Goal: Ask a question

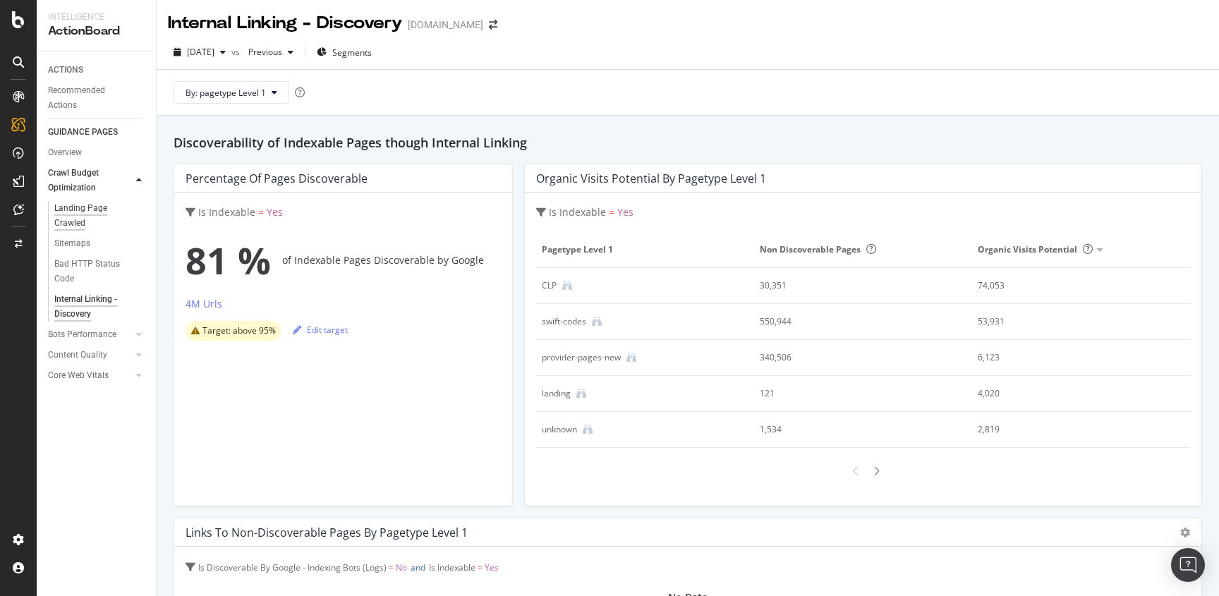
click at [75, 224] on div "Landing Page Crawled" at bounding box center [93, 216] width 79 height 30
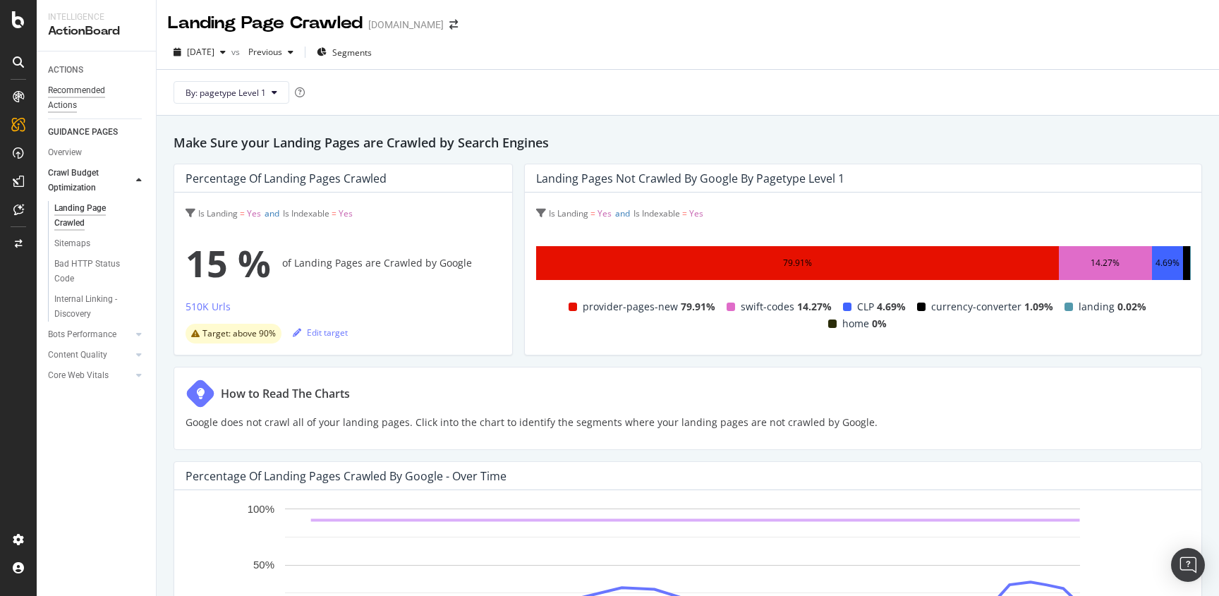
click at [66, 105] on div "Recommended Actions" at bounding box center [90, 98] width 85 height 30
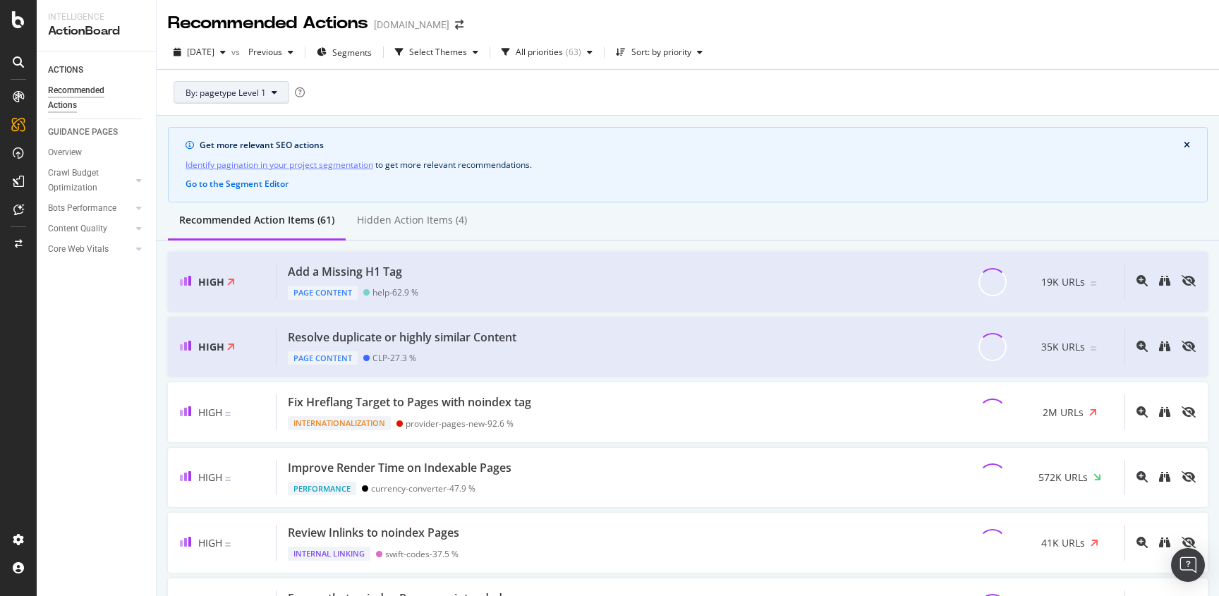
click at [262, 102] on button "By: pagetype Level 1" at bounding box center [231, 92] width 116 height 23
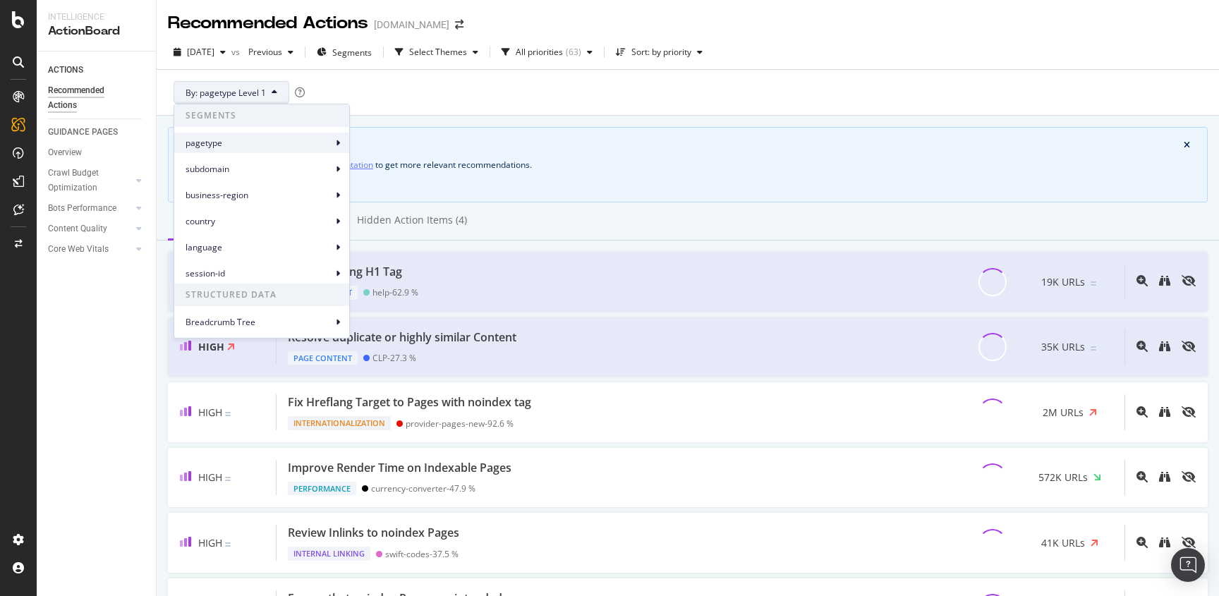
click at [248, 151] on div "pagetype" at bounding box center [261, 143] width 175 height 20
click at [408, 203] on span "pagetype Level 3" at bounding box center [400, 201] width 66 height 13
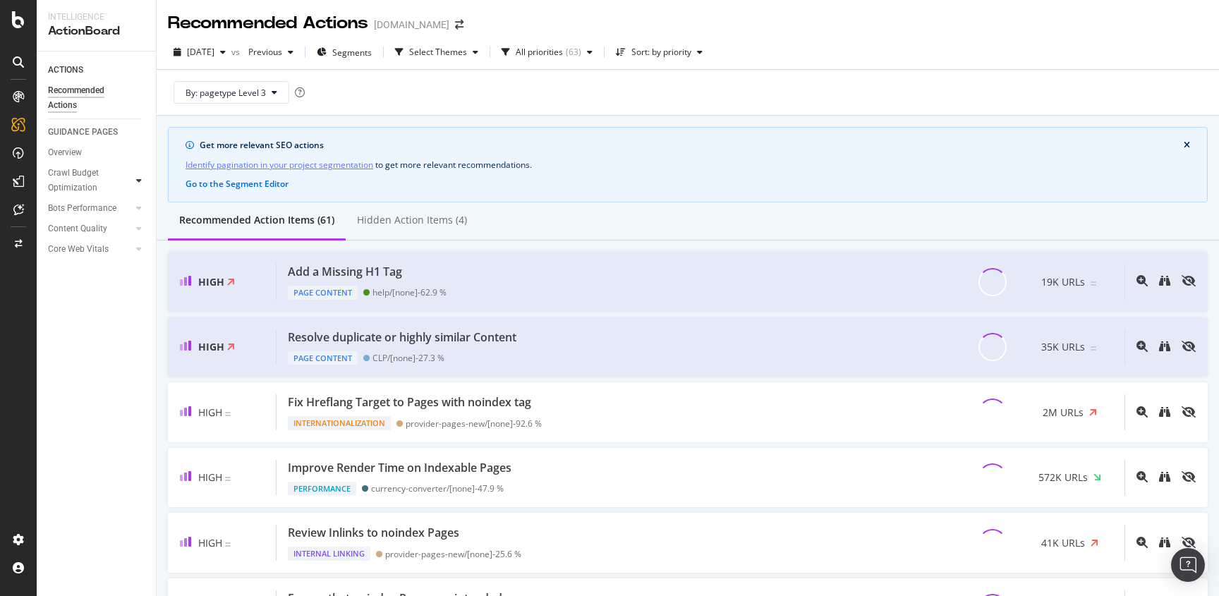
click at [136, 180] on icon at bounding box center [139, 180] width 6 height 8
click at [63, 295] on div "Internal Linking - Discovery" at bounding box center [94, 307] width 80 height 30
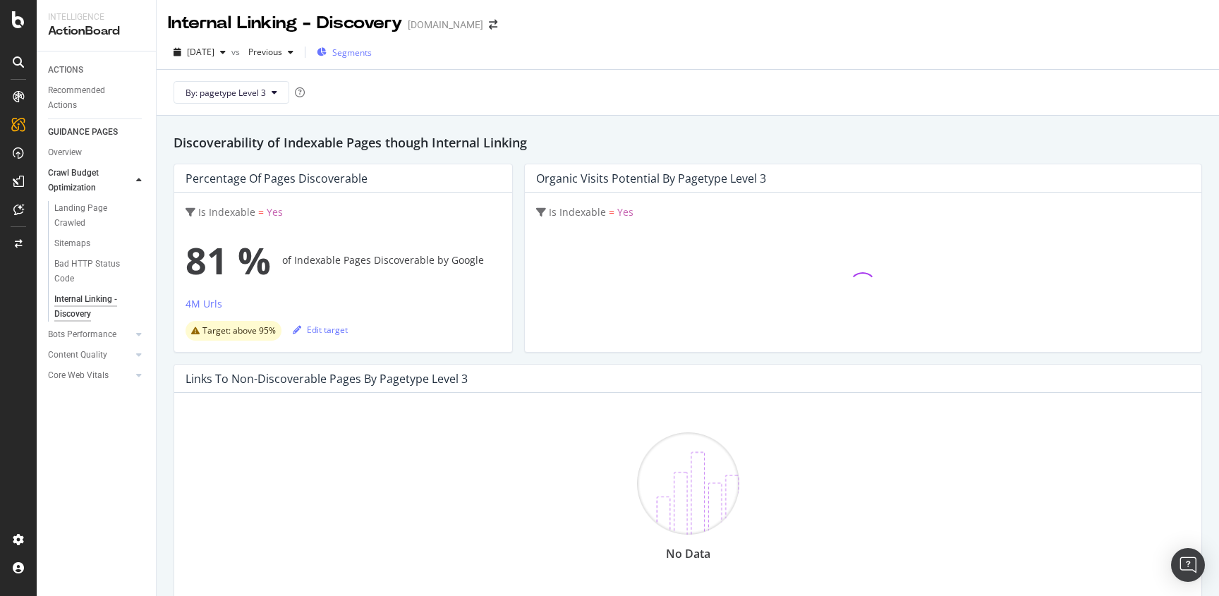
click at [368, 55] on span "Segments" at bounding box center [351, 53] width 39 height 12
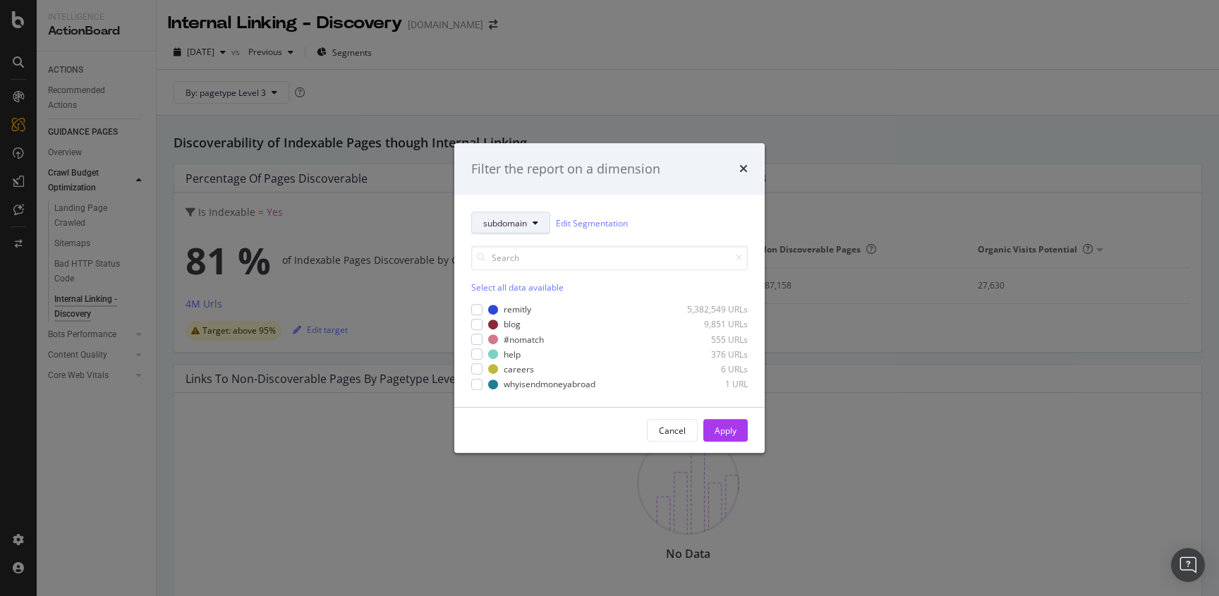
click at [514, 219] on span "subdomain" at bounding box center [505, 223] width 44 height 12
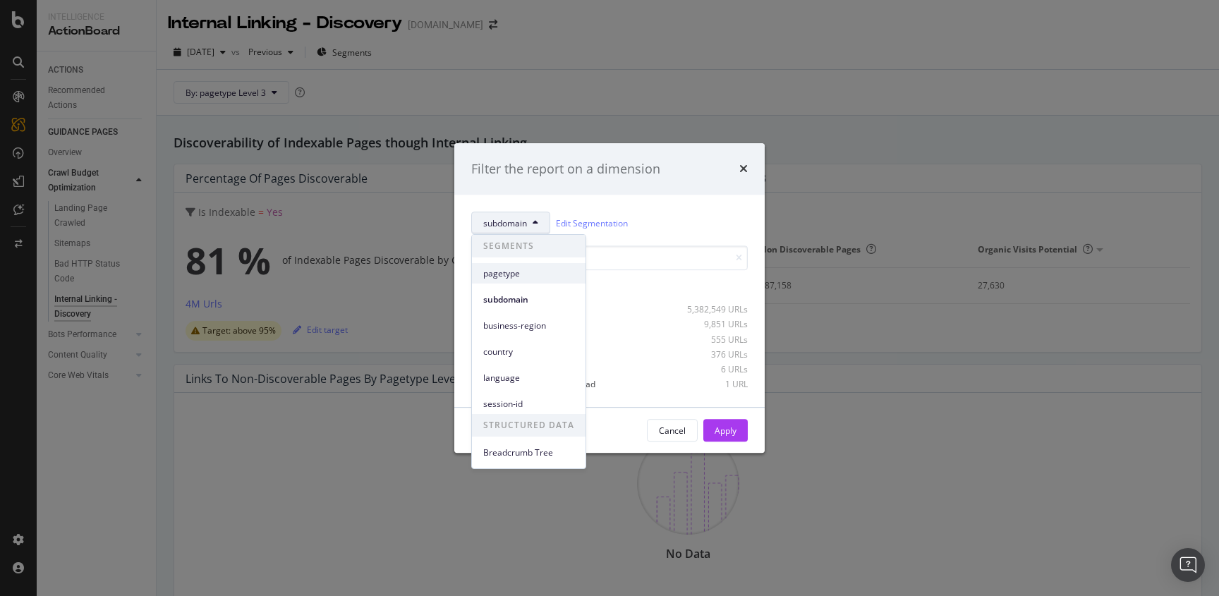
click at [514, 276] on span "pagetype" at bounding box center [528, 273] width 91 height 13
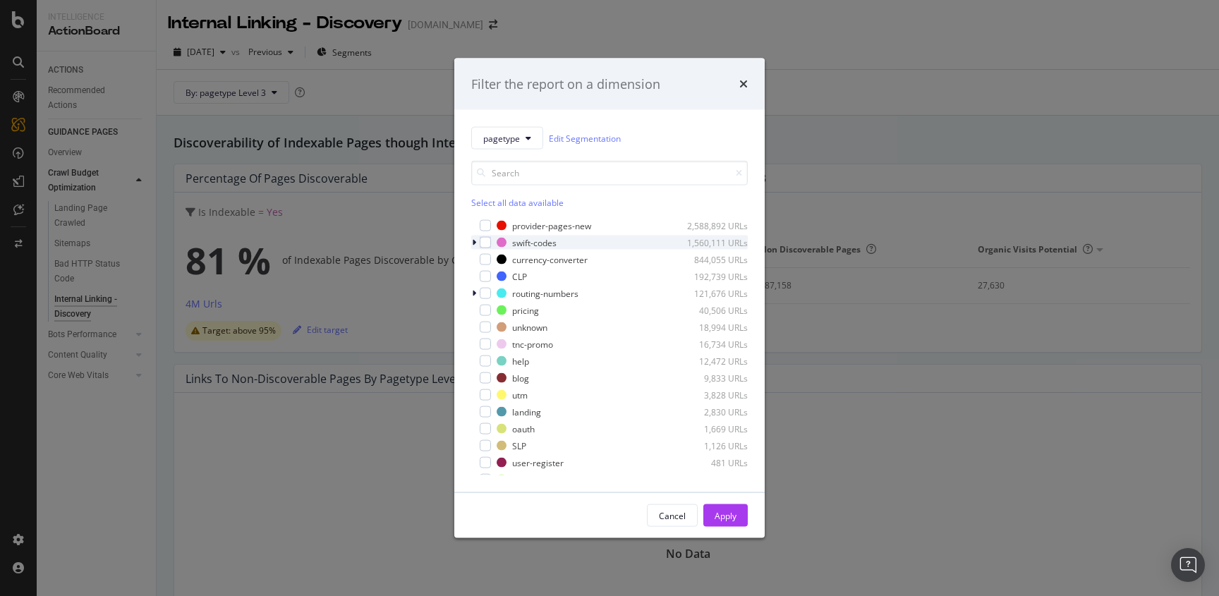
click at [475, 242] on icon "modal" at bounding box center [474, 242] width 4 height 8
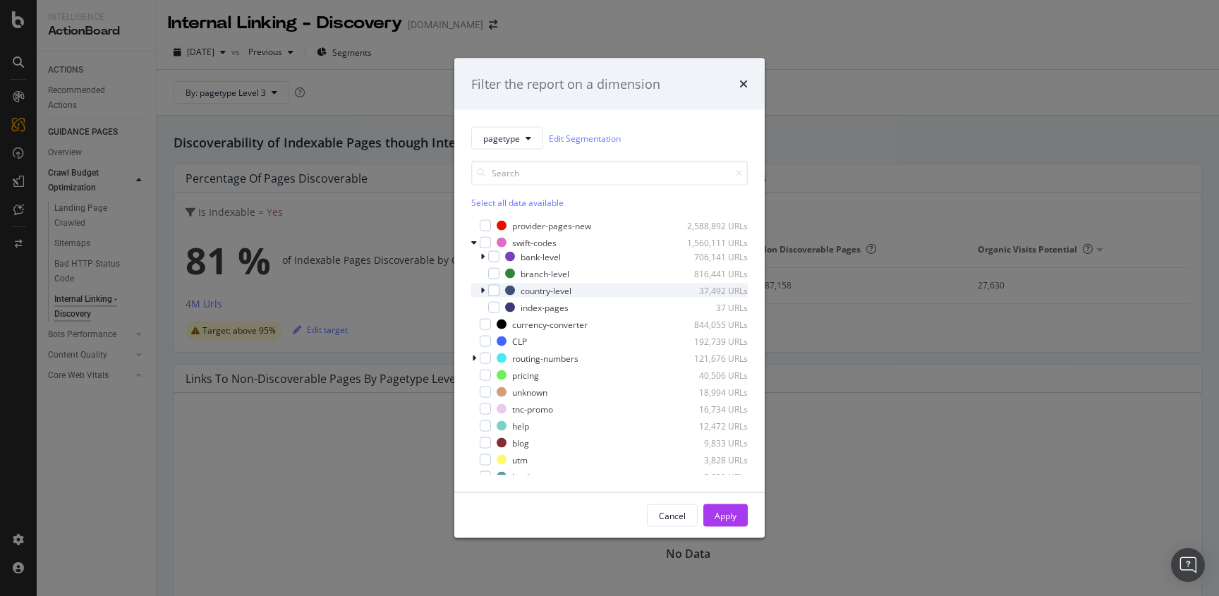
click at [478, 290] on div "country-level 37,492 URLs" at bounding box center [609, 290] width 276 height 14
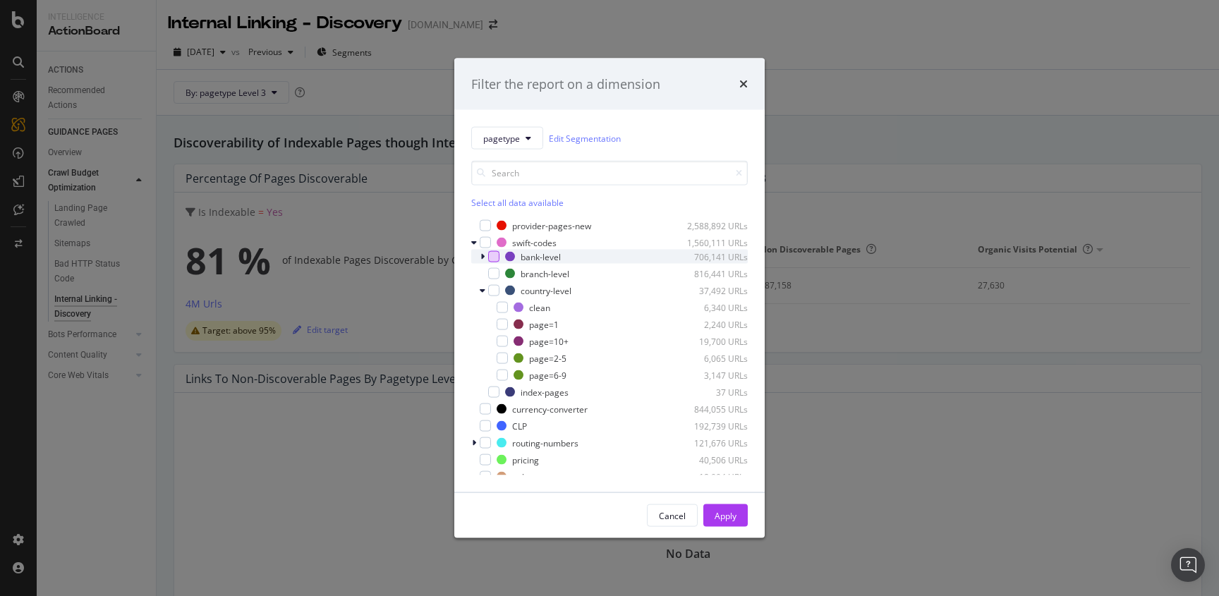
click at [496, 257] on div "modal" at bounding box center [493, 256] width 11 height 11
click at [483, 255] on icon "modal" at bounding box center [482, 256] width 4 height 8
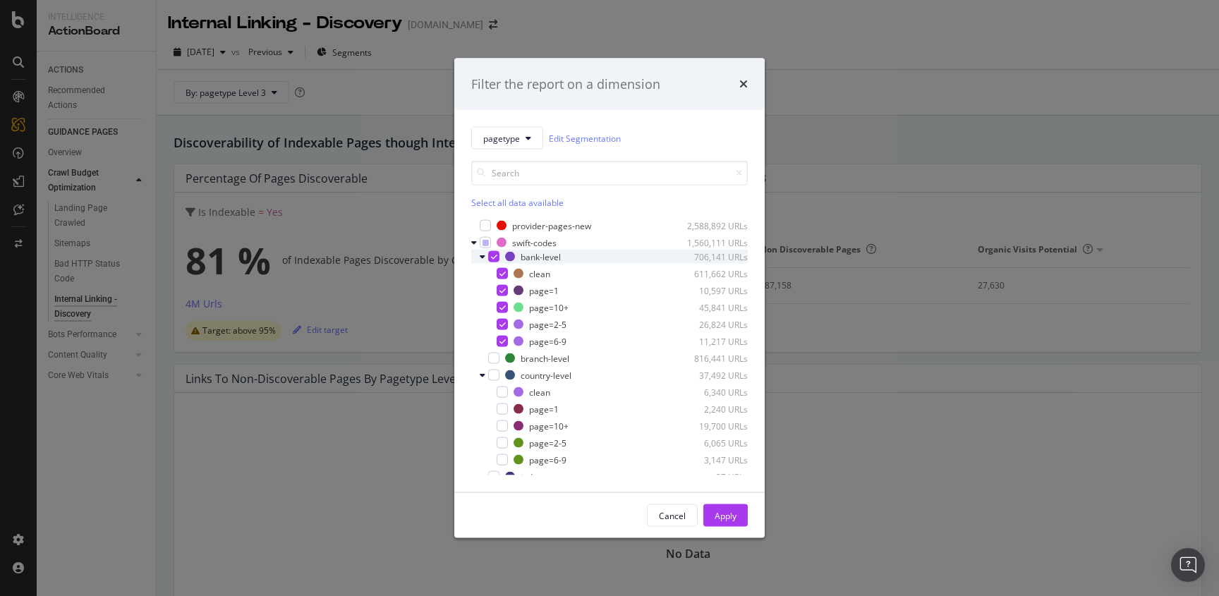
click at [483, 255] on icon "modal" at bounding box center [483, 256] width 6 height 8
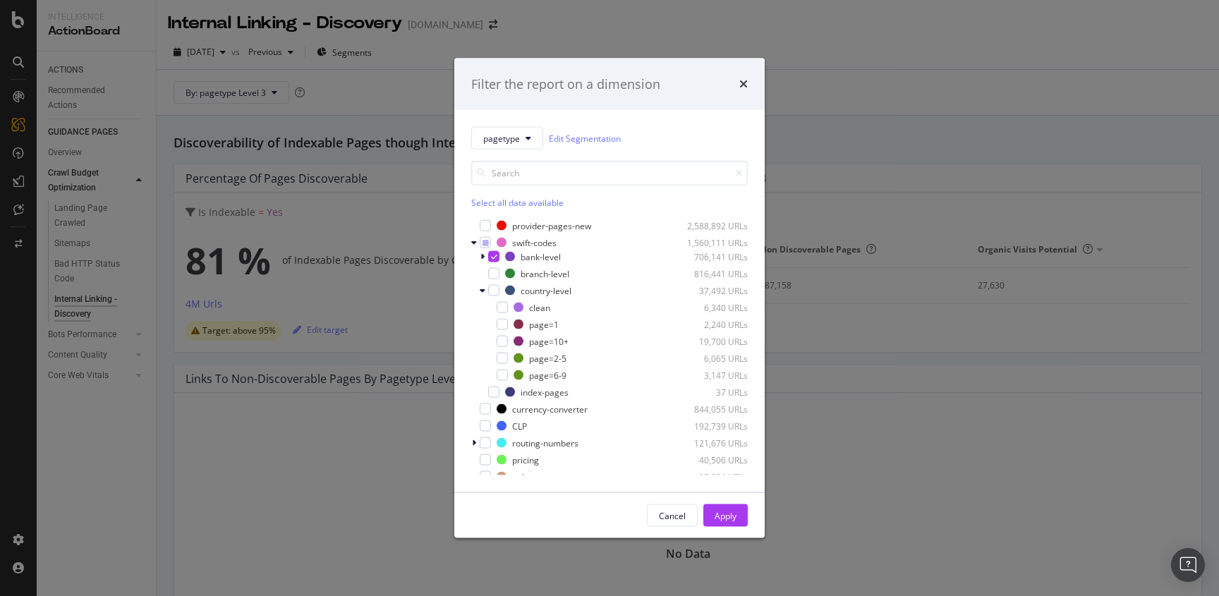
click at [747, 510] on div "Cancel Apply" at bounding box center [609, 515] width 310 height 45
click at [736, 512] on button "Apply" at bounding box center [725, 515] width 44 height 23
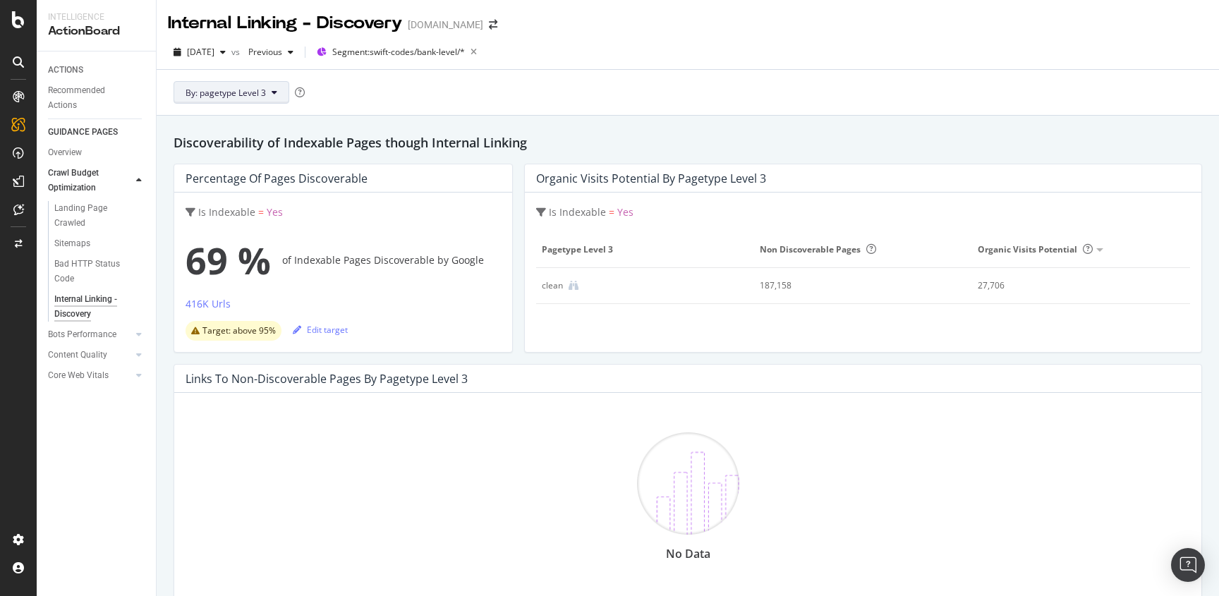
click at [276, 85] on button "By: pagetype Level 3" at bounding box center [231, 92] width 116 height 23
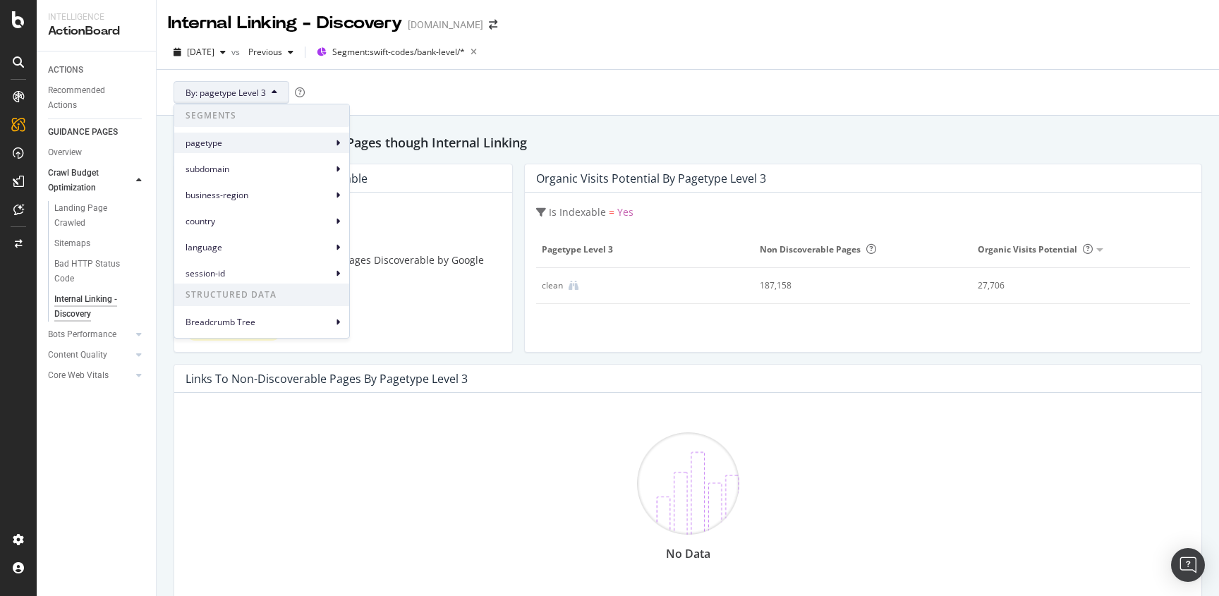
click at [300, 147] on span "pagetype" at bounding box center [258, 143] width 147 height 13
click at [440, 201] on div "pagetype Level 3" at bounding box center [399, 201] width 89 height 20
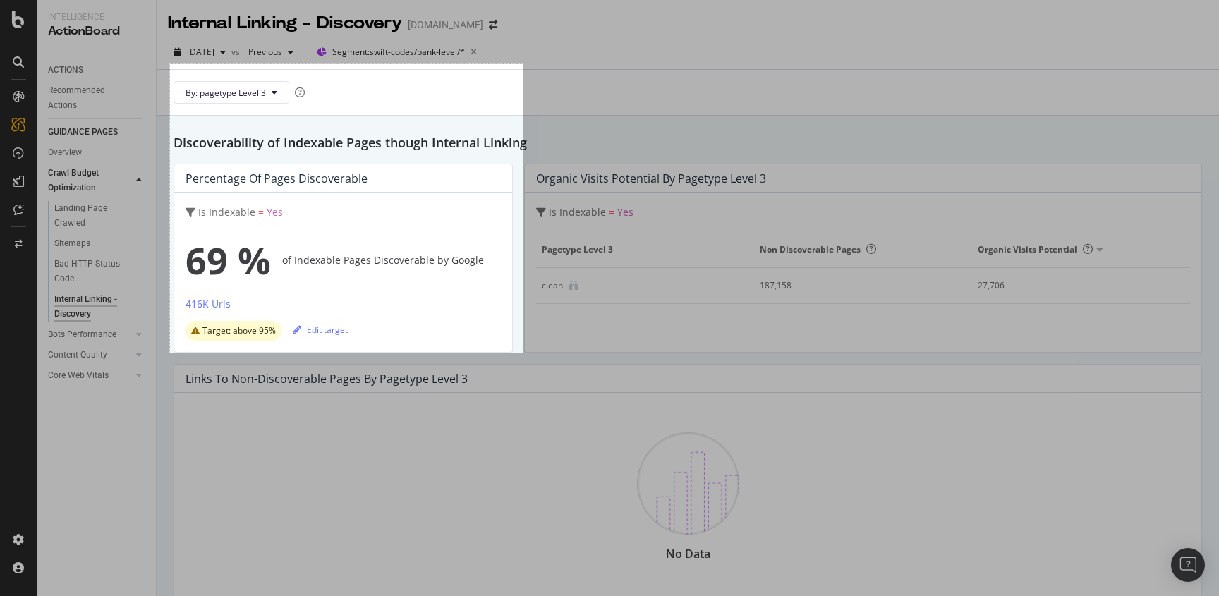
drag, startPoint x: 173, startPoint y: 68, endPoint x: 523, endPoint y: 352, distance: 449.7
click at [523, 353] on div "500 X 409" at bounding box center [609, 298] width 1219 height 596
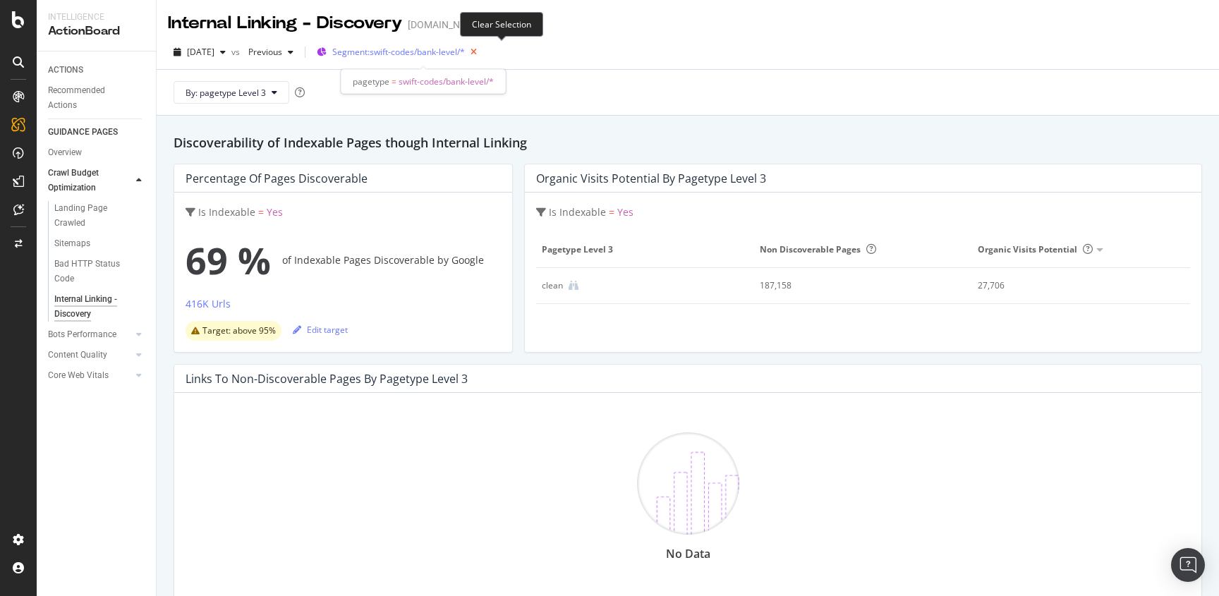
click at [482, 51] on icon "button" at bounding box center [474, 52] width 18 height 20
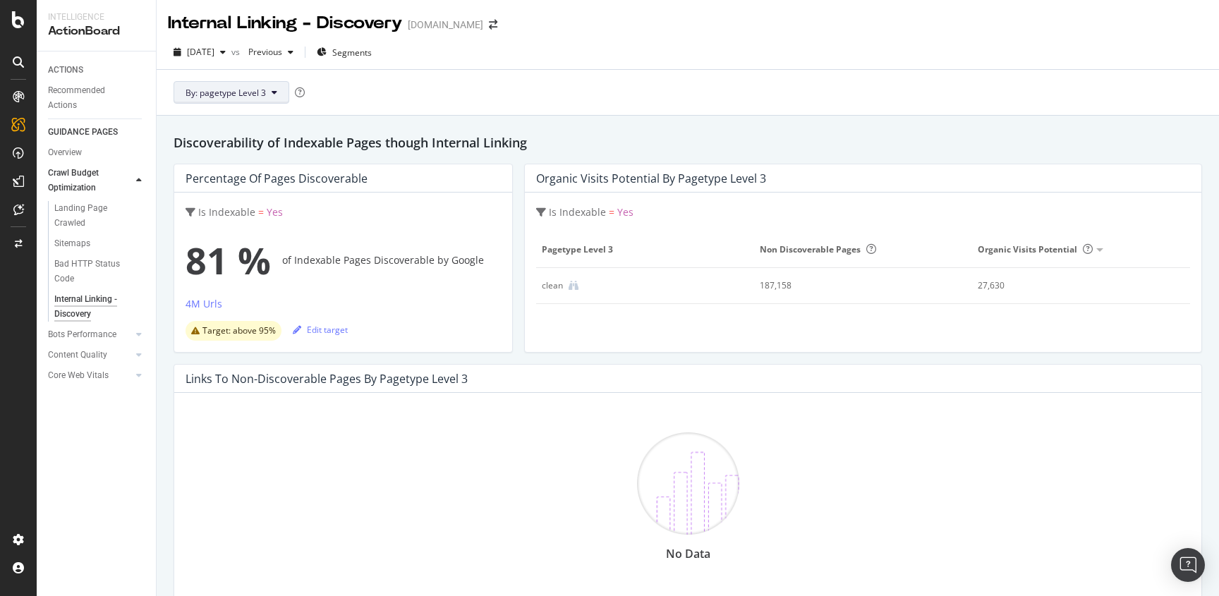
click at [271, 87] on button "By: pagetype Level 3" at bounding box center [231, 92] width 116 height 23
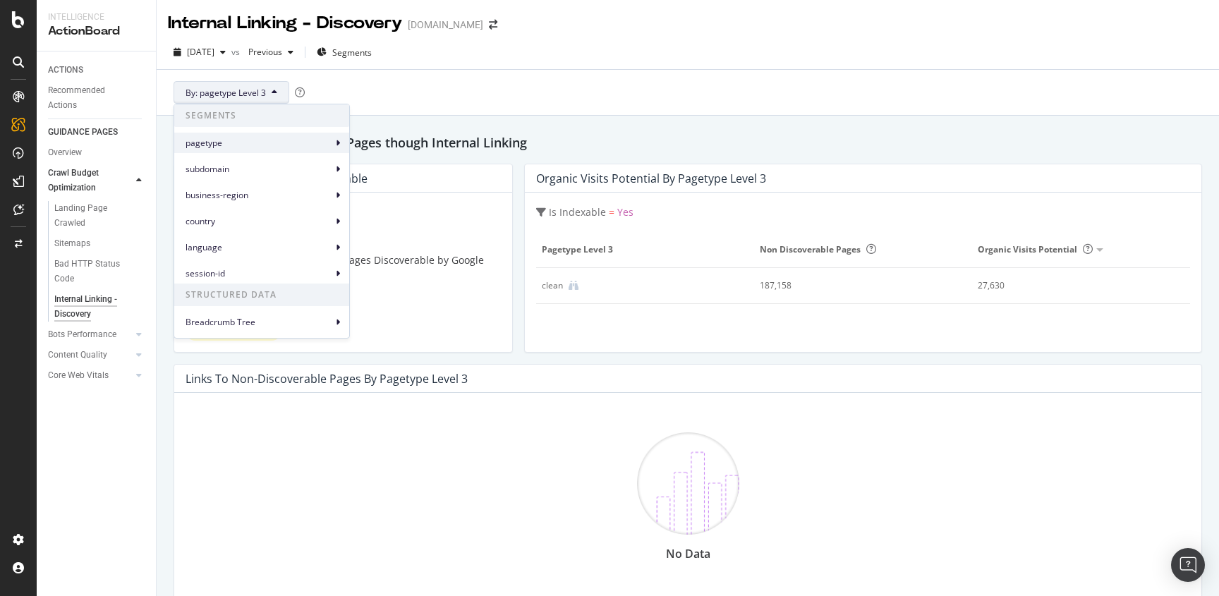
click at [265, 140] on span "pagetype" at bounding box center [258, 143] width 147 height 13
click at [423, 197] on span "pagetype Level 3" at bounding box center [400, 201] width 66 height 13
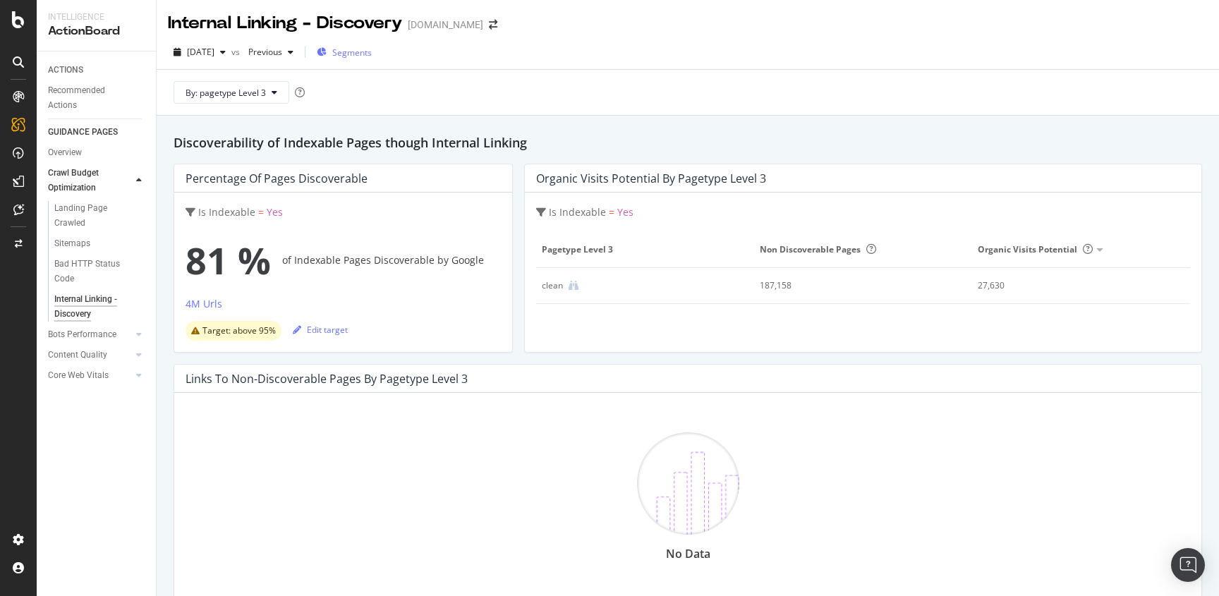
click at [372, 47] on span "Segments" at bounding box center [351, 53] width 39 height 12
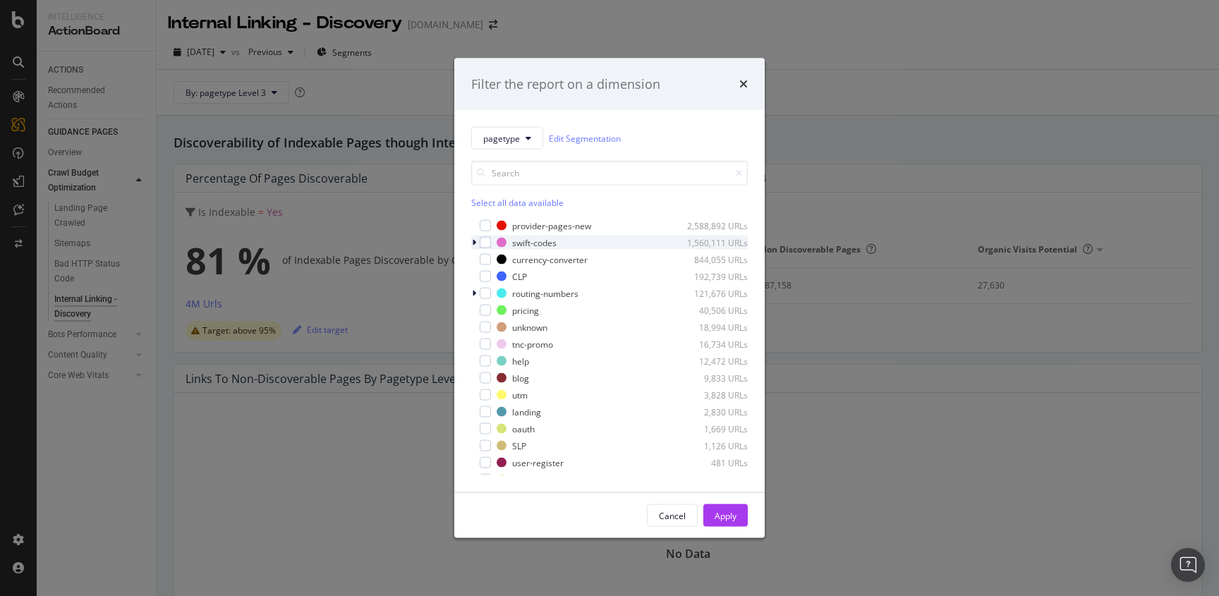
click at [474, 245] on icon "modal" at bounding box center [474, 242] width 4 height 8
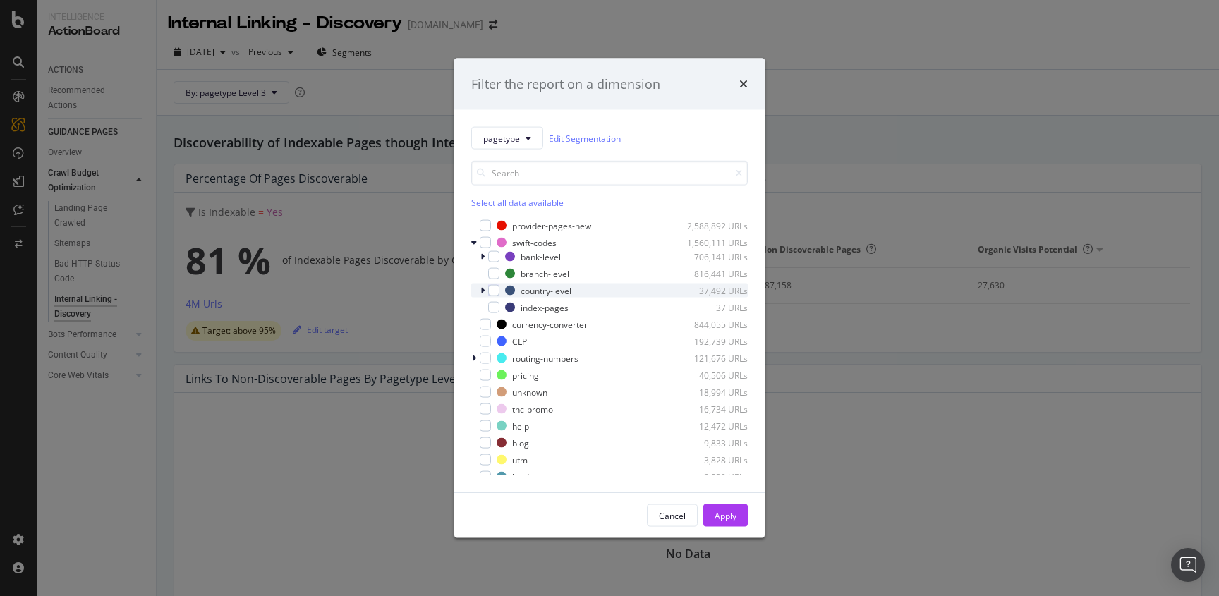
click at [480, 291] on icon "modal" at bounding box center [482, 290] width 4 height 8
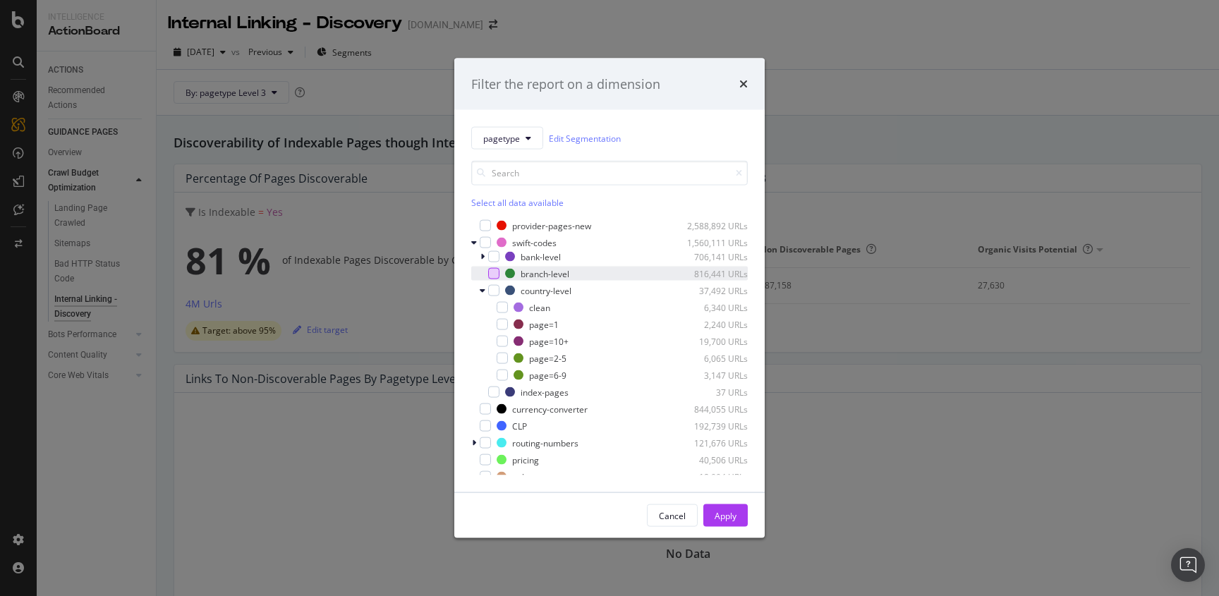
click at [495, 276] on div "modal" at bounding box center [493, 273] width 11 height 11
click at [494, 289] on div "modal" at bounding box center [493, 290] width 11 height 11
click at [735, 516] on div "Apply" at bounding box center [725, 515] width 22 height 12
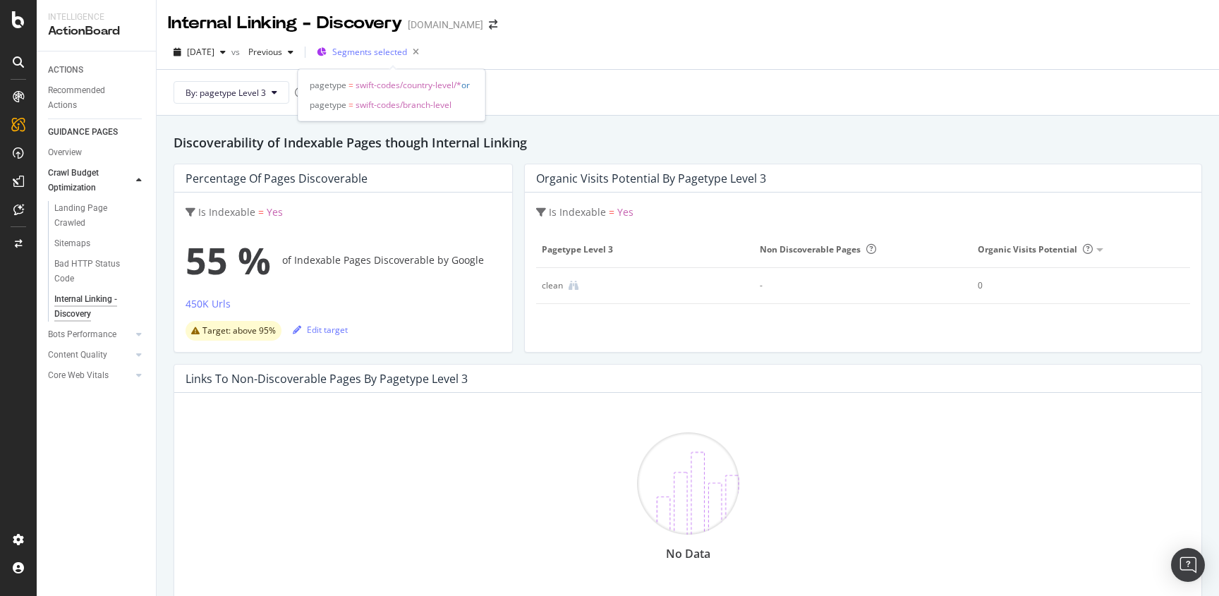
click at [394, 52] on span "Segments selected" at bounding box center [369, 52] width 75 height 12
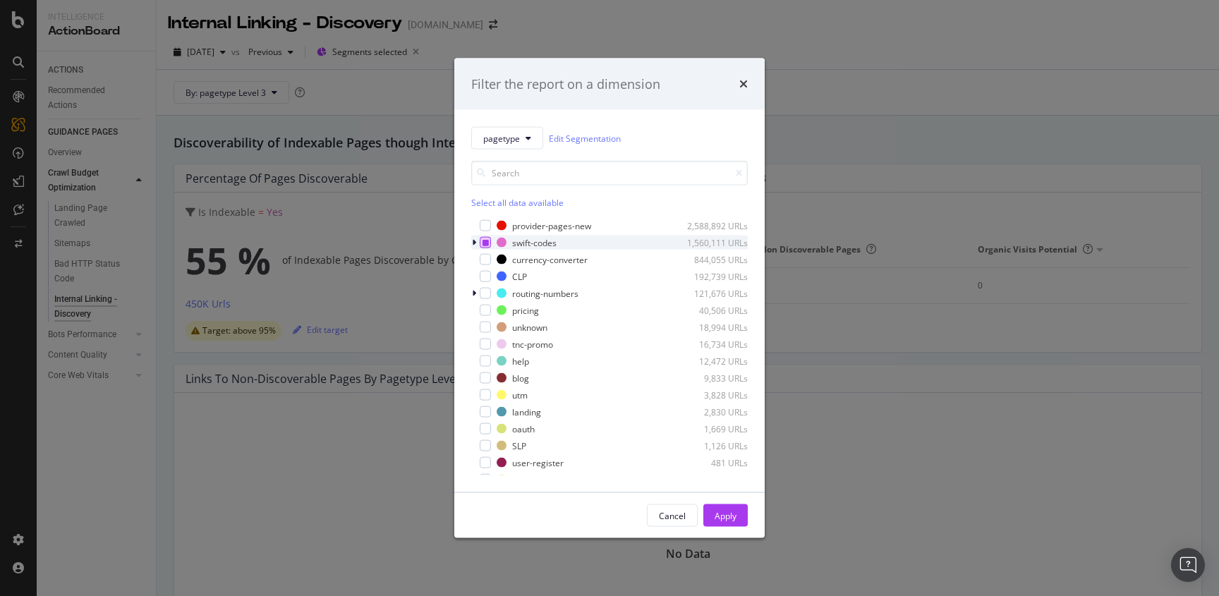
click at [487, 245] on icon "modal" at bounding box center [485, 242] width 6 height 7
click at [485, 245] on icon "modal" at bounding box center [485, 242] width 6 height 7
click at [476, 292] on div "modal" at bounding box center [475, 293] width 8 height 14
click at [494, 310] on div "modal" at bounding box center [493, 310] width 11 height 11
click at [722, 522] on div "Apply" at bounding box center [725, 515] width 22 height 21
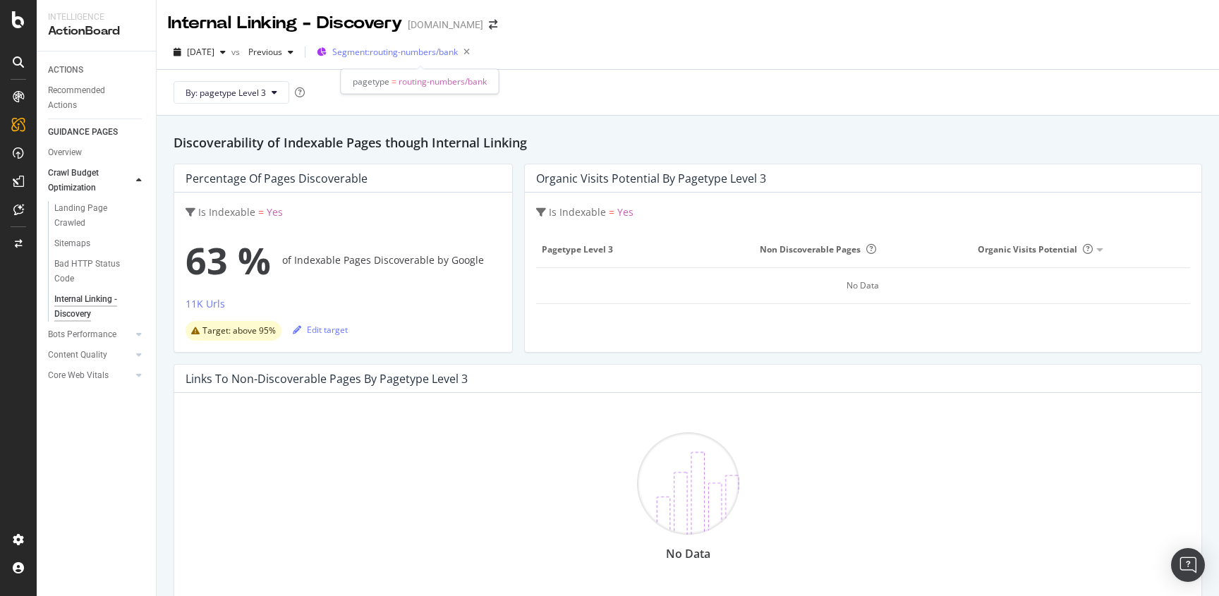
click at [444, 46] on span "Segment: routing-numbers/bank" at bounding box center [395, 52] width 126 height 12
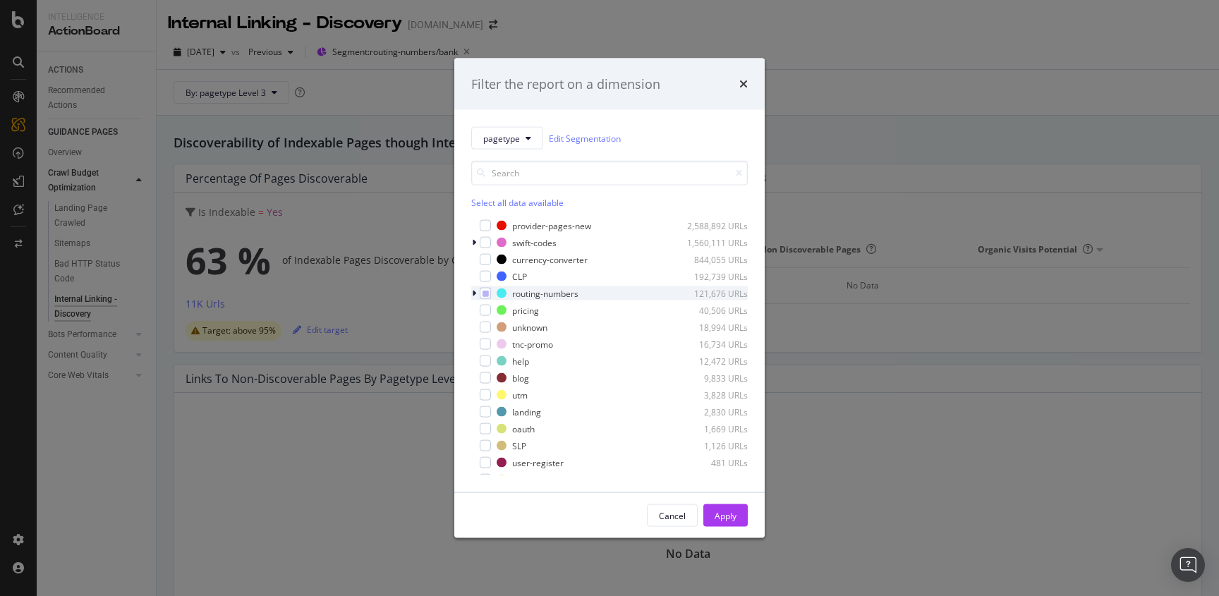
click at [476, 295] on div "modal" at bounding box center [475, 293] width 8 height 14
click at [494, 322] on div "modal" at bounding box center [493, 327] width 11 height 11
click at [494, 311] on icon "modal" at bounding box center [494, 310] width 6 height 7
click at [725, 516] on div "Apply" at bounding box center [725, 515] width 22 height 12
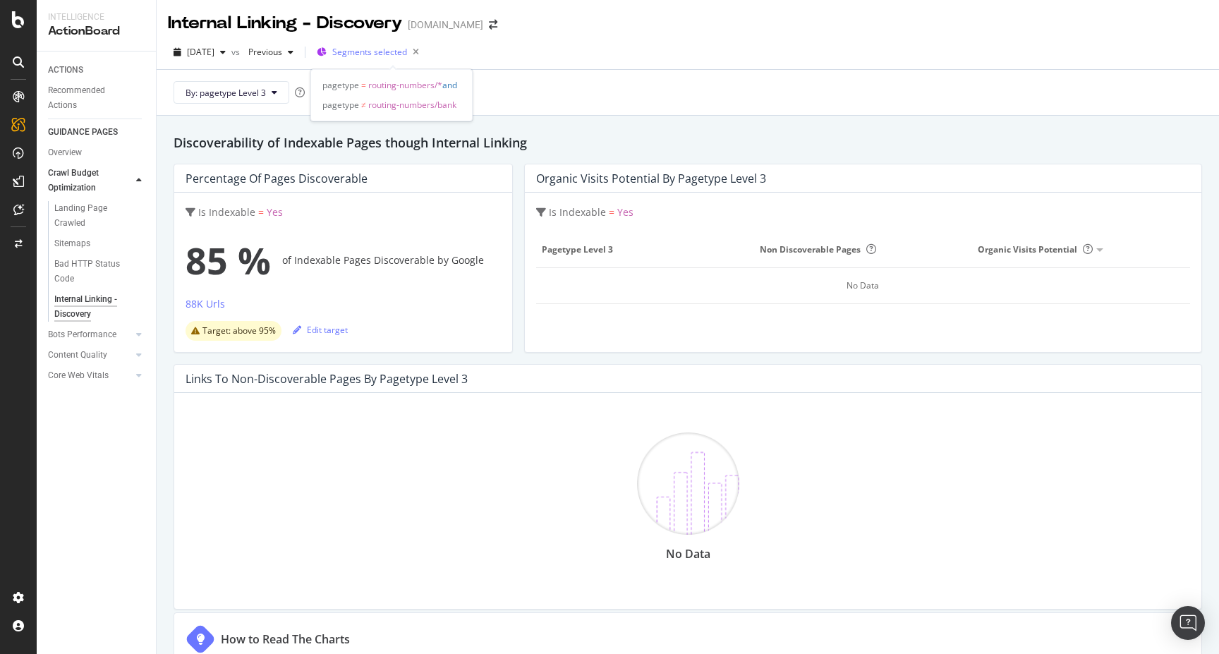
click at [374, 54] on span "Segments selected" at bounding box center [369, 52] width 75 height 12
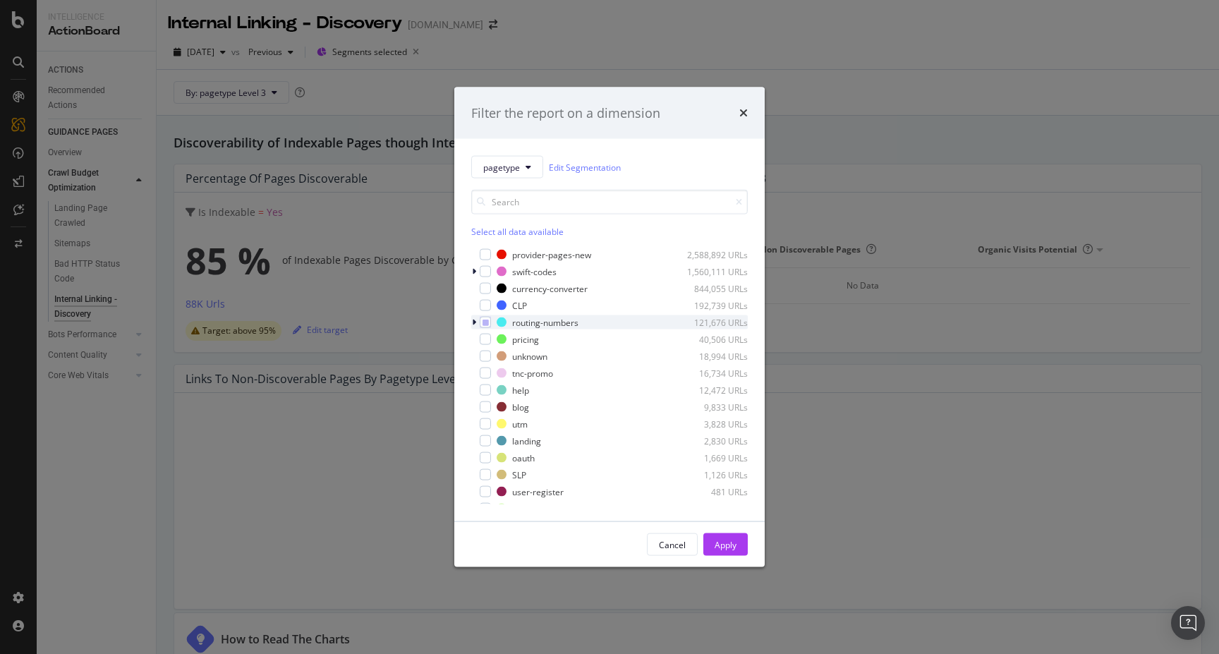
click at [475, 320] on icon "modal" at bounding box center [474, 322] width 4 height 8
click at [494, 355] on icon "modal" at bounding box center [494, 356] width 6 height 7
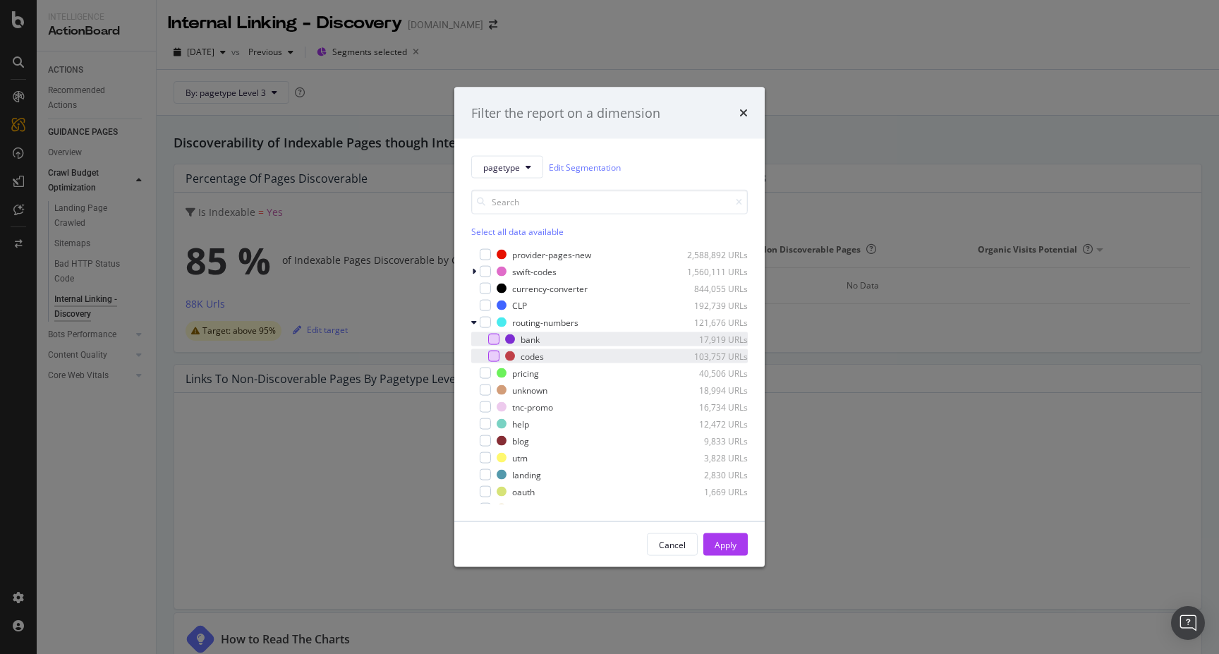
click at [492, 338] on div "modal" at bounding box center [493, 339] width 11 height 11
click at [738, 545] on button "Apply" at bounding box center [725, 544] width 44 height 23
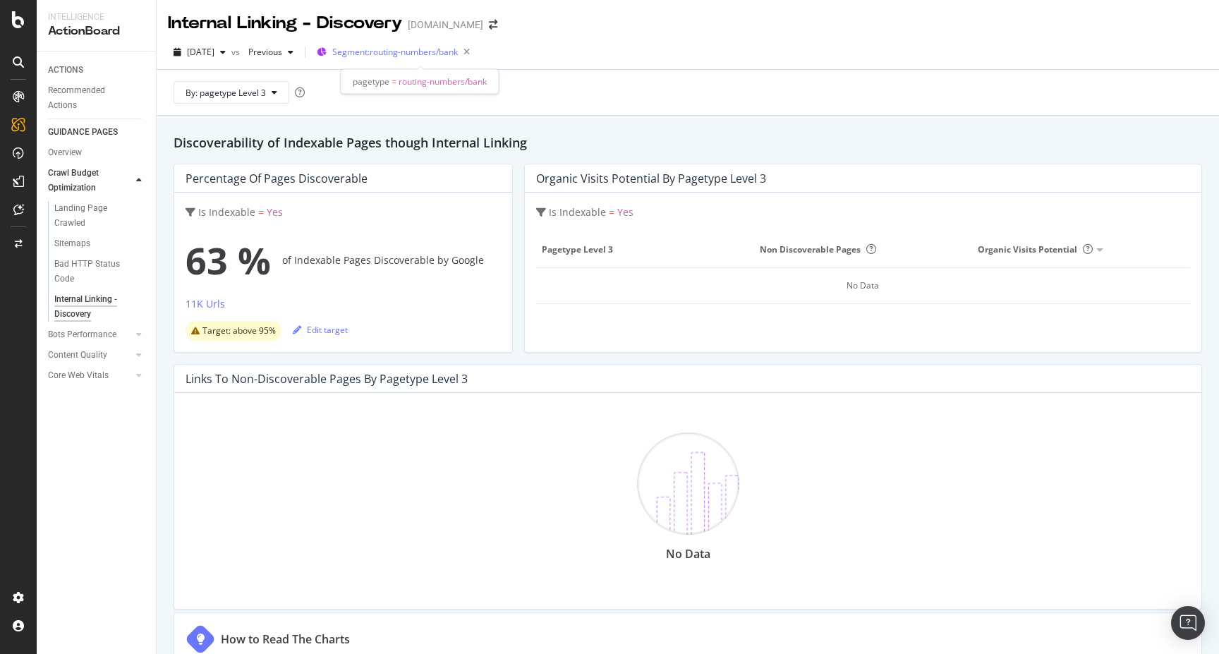
click at [413, 44] on div "Segment: routing-numbers/bank" at bounding box center [403, 52] width 143 height 20
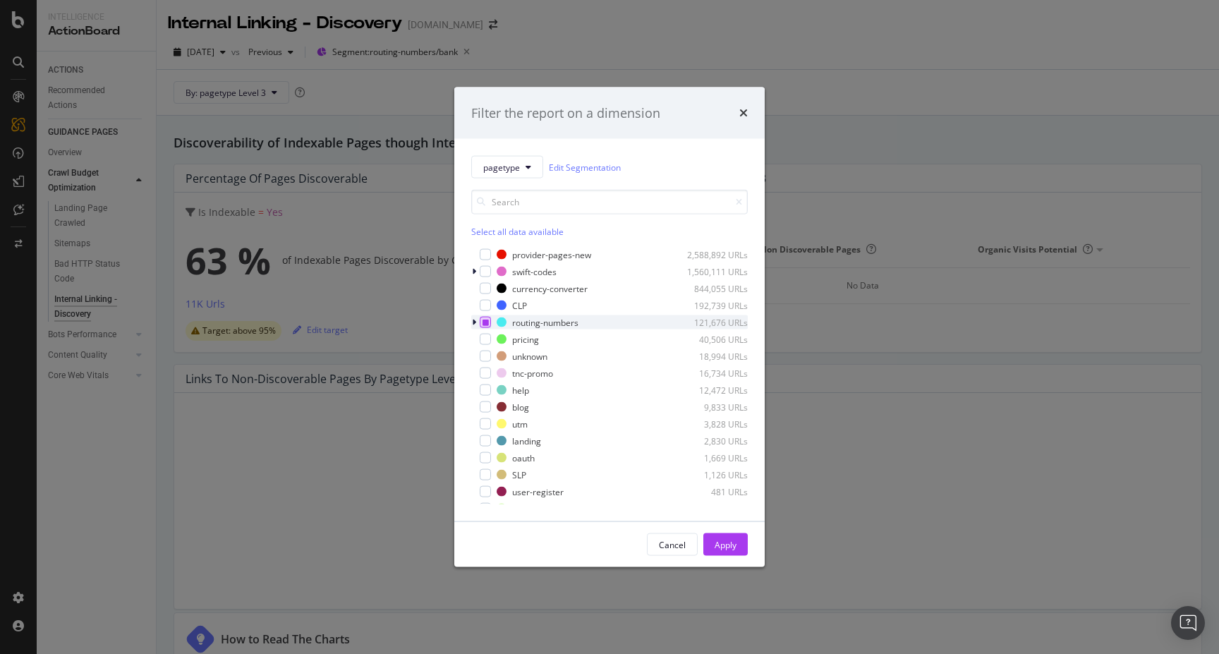
click at [487, 324] on icon "modal" at bounding box center [485, 322] width 6 height 7
click at [475, 318] on icon "modal" at bounding box center [474, 322] width 4 height 8
click at [494, 341] on icon "modal" at bounding box center [494, 339] width 6 height 7
click at [710, 550] on button "Apply" at bounding box center [725, 544] width 44 height 23
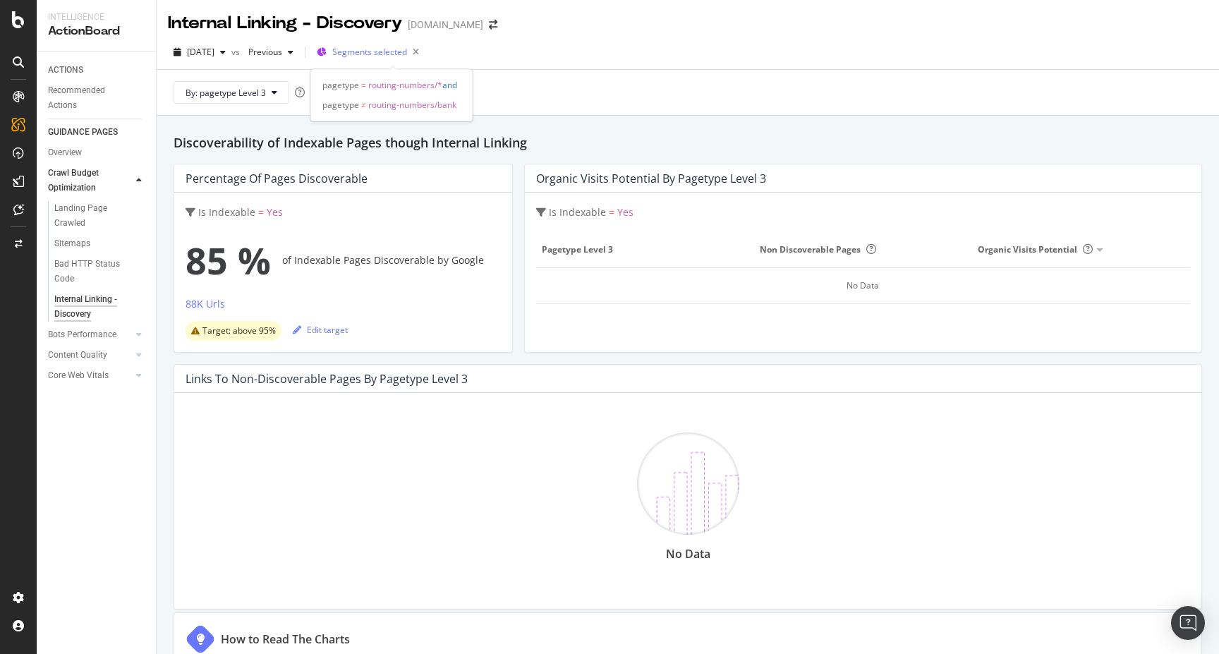
click at [375, 47] on span "Segments selected" at bounding box center [369, 52] width 75 height 12
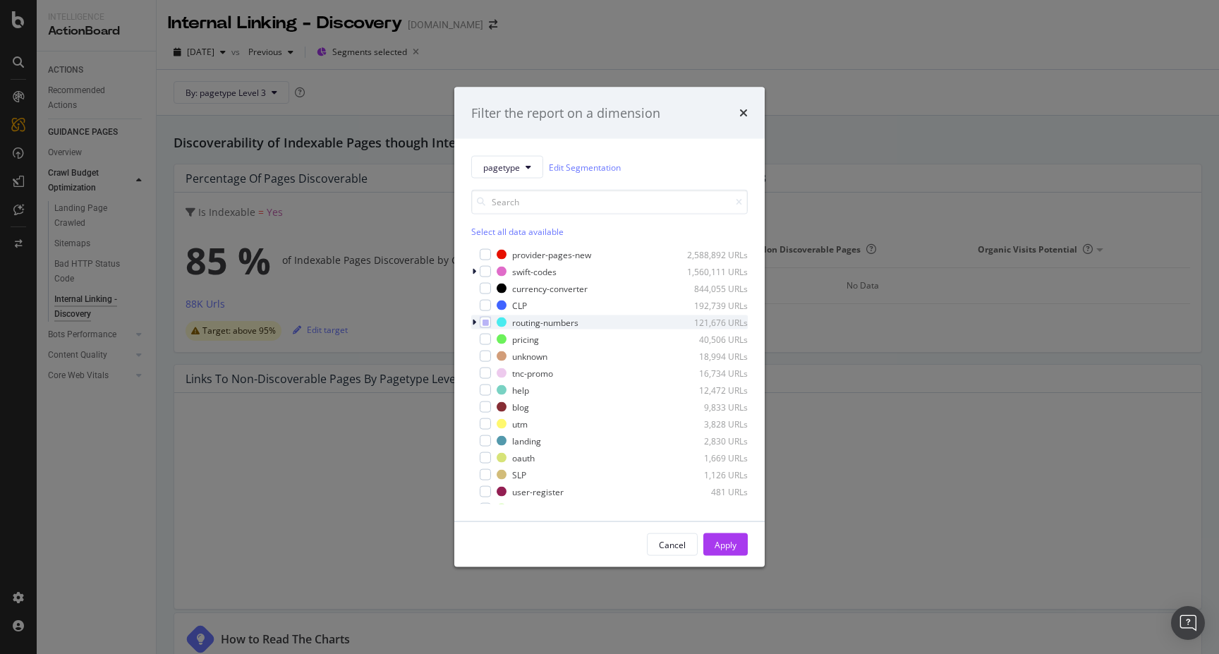
click at [476, 324] on div "modal" at bounding box center [475, 322] width 8 height 14
click at [497, 358] on div "modal" at bounding box center [493, 355] width 11 height 11
click at [494, 338] on div "modal" at bounding box center [493, 339] width 11 height 11
click at [727, 536] on div "Apply" at bounding box center [725, 544] width 22 height 21
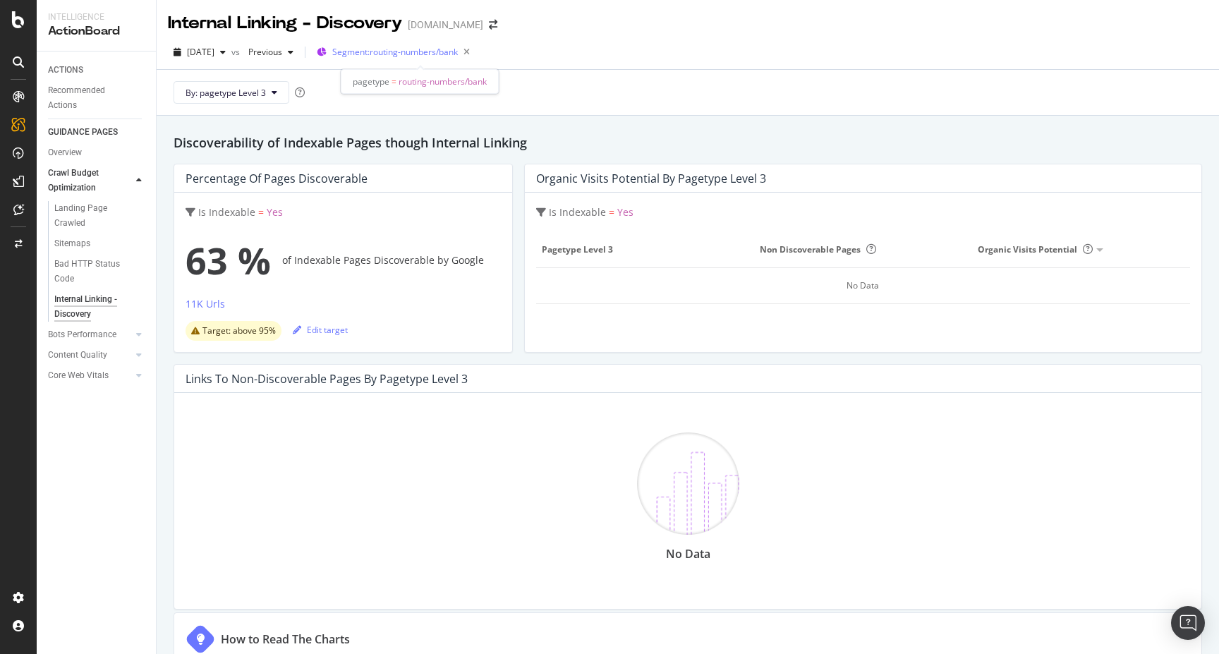
click at [401, 57] on span "Segment: routing-numbers/bank" at bounding box center [395, 52] width 126 height 12
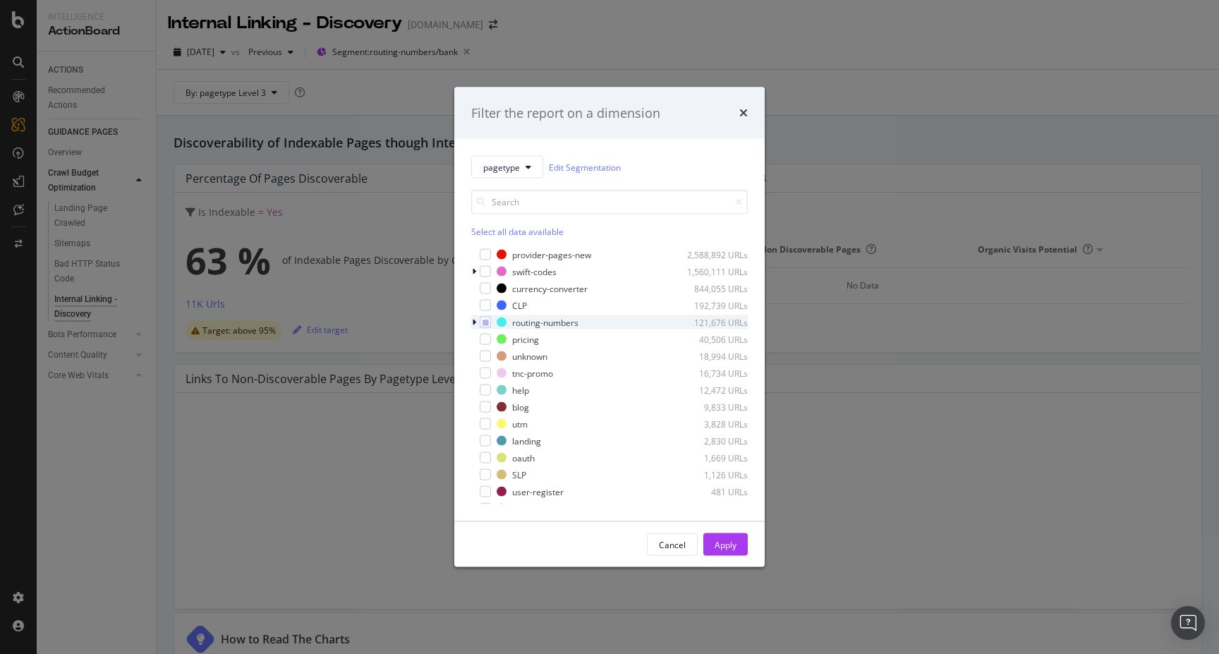
click at [475, 321] on icon "modal" at bounding box center [474, 322] width 4 height 8
click at [498, 339] on div "modal" at bounding box center [493, 339] width 11 height 11
click at [475, 271] on icon "modal" at bounding box center [474, 271] width 4 height 8
click at [492, 320] on div "modal" at bounding box center [493, 319] width 11 height 11
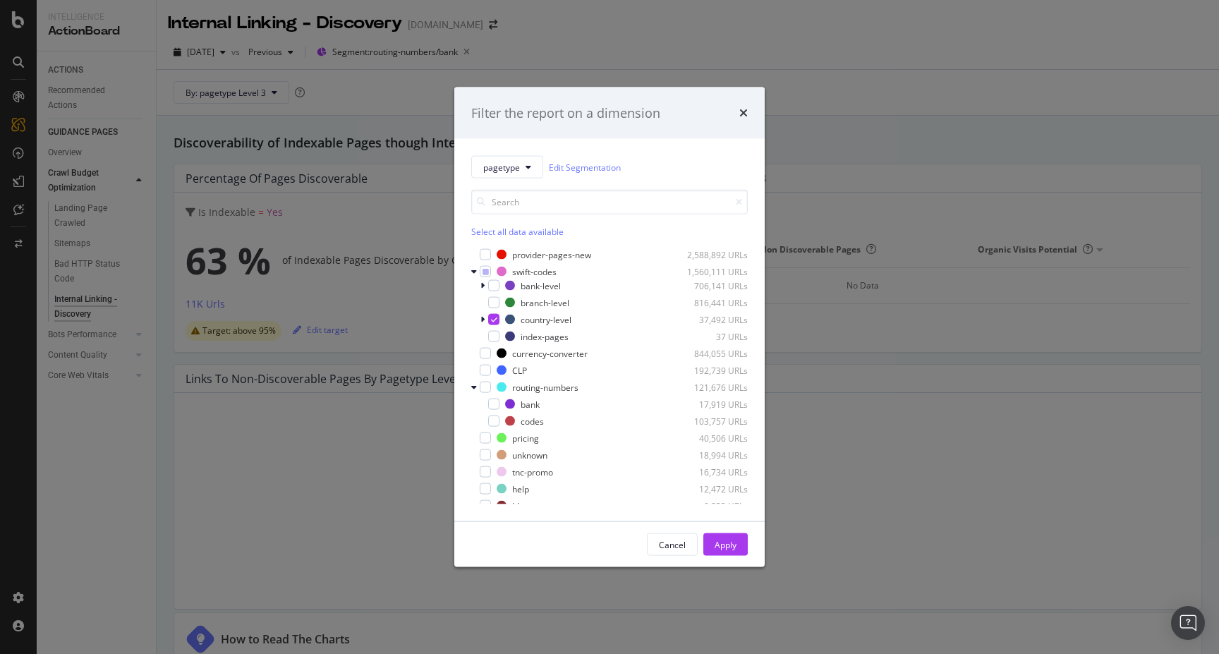
drag, startPoint x: 716, startPoint y: 542, endPoint x: 611, endPoint y: 301, distance: 262.4
click at [716, 542] on div "Apply" at bounding box center [725, 544] width 22 height 12
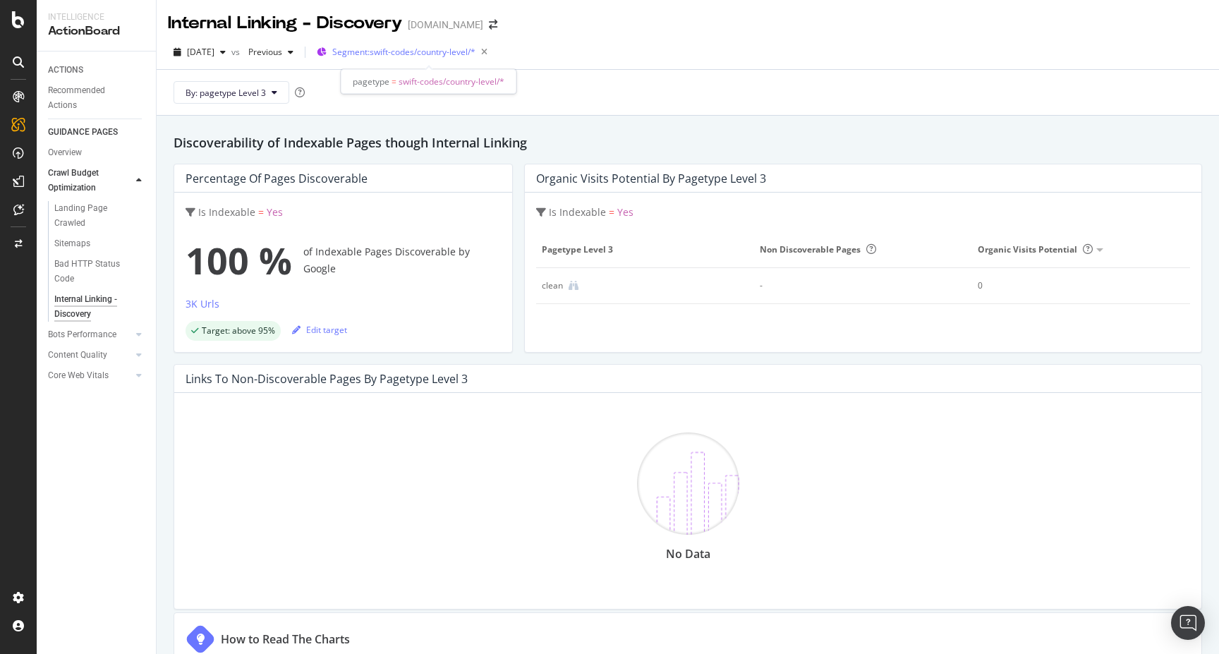
click at [396, 57] on span "Segment: swift-codes/country-level/*" at bounding box center [403, 52] width 143 height 12
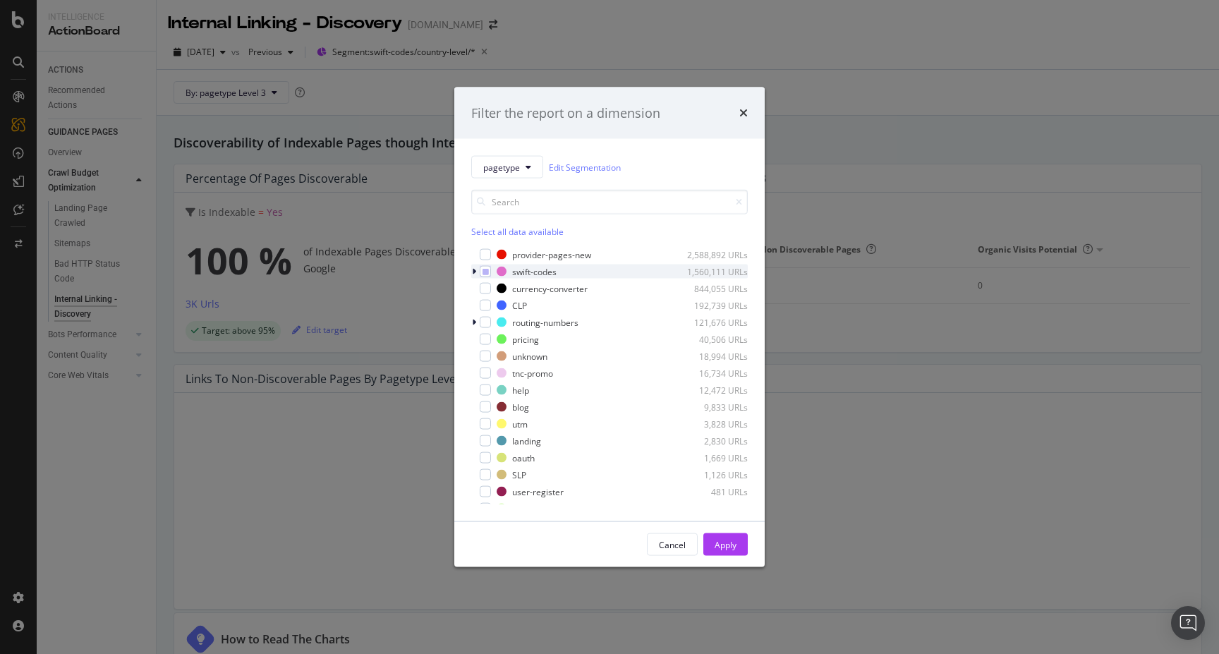
click at [475, 271] on icon "modal" at bounding box center [474, 271] width 4 height 8
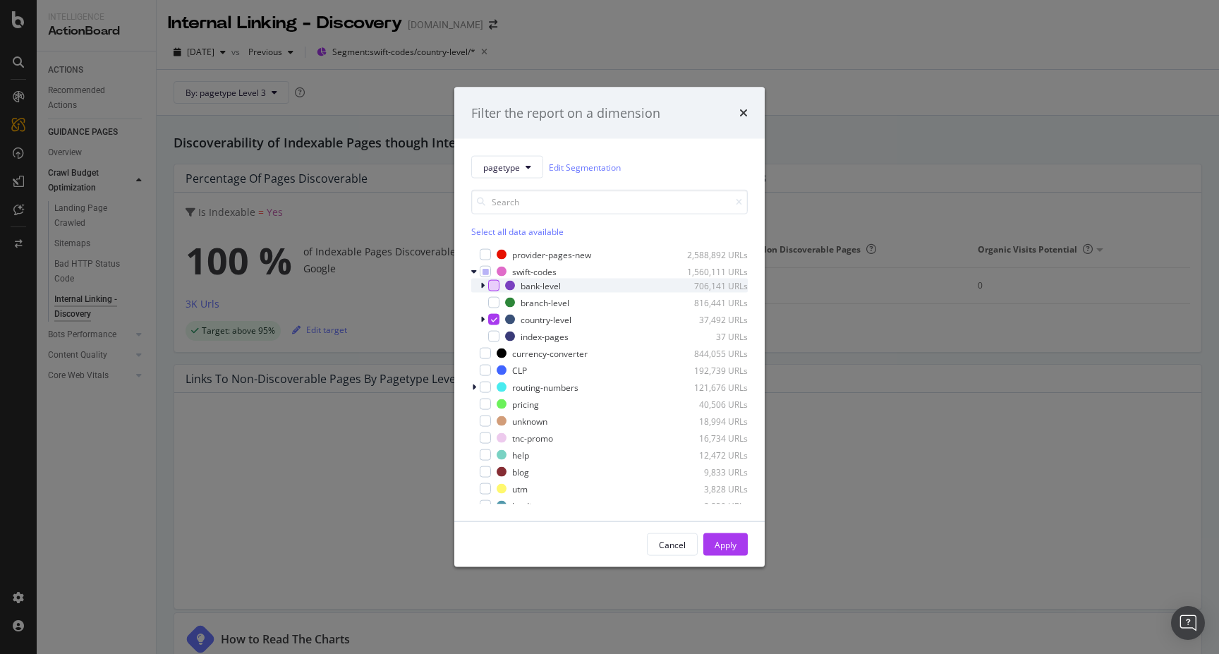
click at [492, 288] on div "modal" at bounding box center [493, 285] width 11 height 11
click at [496, 322] on div "modal" at bounding box center [493, 319] width 11 height 11
click at [731, 535] on div "Apply" at bounding box center [725, 544] width 22 height 21
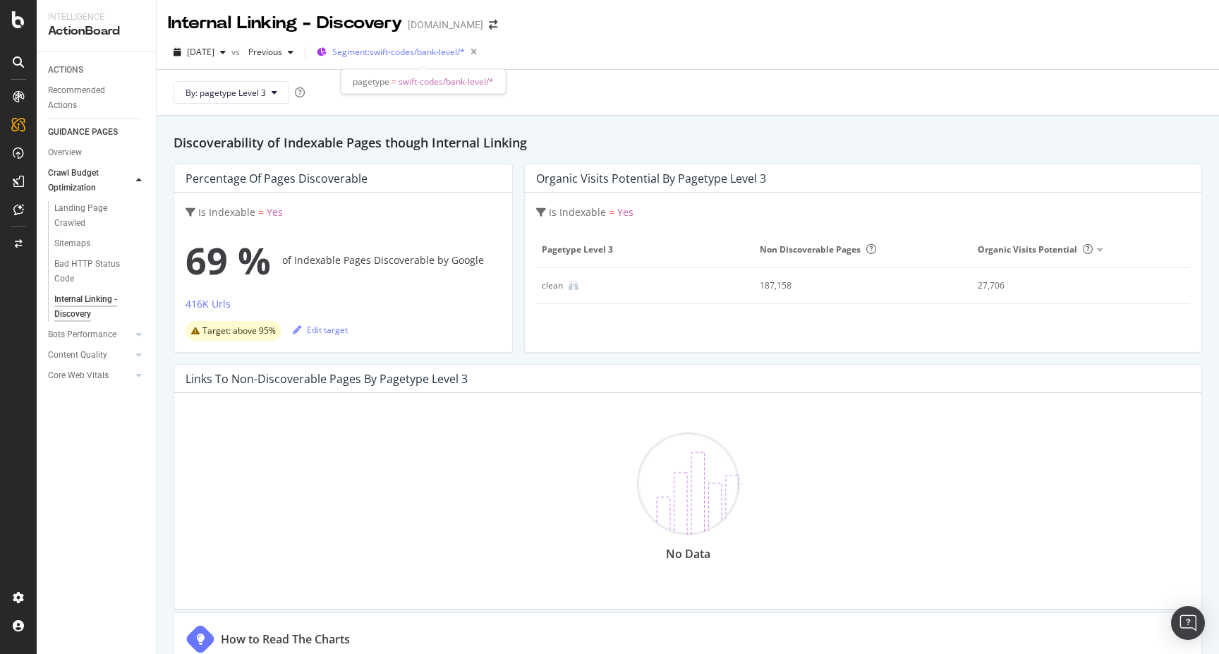
click at [427, 56] on span "Segment: swift-codes/bank-level/*" at bounding box center [398, 52] width 133 height 12
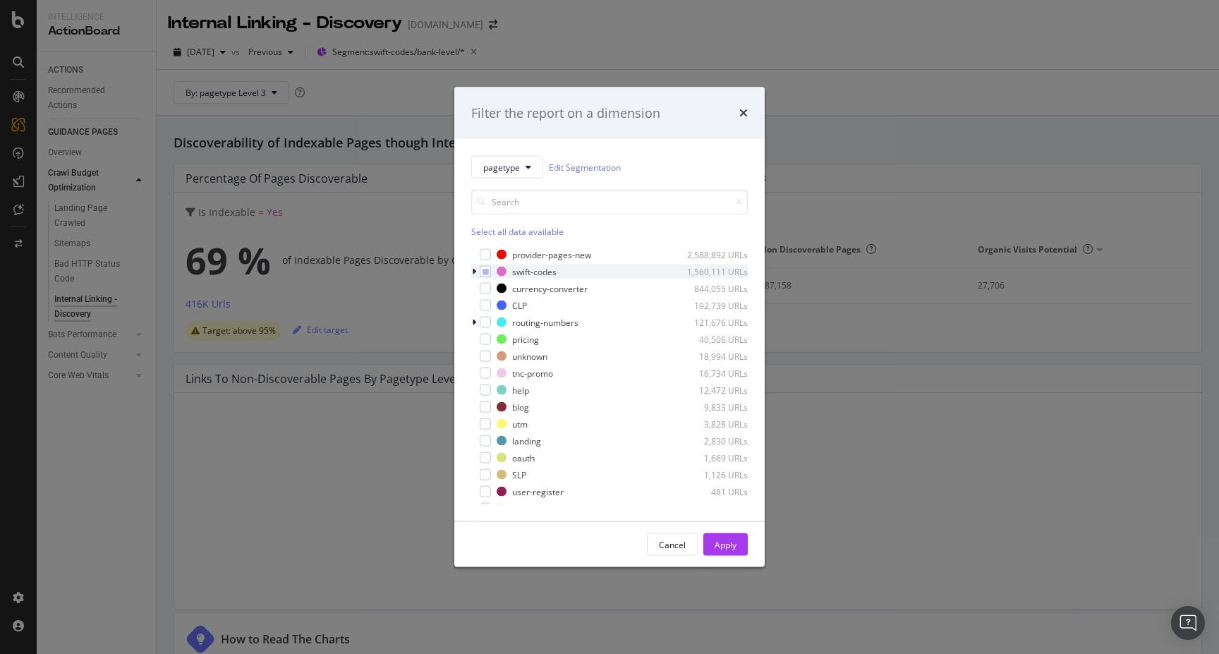
click at [475, 271] on icon "modal" at bounding box center [474, 271] width 4 height 8
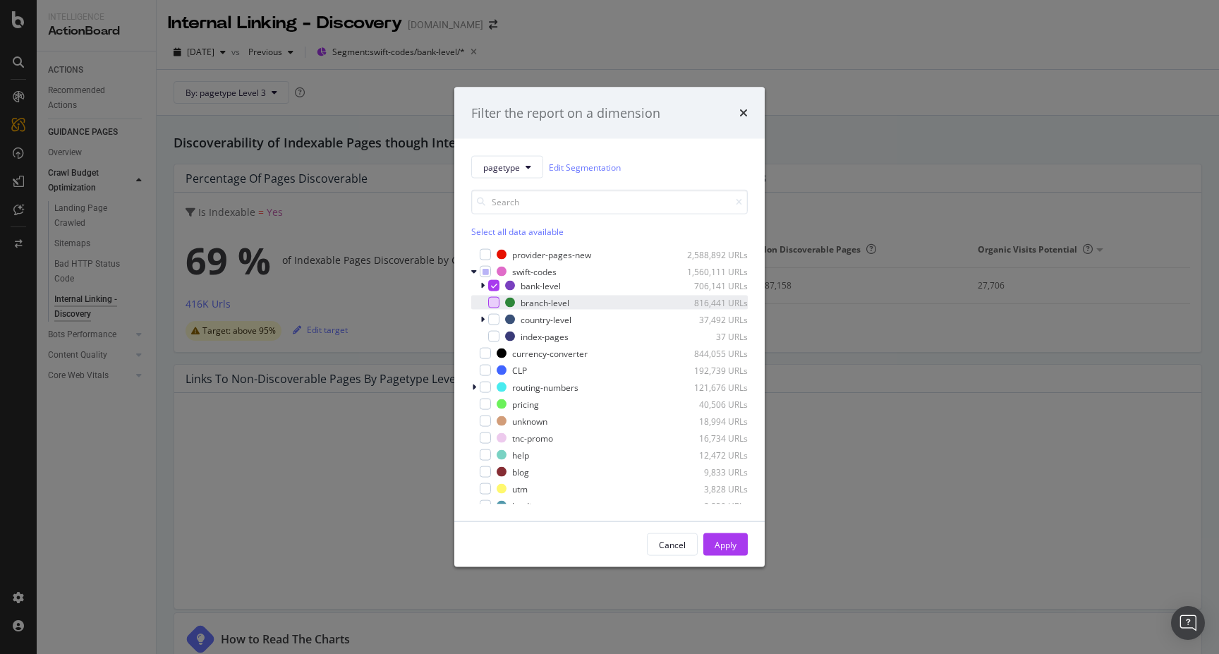
click at [493, 305] on div "modal" at bounding box center [493, 302] width 11 height 11
click at [496, 286] on icon "modal" at bounding box center [494, 285] width 6 height 7
click at [481, 283] on icon "modal" at bounding box center [482, 285] width 4 height 8
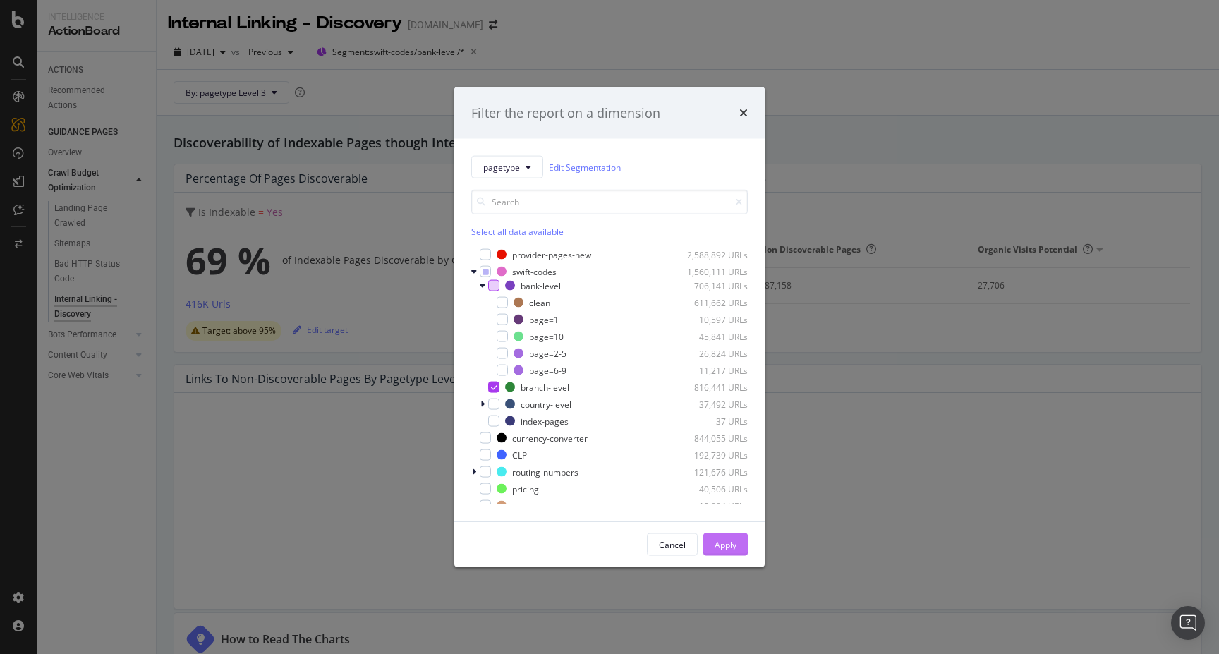
click at [728, 550] on div "Apply" at bounding box center [725, 544] width 22 height 12
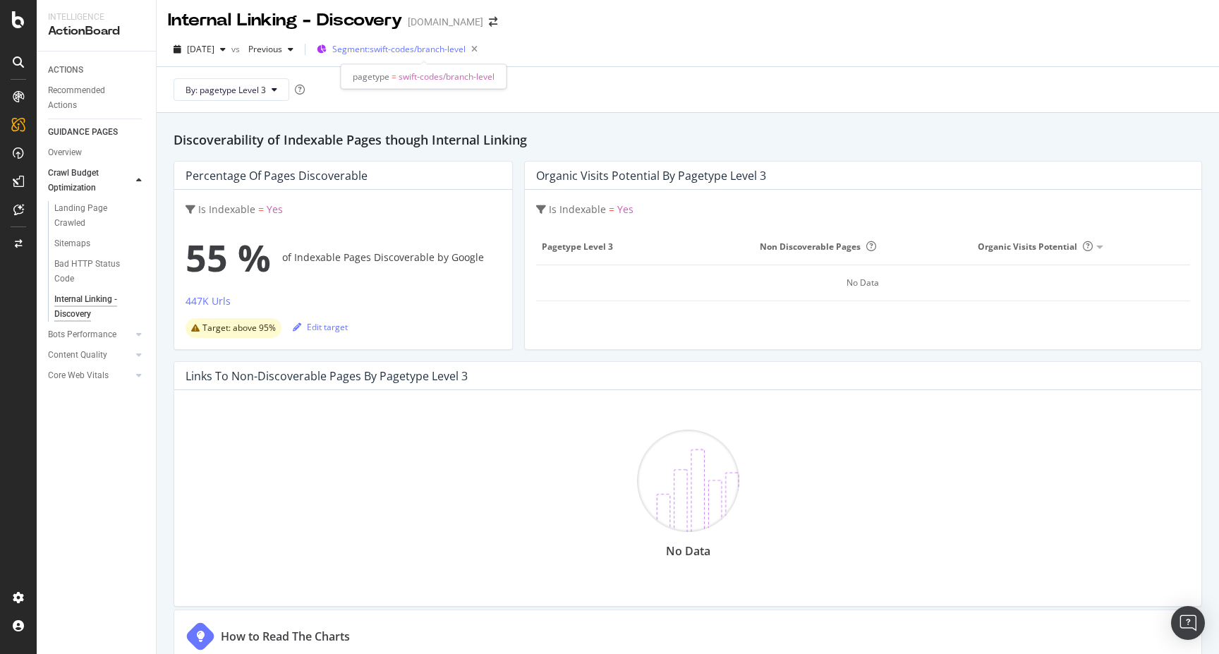
scroll to position [13, 0]
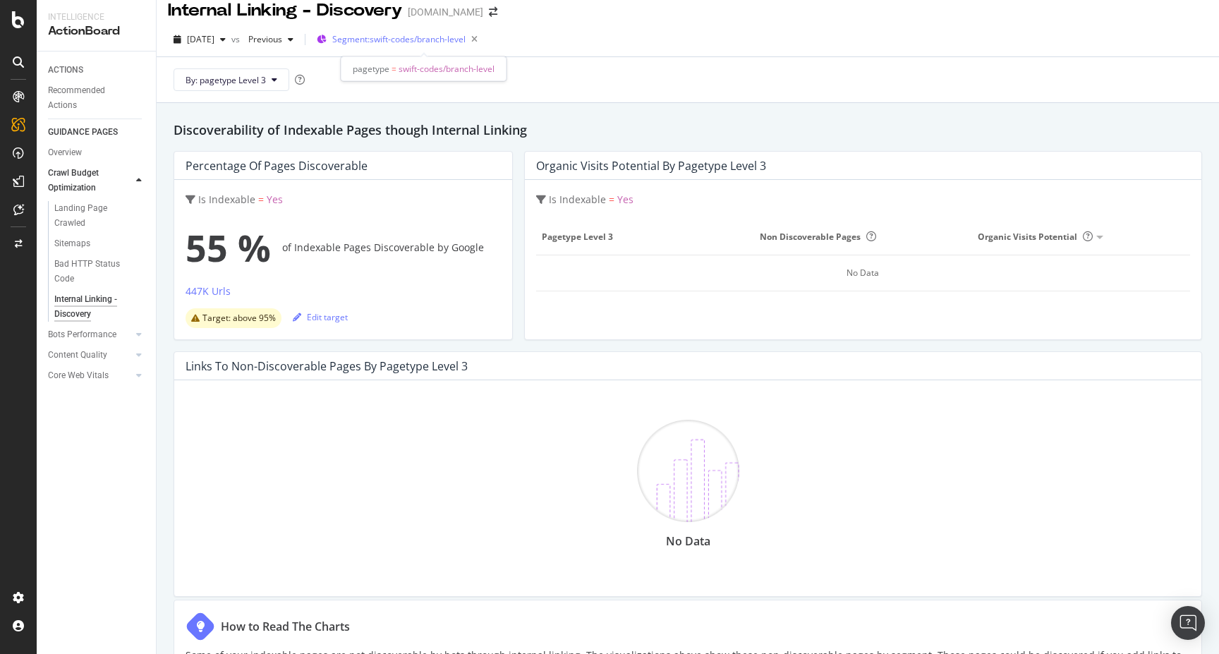
click at [456, 36] on span "Segment: swift-codes/branch-level" at bounding box center [398, 39] width 133 height 12
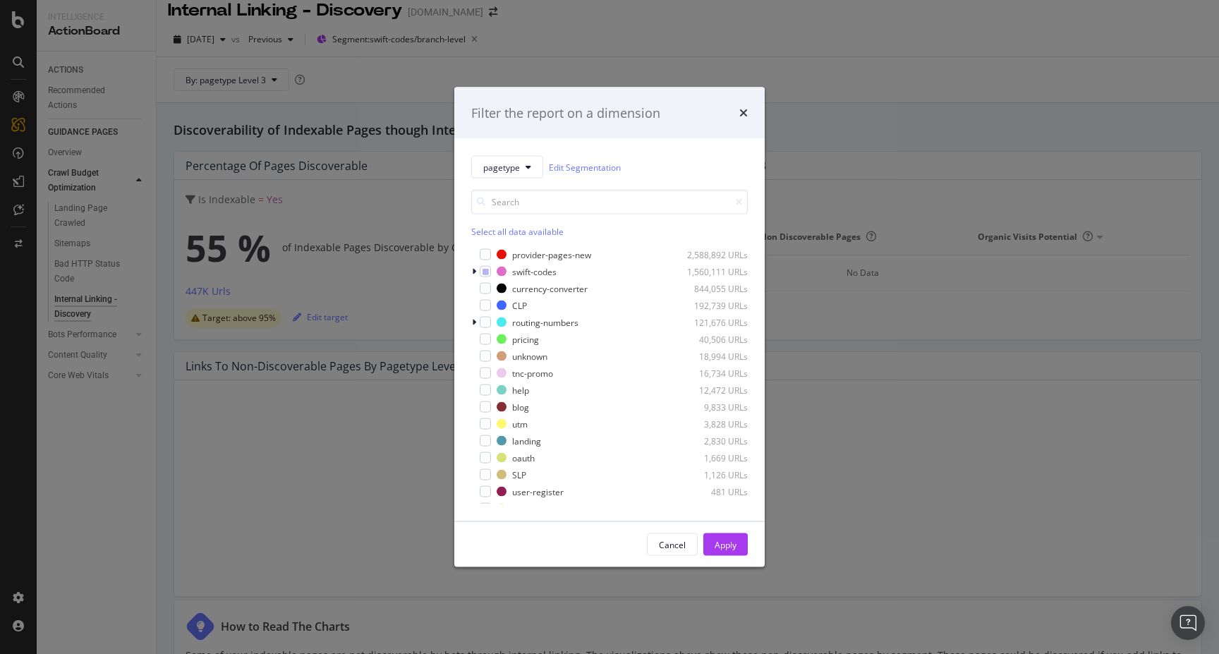
click at [570, 39] on div "Filter the report on a dimension pagetype Edit Segmentation Select all data ava…" at bounding box center [609, 327] width 1219 height 654
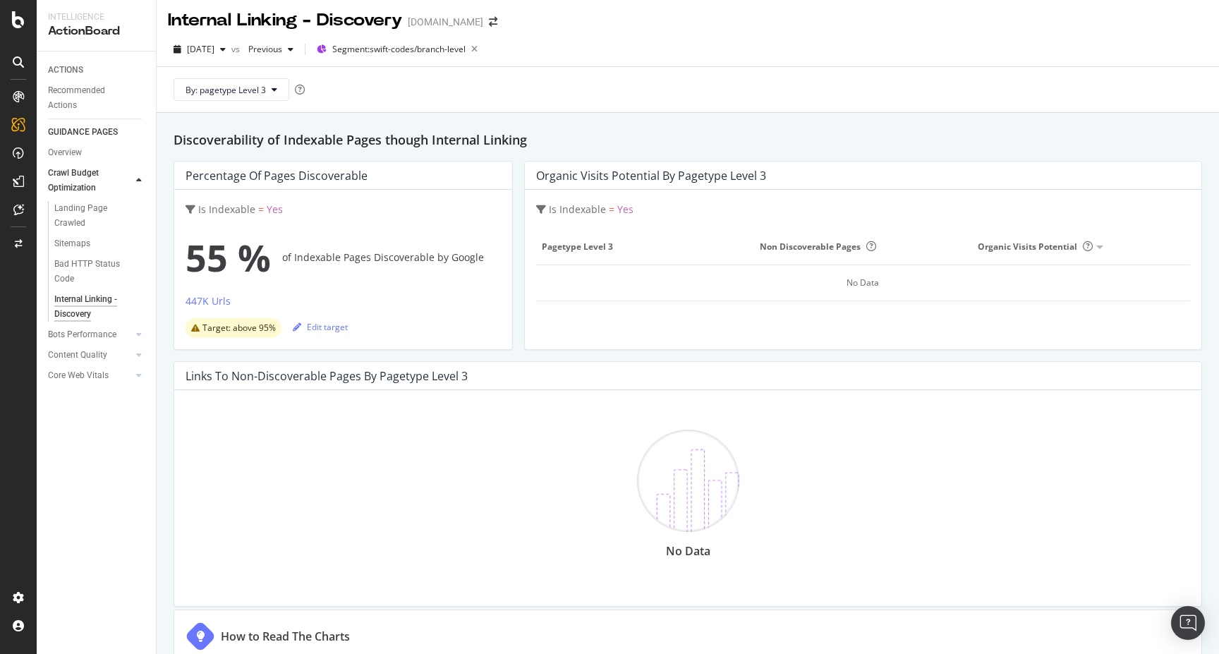
scroll to position [0, 0]
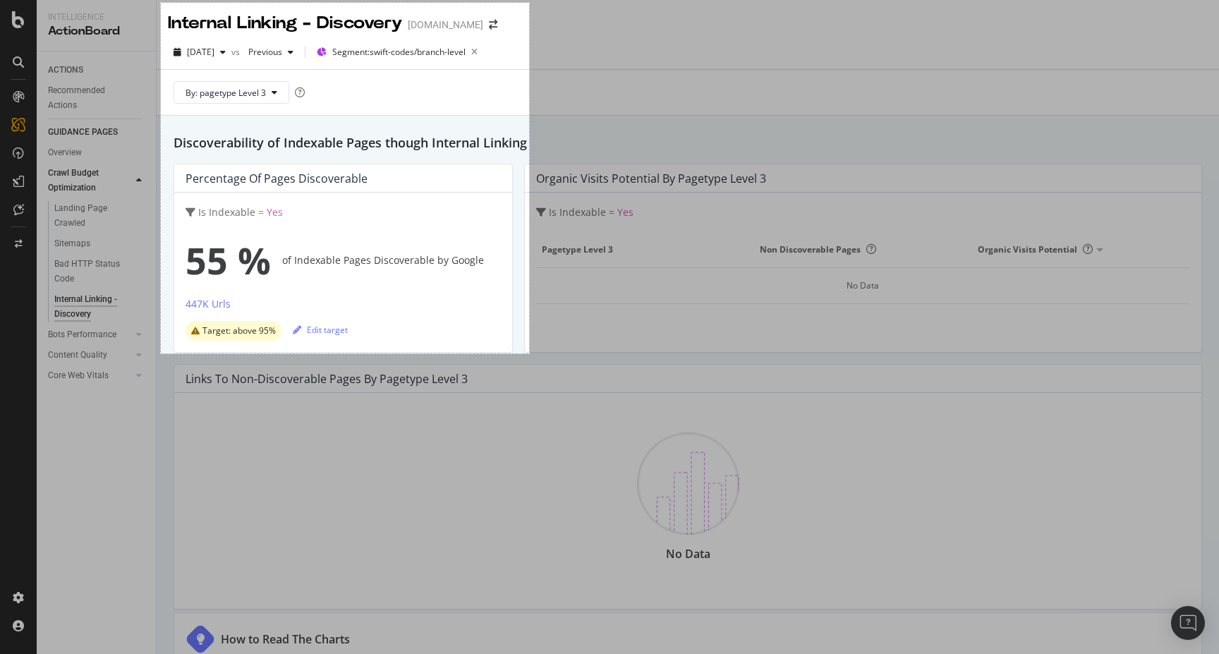
drag, startPoint x: 161, startPoint y: 3, endPoint x: 529, endPoint y: 353, distance: 508.3
click at [529, 353] on div "522 X 497" at bounding box center [609, 327] width 1219 height 654
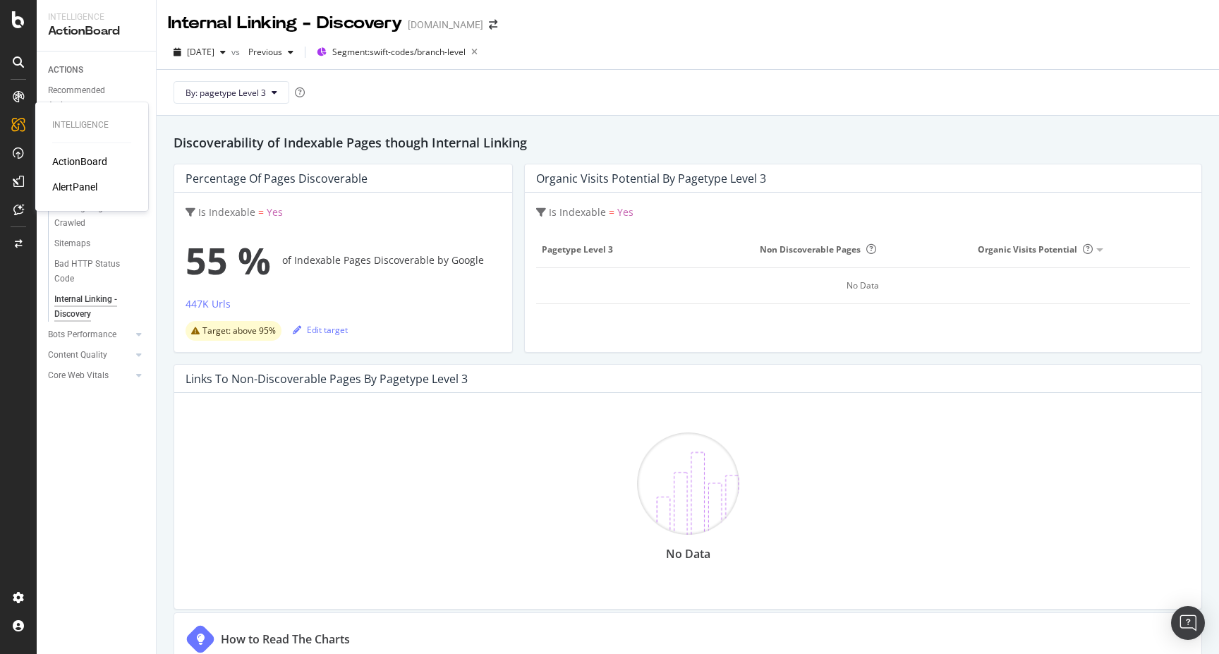
click at [95, 165] on div "ActionBoard" at bounding box center [79, 161] width 55 height 14
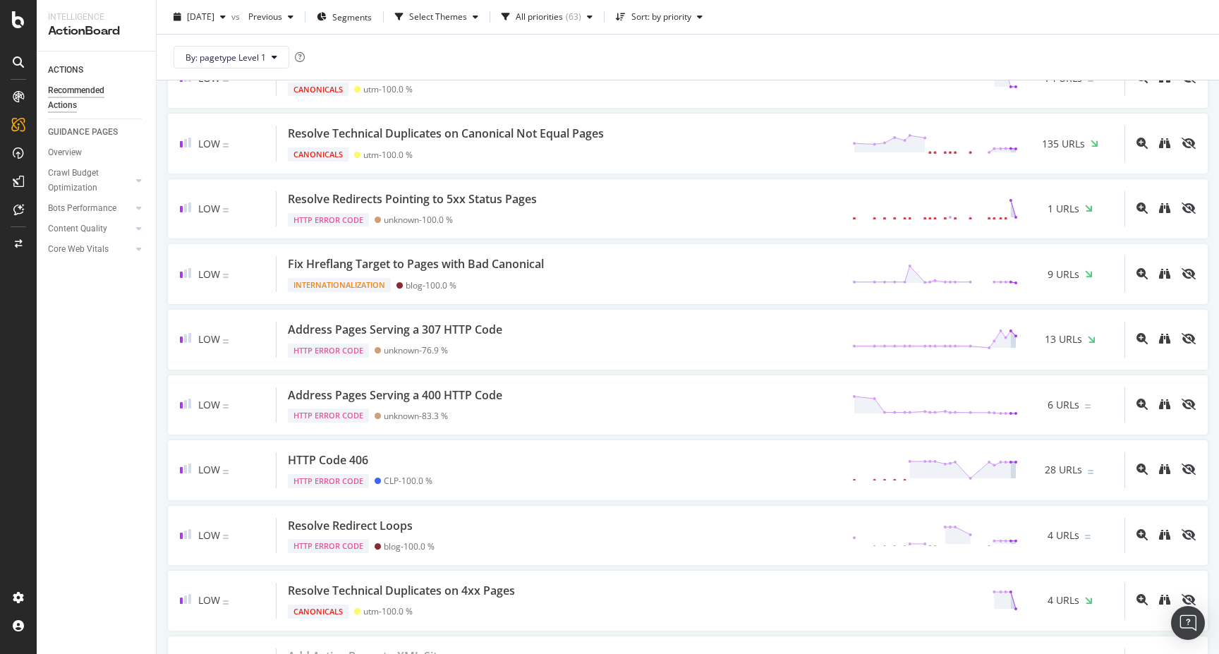
scroll to position [3635, 0]
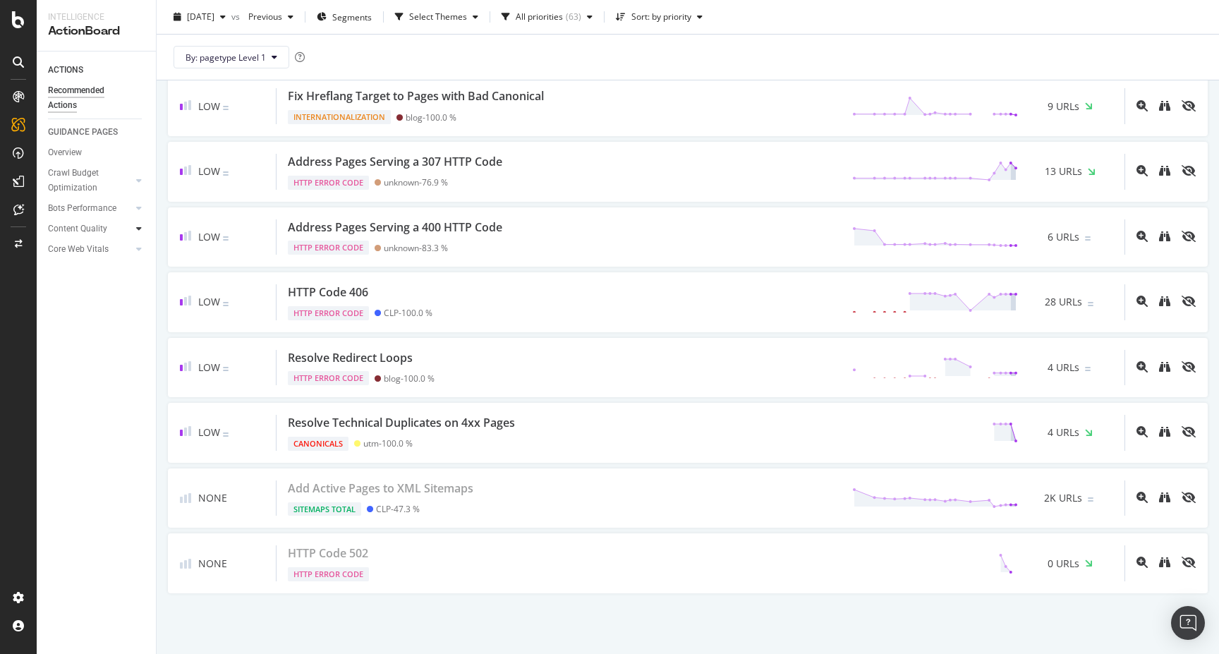
click at [136, 231] on icon at bounding box center [139, 228] width 6 height 8
click at [140, 205] on icon at bounding box center [139, 208] width 6 height 8
click at [139, 183] on icon at bounding box center [139, 180] width 6 height 8
click at [99, 307] on div "Internal Linking - Discovery" at bounding box center [94, 307] width 80 height 30
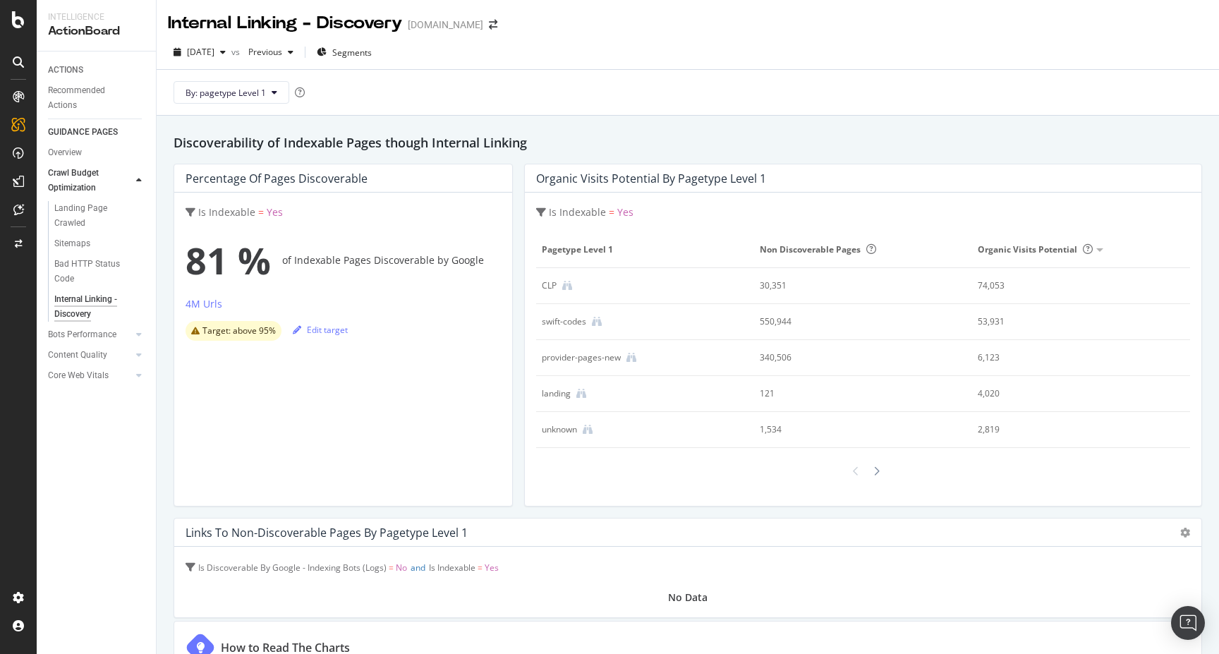
click at [564, 323] on div "swift-codes" at bounding box center [564, 321] width 44 height 13
click at [594, 329] on td "swift-codes" at bounding box center [645, 322] width 218 height 36
click at [594, 317] on icon at bounding box center [597, 322] width 10 height 10
click at [85, 154] on div "SiteCrawler" at bounding box center [77, 159] width 50 height 14
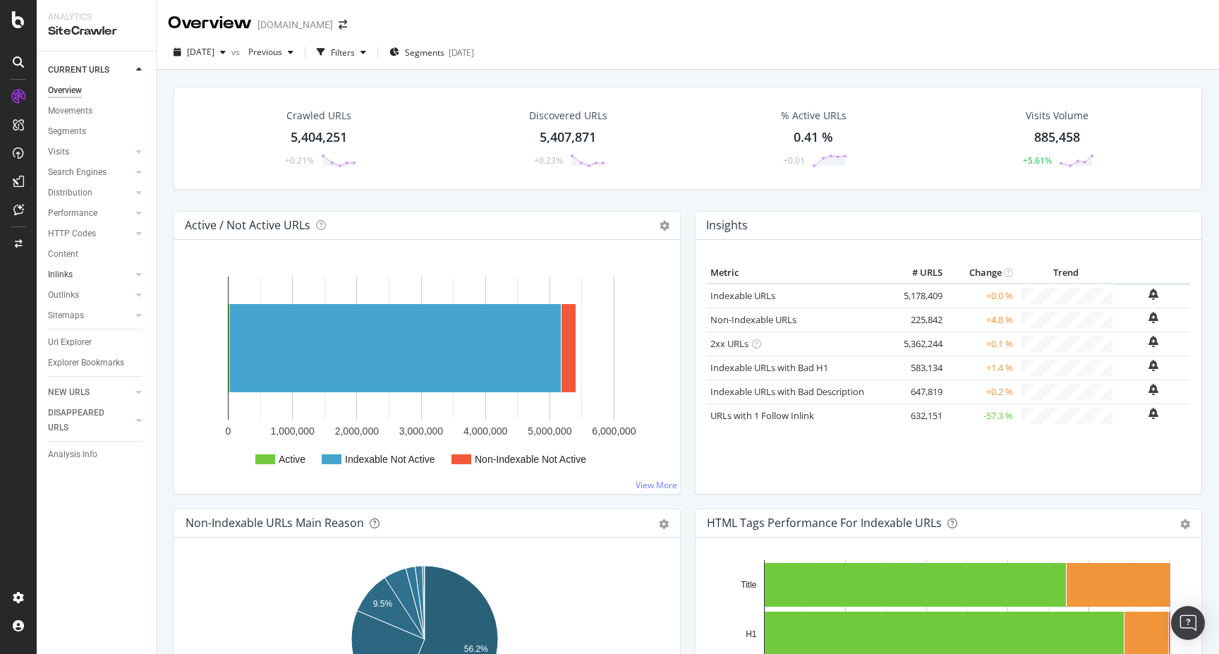
click at [96, 276] on link "Inlinks" at bounding box center [90, 274] width 84 height 15
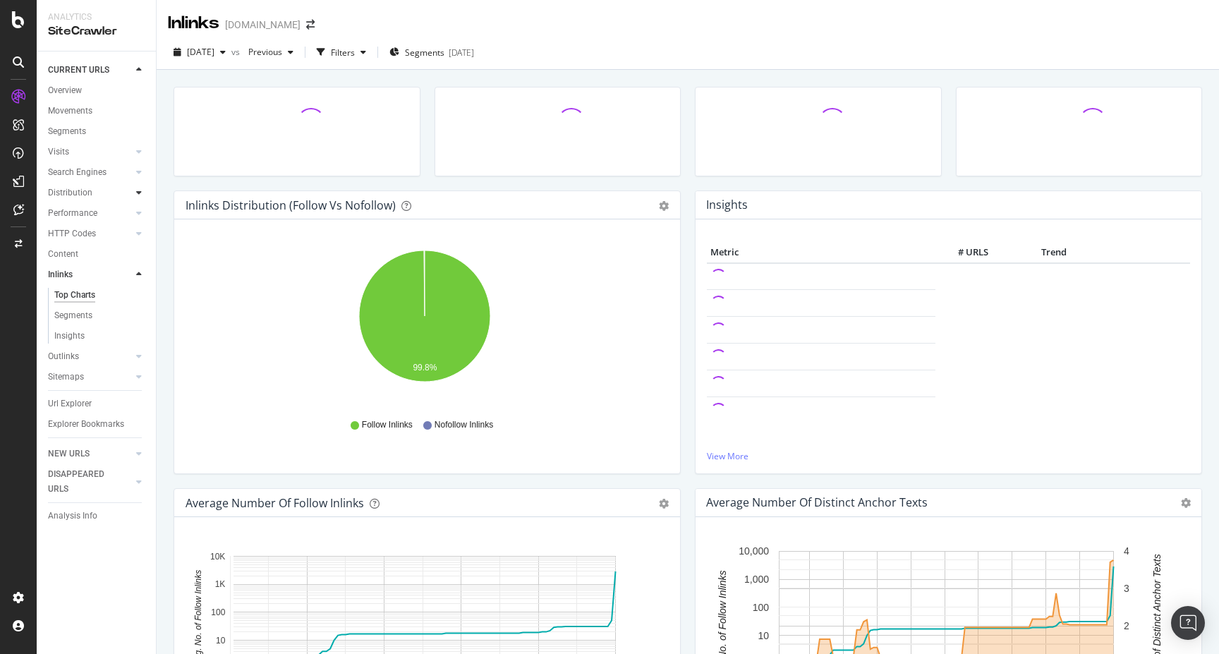
click at [136, 193] on icon at bounding box center [139, 192] width 6 height 8
click at [136, 294] on icon at bounding box center [139, 295] width 6 height 8
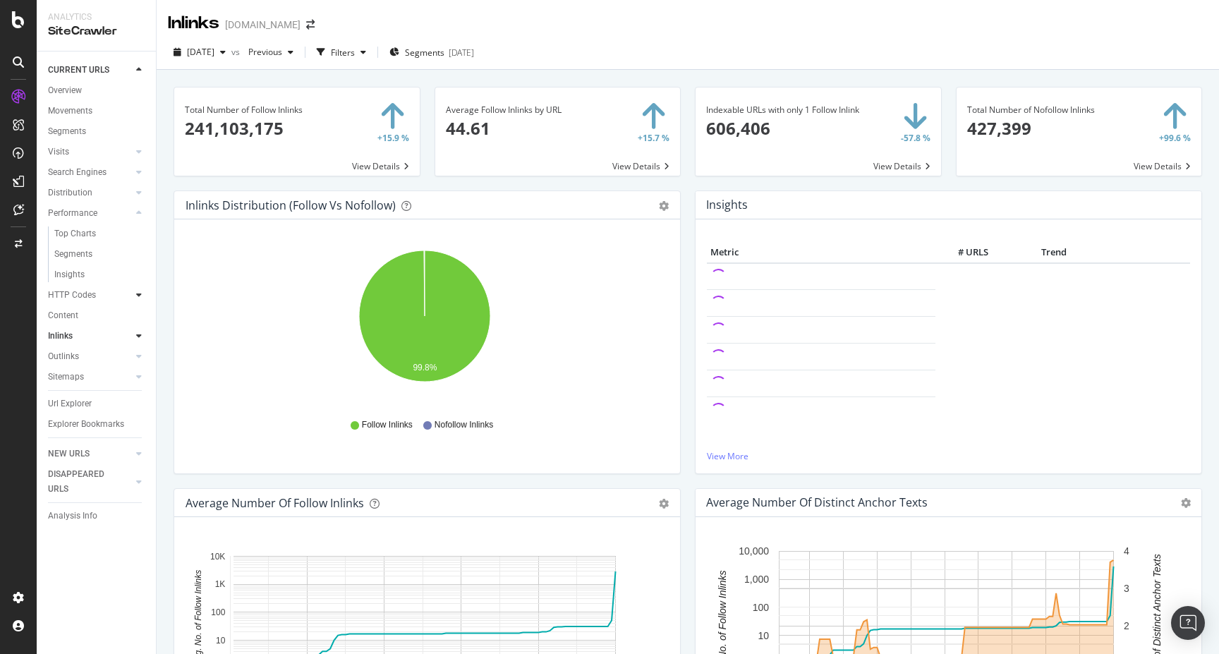
click at [138, 297] on icon at bounding box center [139, 295] width 6 height 8
click at [140, 312] on div at bounding box center [139, 315] width 14 height 14
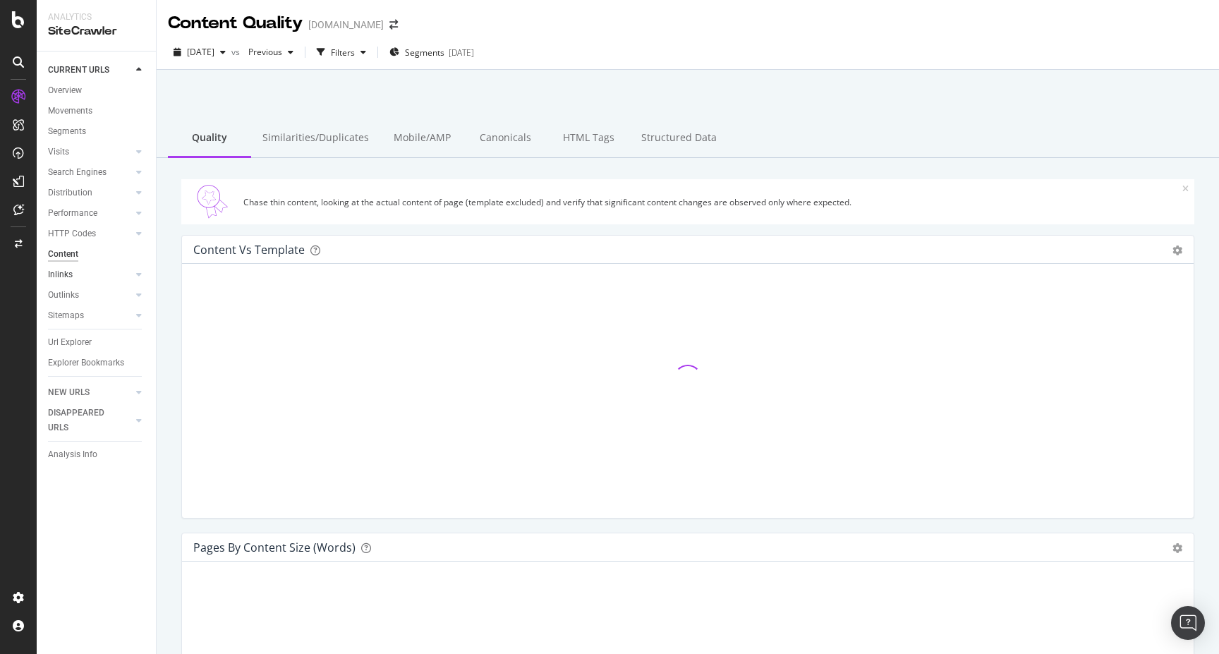
click at [72, 274] on link "Inlinks" at bounding box center [90, 274] width 84 height 15
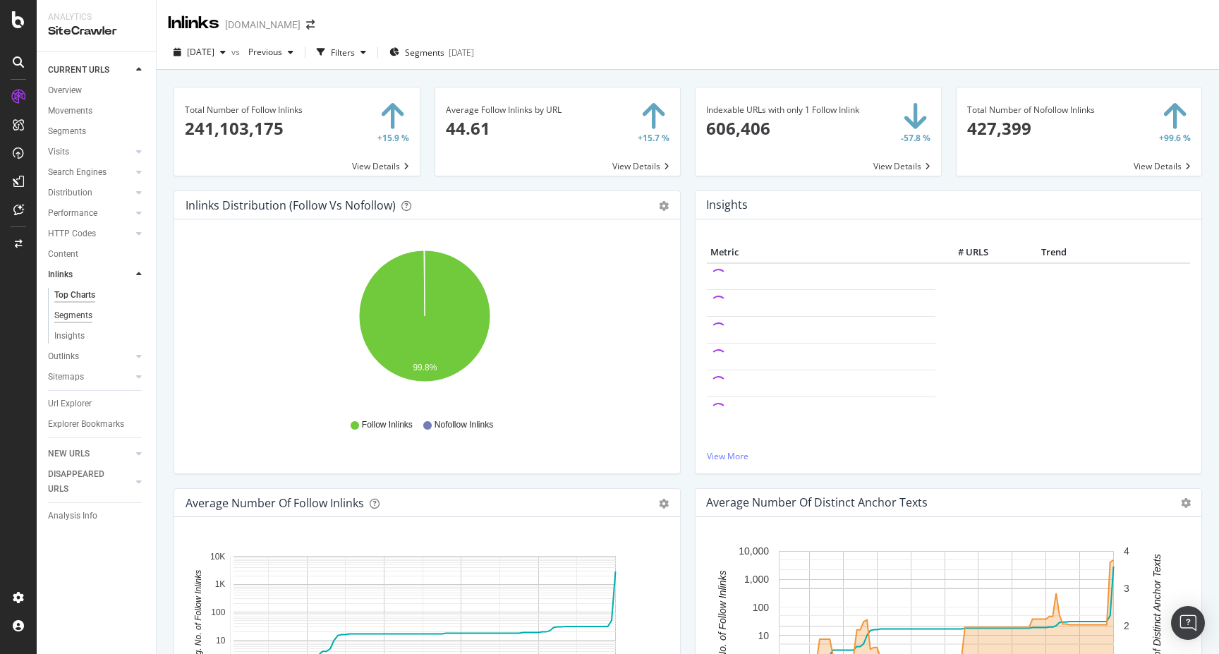
click at [68, 315] on div "Segments" at bounding box center [73, 315] width 38 height 15
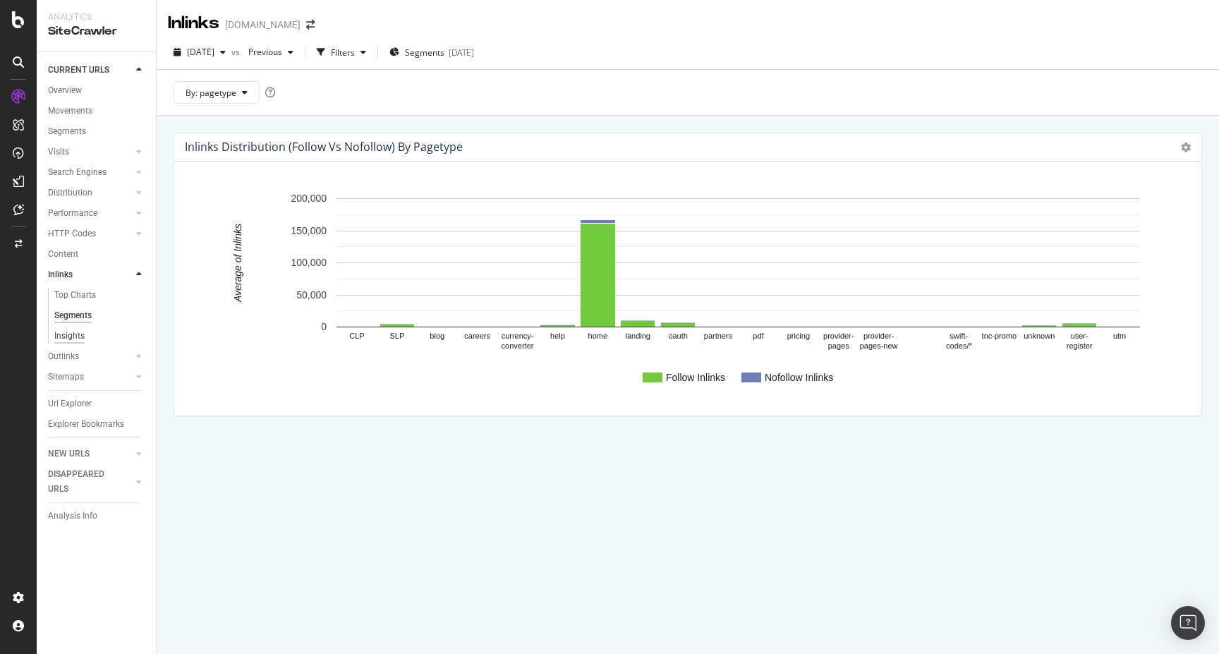
click at [70, 338] on div "Insights" at bounding box center [69, 336] width 30 height 15
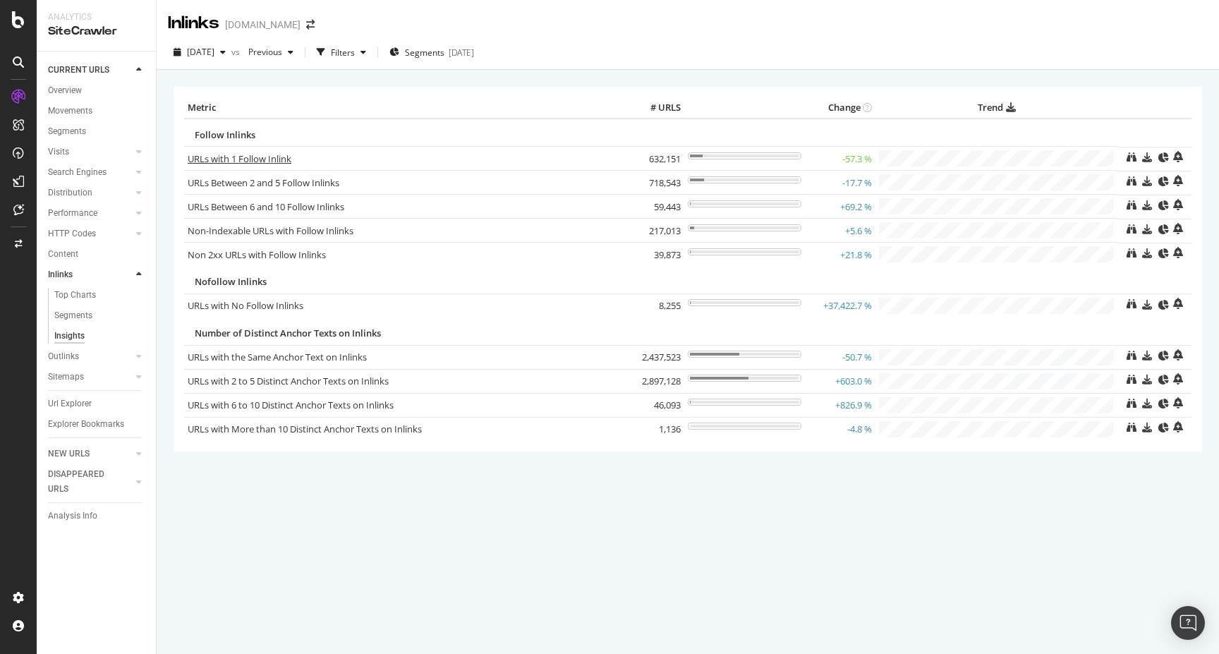
click at [207, 155] on link "URLs with 1 Follow Inlink" at bounding box center [240, 158] width 104 height 13
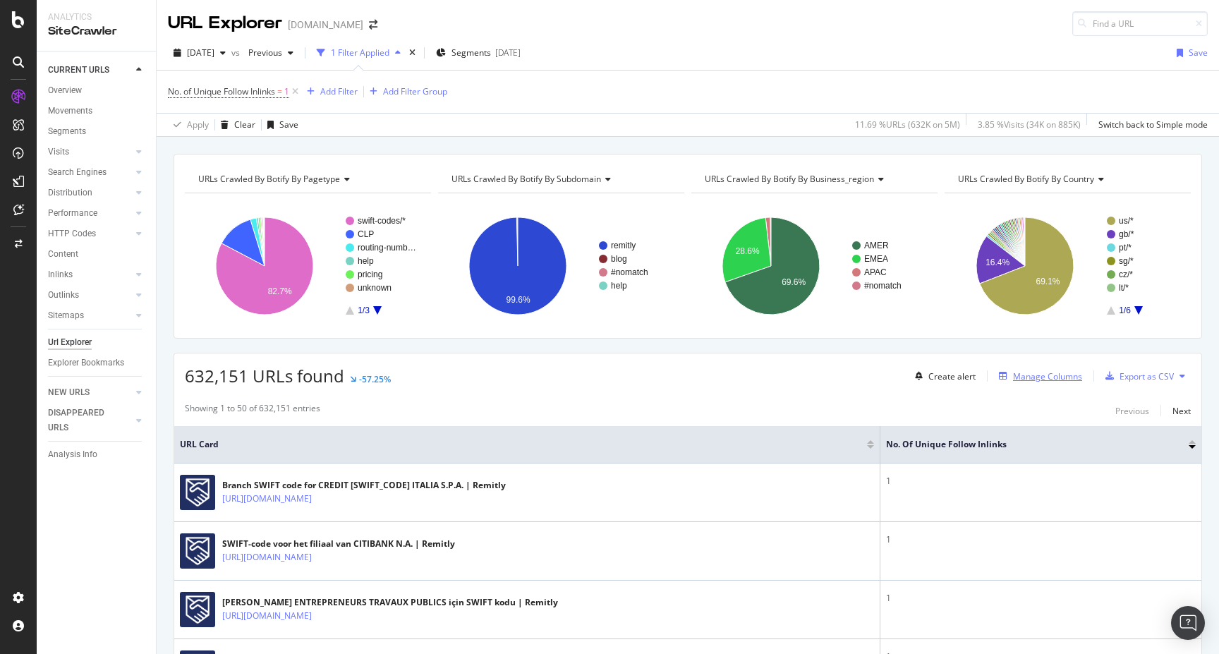
click at [1002, 380] on div "Manage Columns" at bounding box center [1037, 376] width 89 height 16
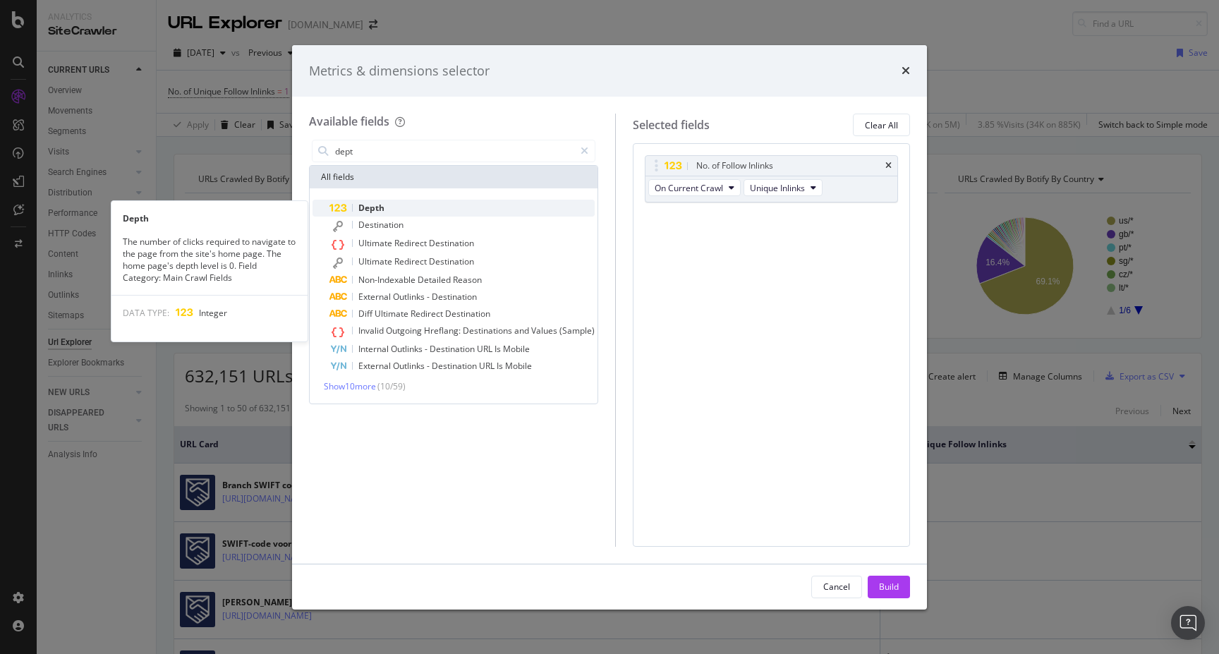
type input "dept"
click at [397, 212] on div "Depth" at bounding box center [461, 208] width 265 height 17
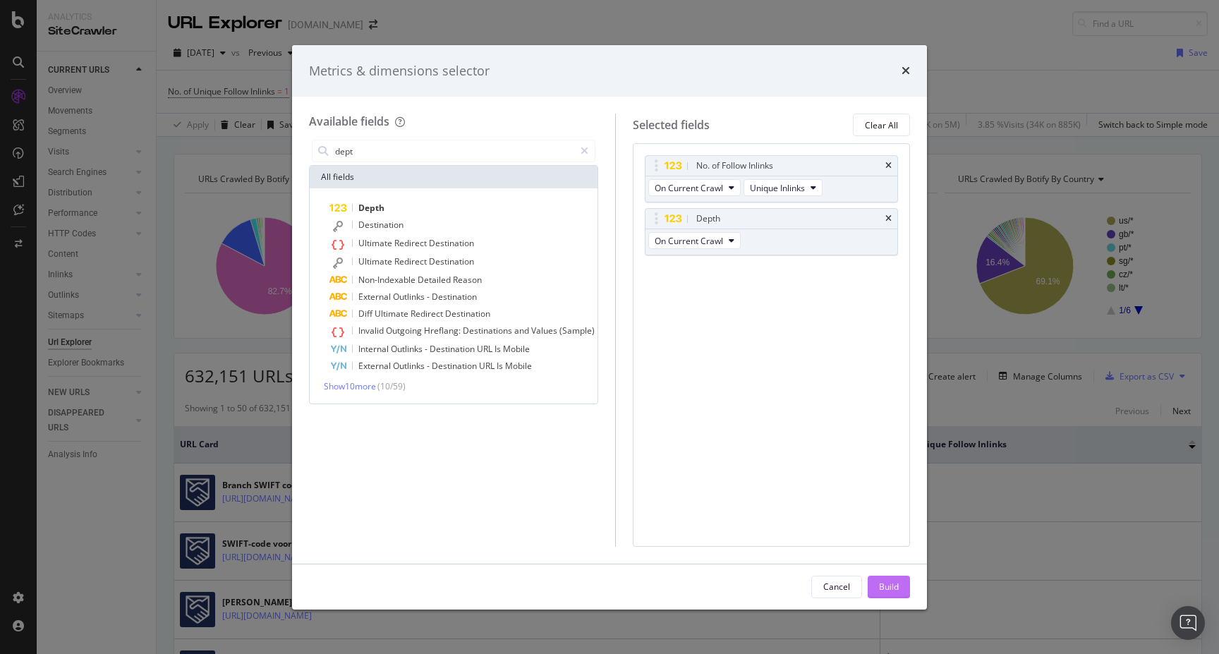
click at [877, 582] on button "Build" at bounding box center [888, 586] width 42 height 23
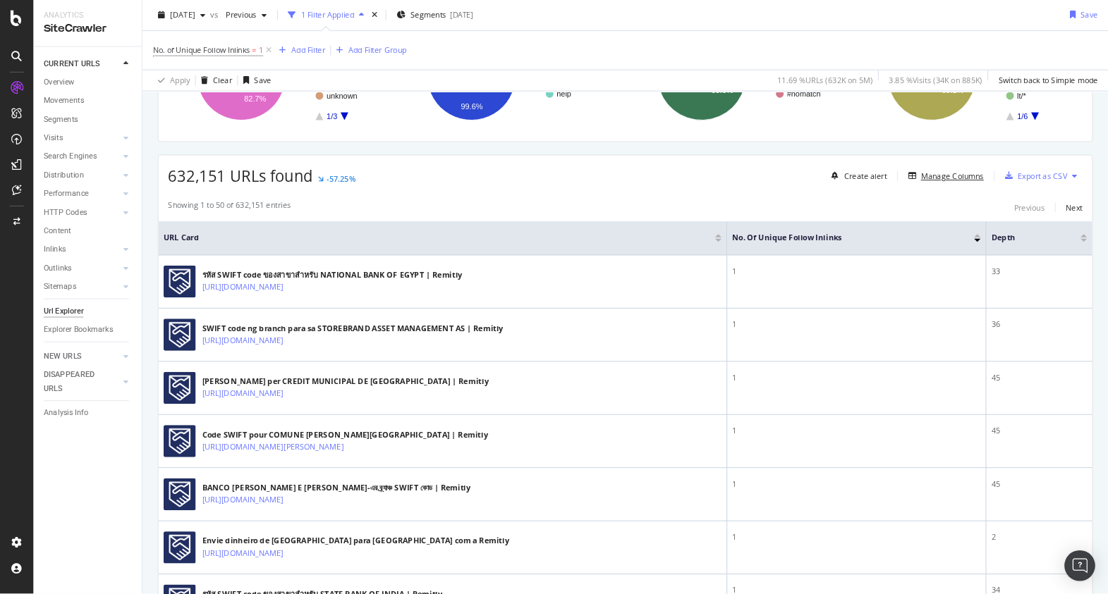
scroll to position [226, 0]
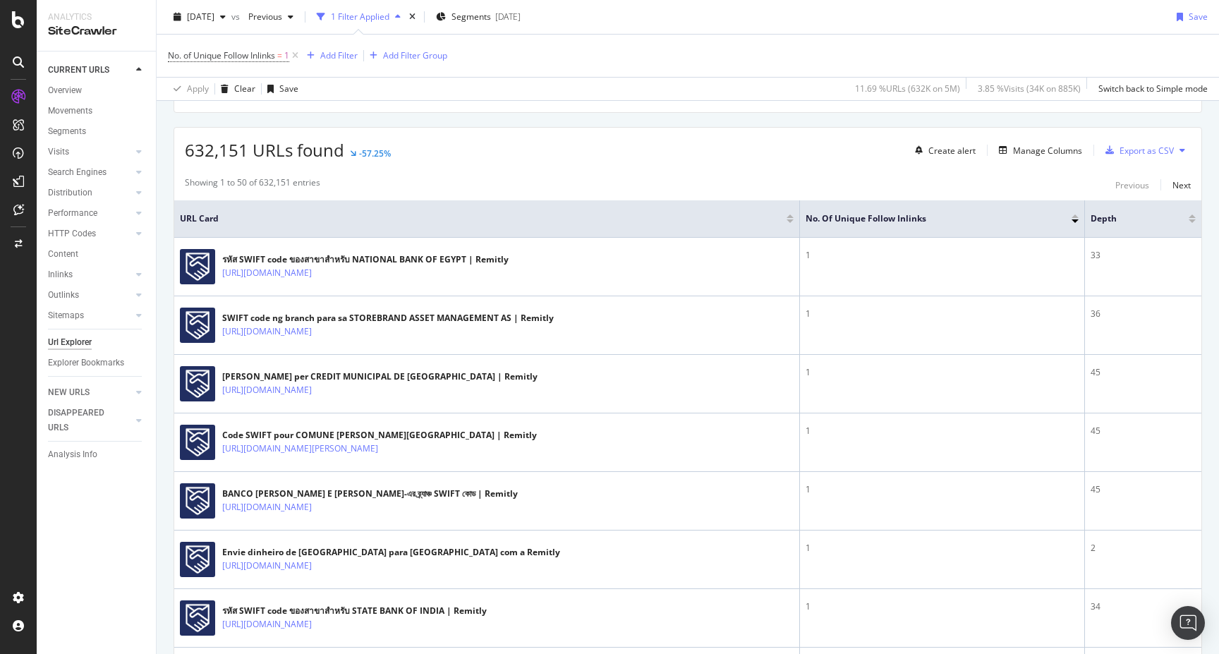
drag, startPoint x: 792, startPoint y: 228, endPoint x: 614, endPoint y: 238, distance: 178.7
click at [614, 238] on th "URL Card" at bounding box center [486, 218] width 625 height 37
click at [781, 230] on th "URL Card" at bounding box center [486, 218] width 625 height 37
click at [790, 233] on tr "URL Card No. of Unique Follow Inlinks Depth" at bounding box center [687, 218] width 1027 height 37
drag, startPoint x: 791, startPoint y: 232, endPoint x: 804, endPoint y: 233, distance: 12.7
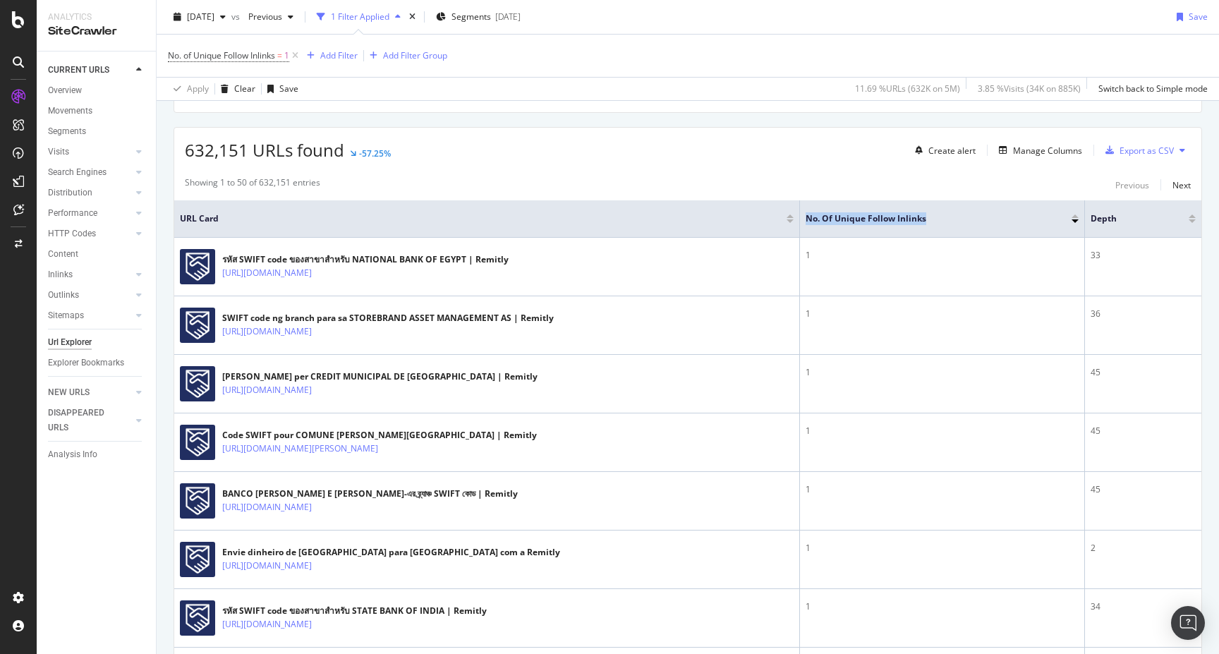
click at [804, 233] on tr "URL Card No. of Unique Follow Inlinks Depth" at bounding box center [687, 218] width 1027 height 37
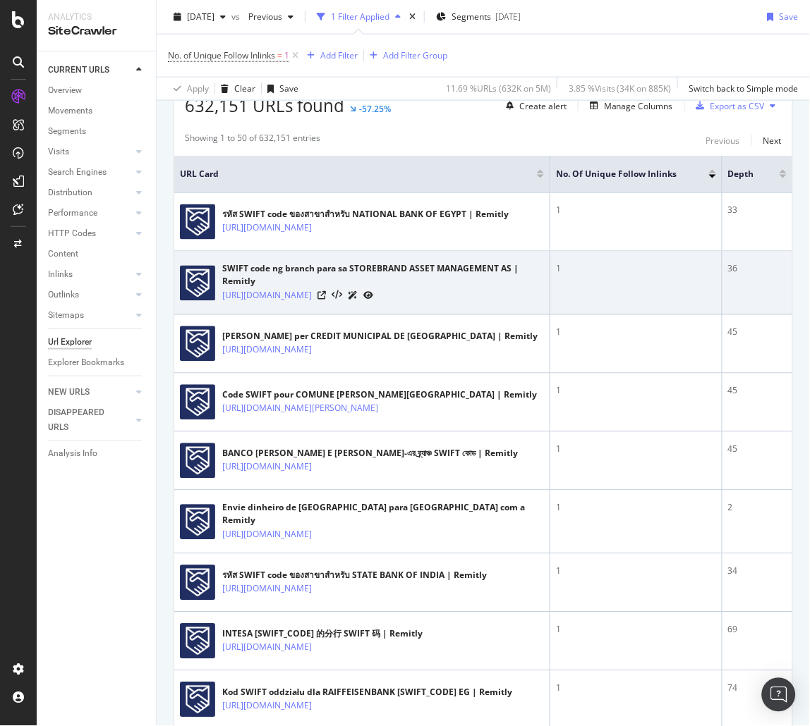
scroll to position [304, 0]
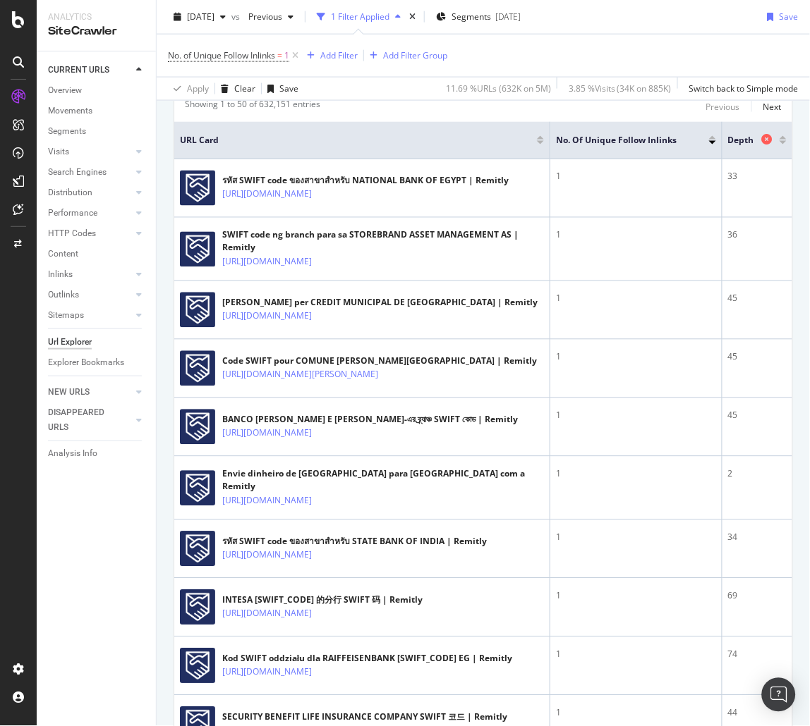
click at [732, 143] on span "Depth" at bounding box center [743, 140] width 30 height 13
click at [13, 210] on icon at bounding box center [18, 209] width 11 height 11
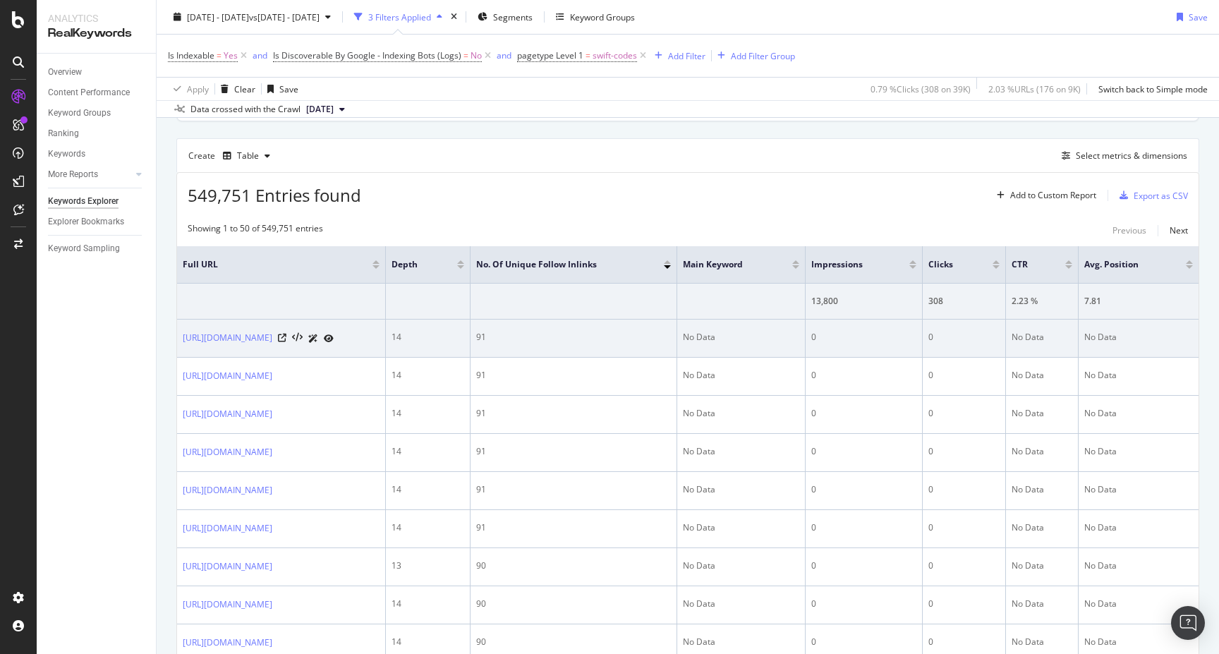
scroll to position [406, 0]
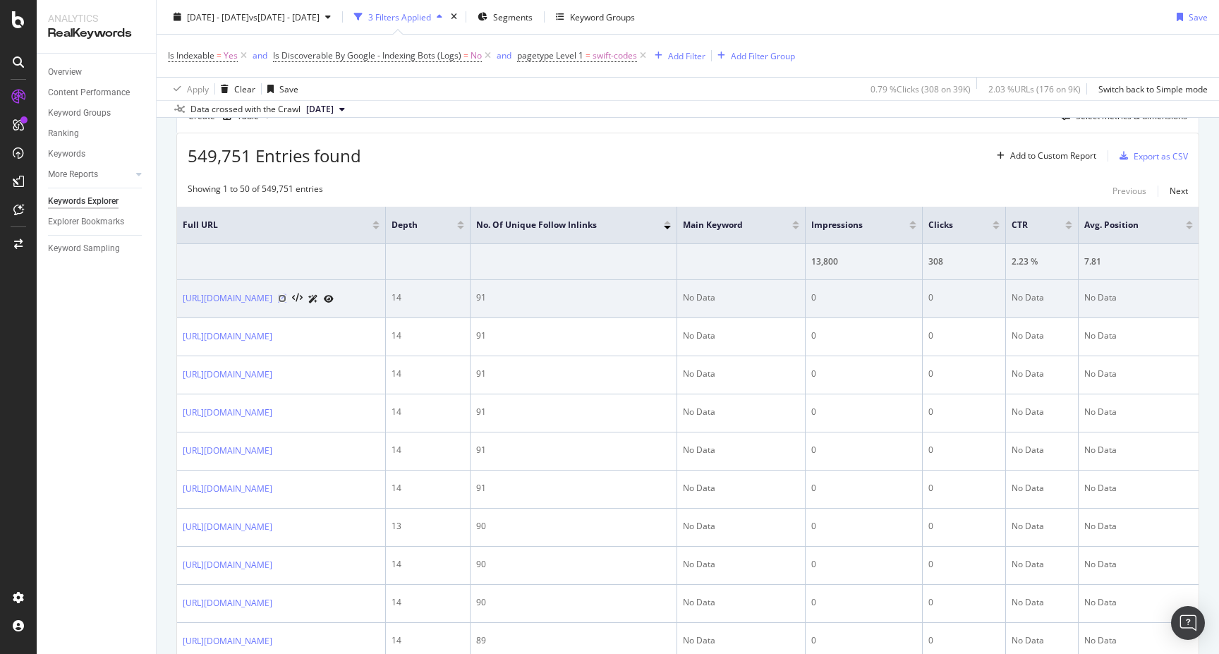
click at [286, 303] on icon at bounding box center [282, 298] width 8 height 8
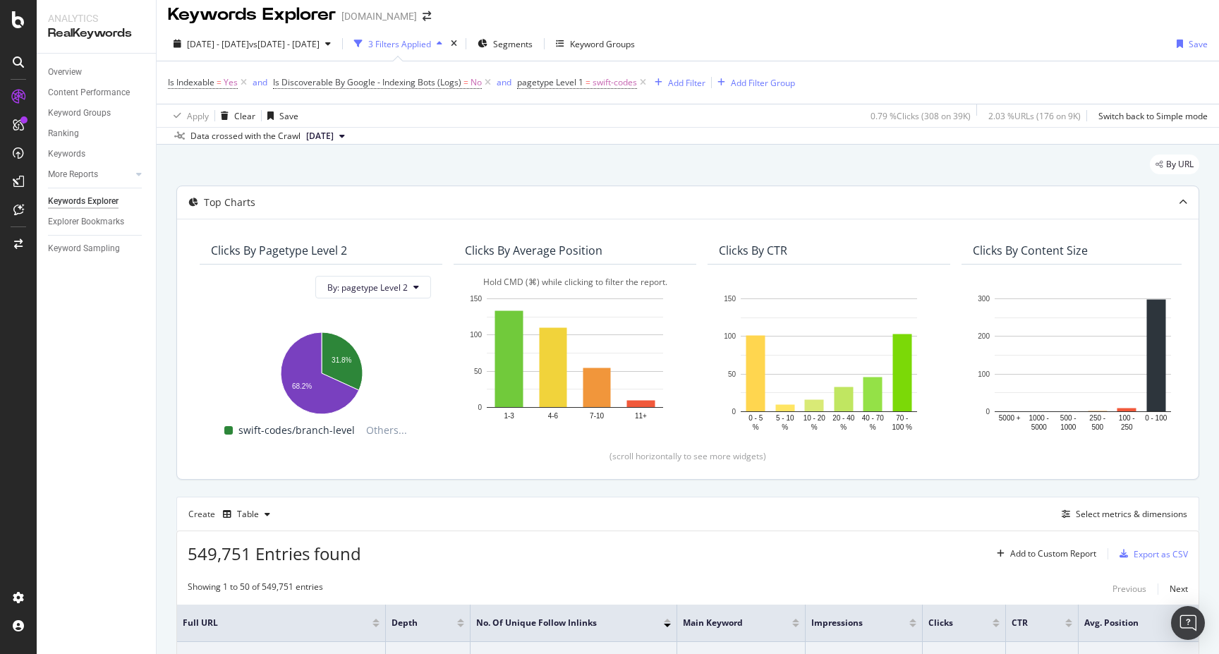
scroll to position [0, 0]
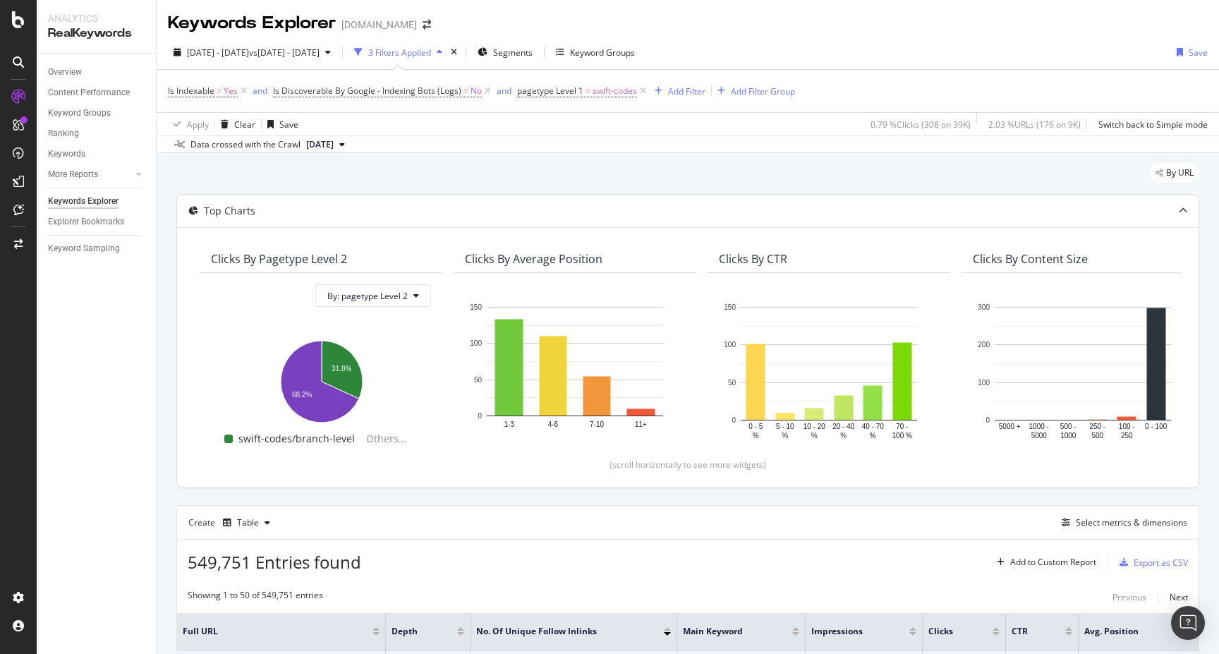
click at [364, 307] on div "By: pagetype Level 2 Hold CMD (⌘) while clicking to filter the report. 31.8% 68…" at bounding box center [321, 365] width 243 height 185
click at [366, 302] on button "By: pagetype Level 2" at bounding box center [373, 295] width 116 height 23
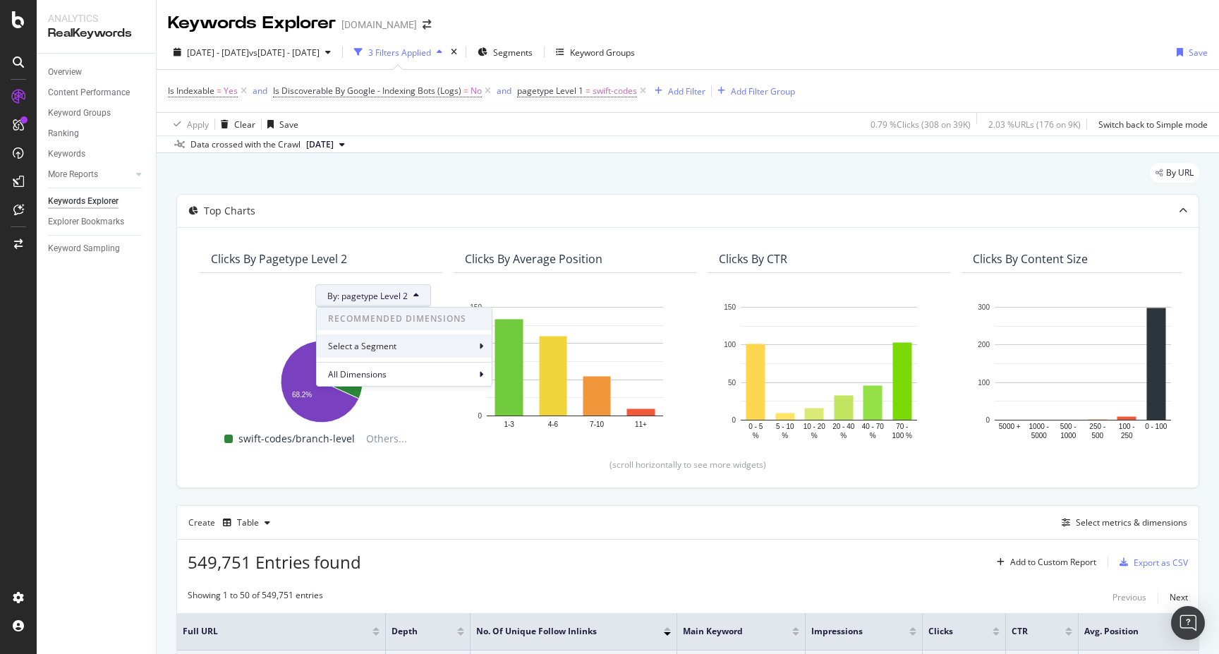
click at [398, 353] on div "Select a Segment" at bounding box center [404, 345] width 175 height 23
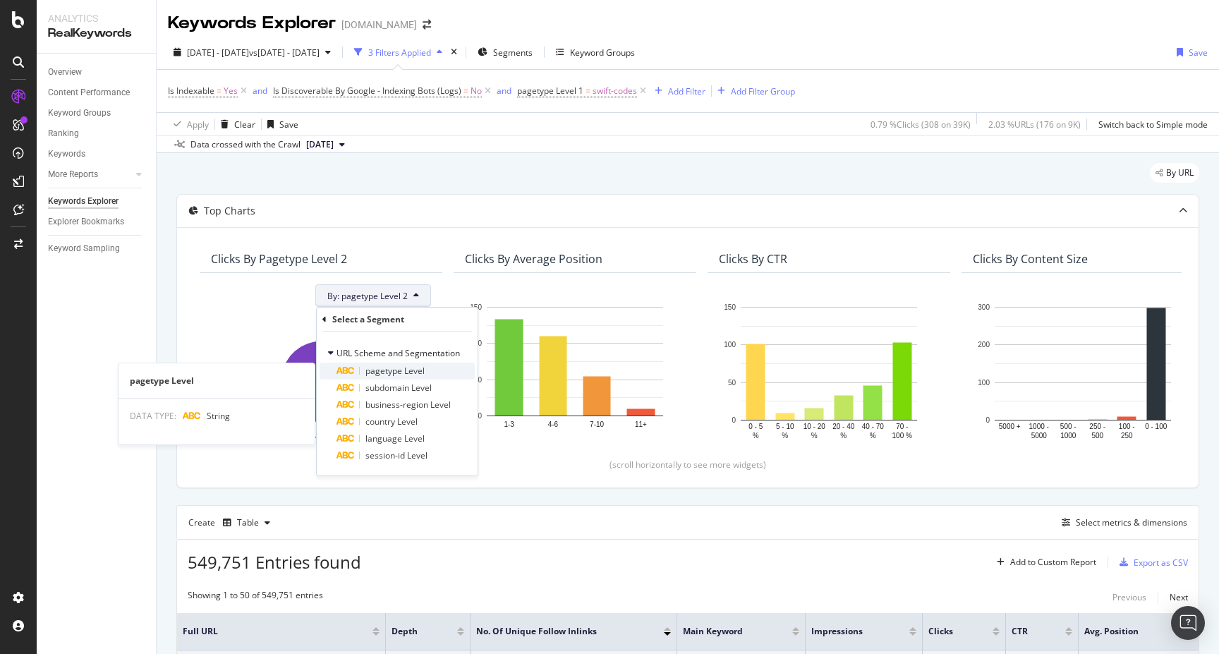
click at [396, 368] on span "pagetype Level" at bounding box center [394, 371] width 59 height 12
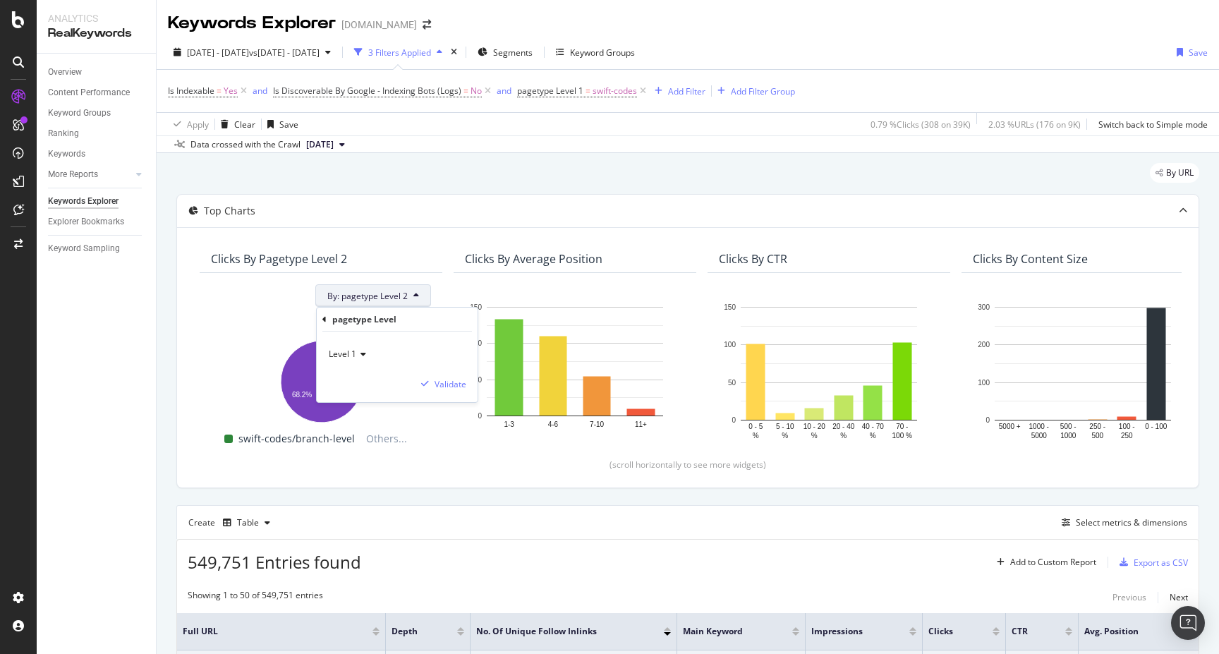
click at [358, 354] on icon at bounding box center [361, 354] width 10 height 8
click at [362, 421] on div "Level 3" at bounding box center [406, 419] width 151 height 18
click at [429, 386] on div "button" at bounding box center [424, 383] width 19 height 8
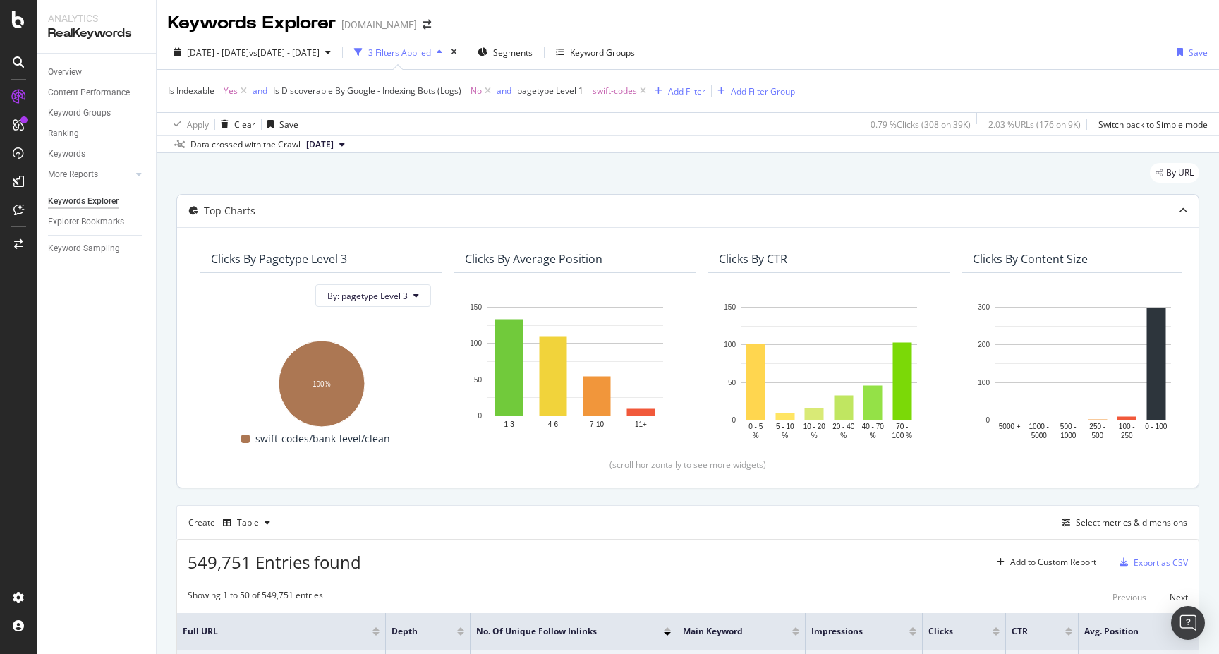
click at [432, 293] on div "By: pagetype Level 3 Hold CMD (⌘) while clicking to filter the report. 100% pag…" at bounding box center [321, 365] width 243 height 185
click at [427, 293] on button "By: pagetype Level 3" at bounding box center [373, 295] width 116 height 23
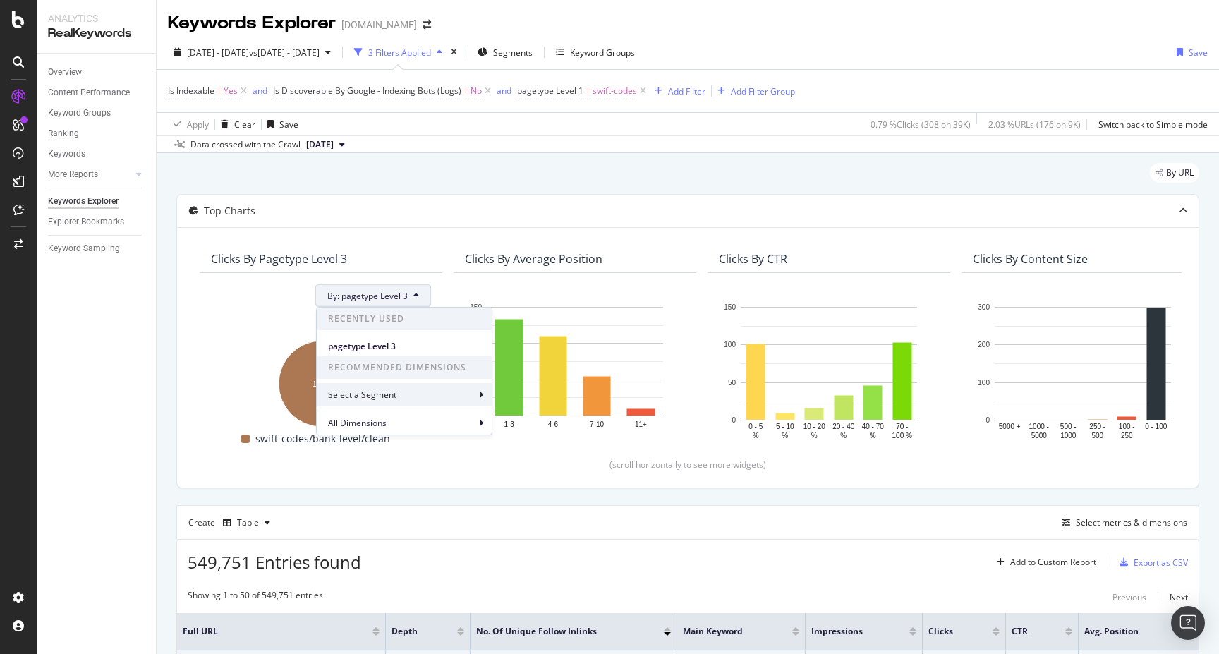
click at [428, 389] on div "Select a Segment" at bounding box center [404, 394] width 175 height 23
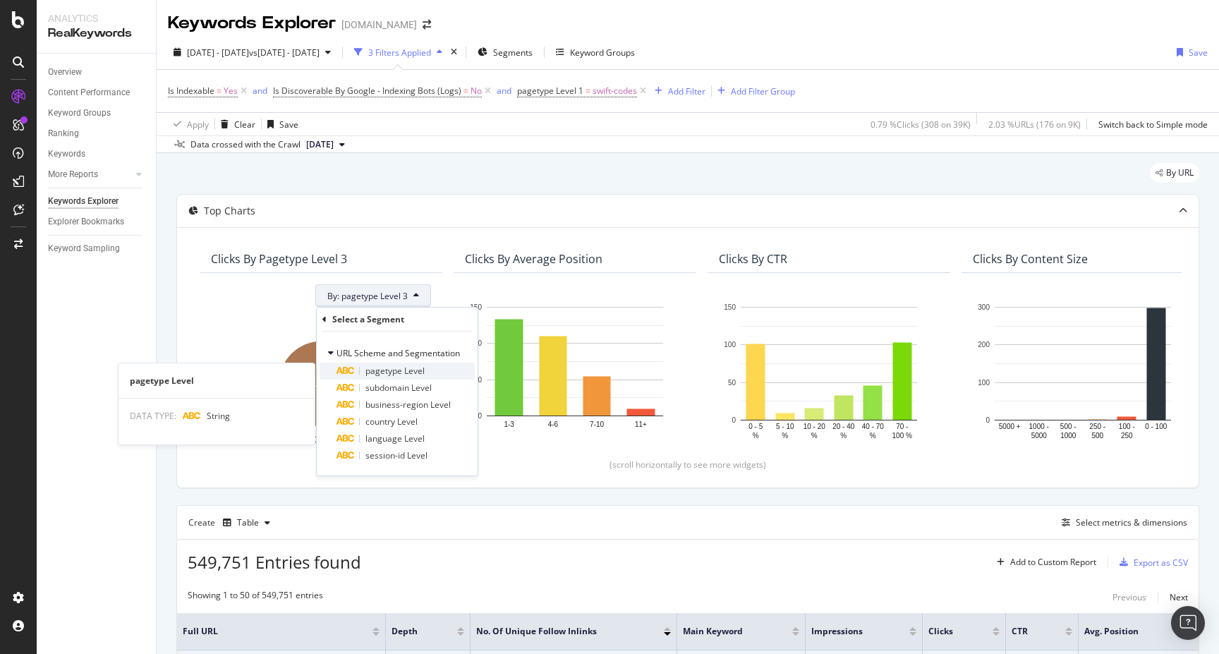
click at [440, 363] on div "pagetype Level" at bounding box center [405, 370] width 138 height 17
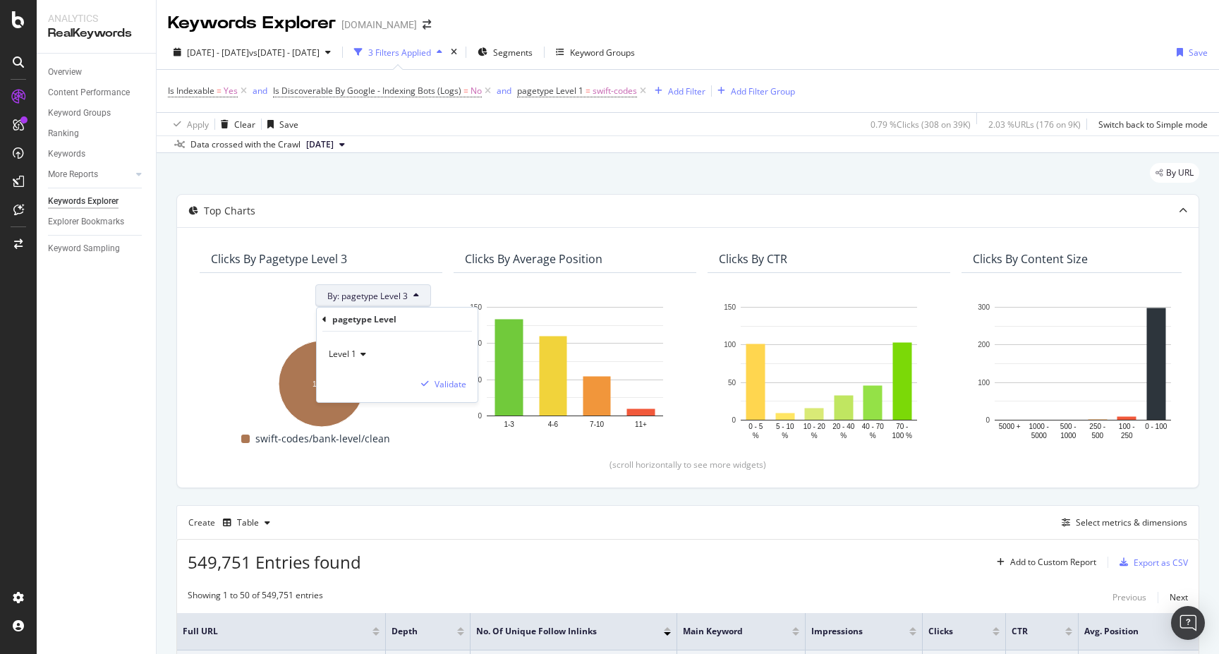
click at [368, 354] on div "Level 1" at bounding box center [397, 354] width 138 height 23
click at [361, 440] on span "Level 4" at bounding box center [349, 438] width 28 height 12
click at [448, 389] on div "Validate" at bounding box center [440, 383] width 51 height 13
click at [350, 288] on button "By: pagetype Level 4" at bounding box center [373, 295] width 116 height 23
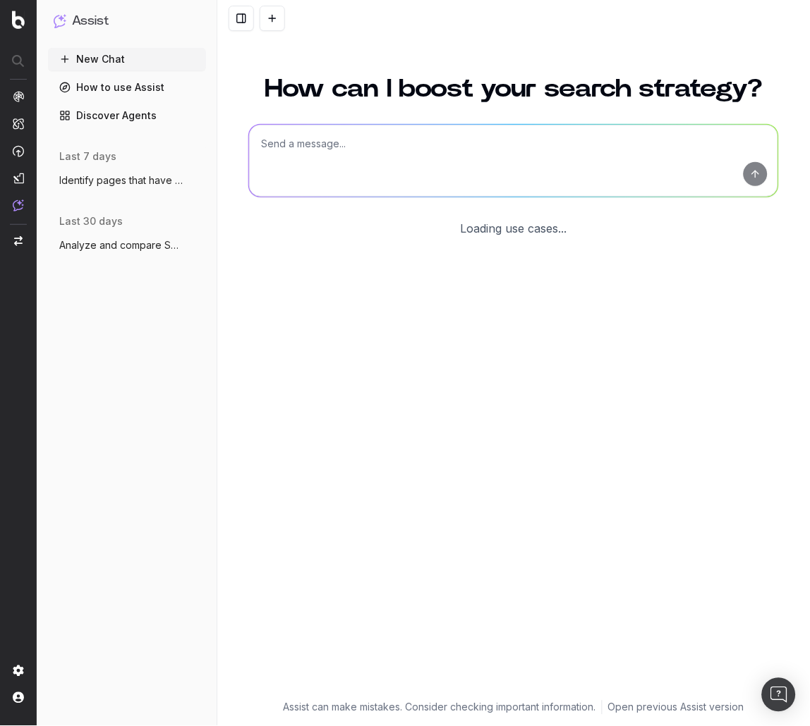
click at [350, 161] on textarea at bounding box center [513, 161] width 529 height 72
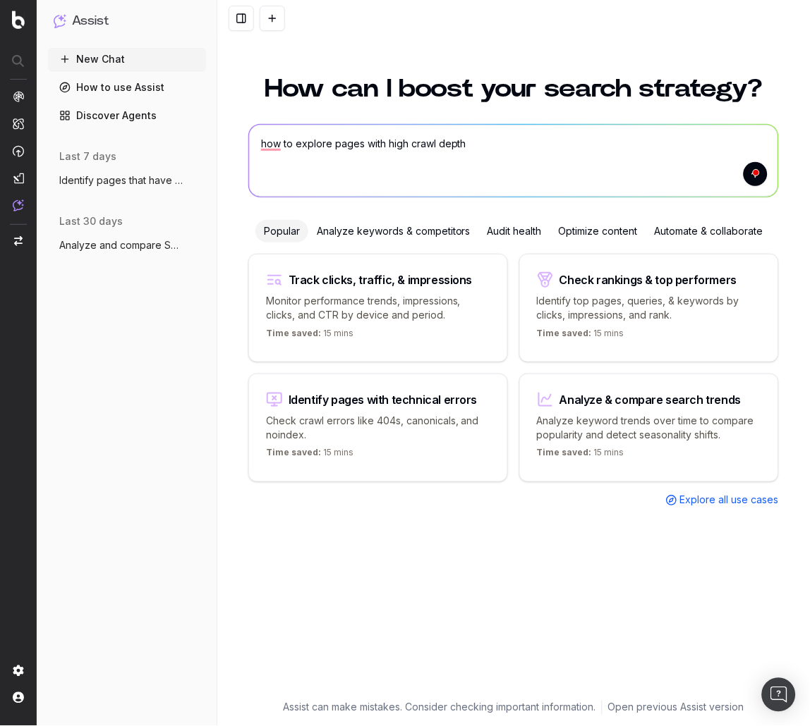
type textarea "how to explore pages with high crawl depth?"
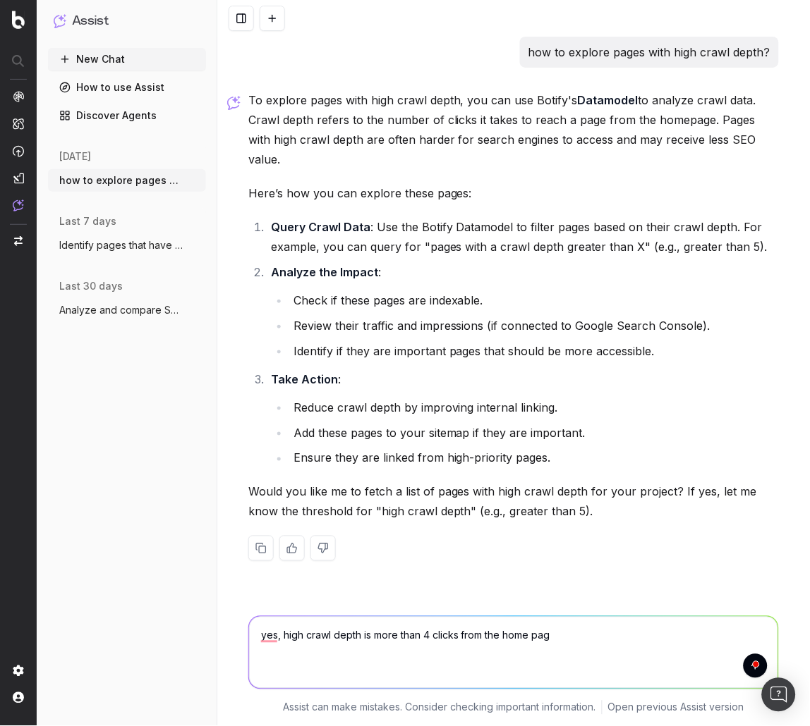
type textarea "yes, high crawl depth is more than 4 clicks from the home page"
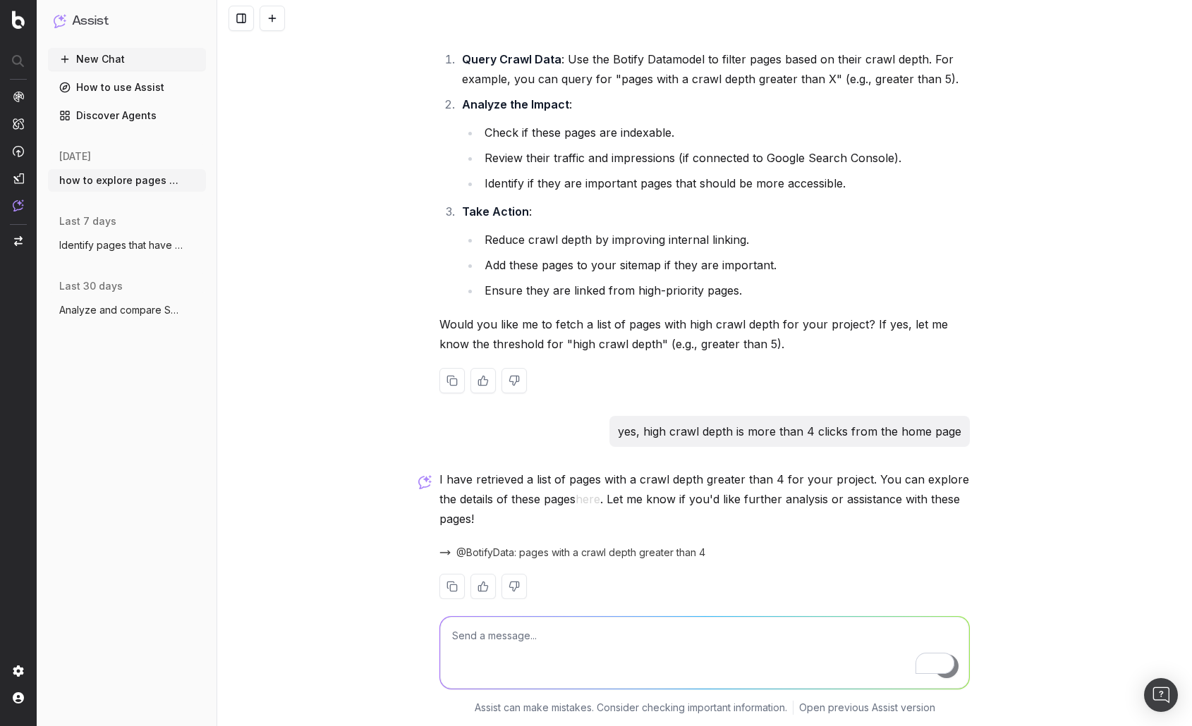
scroll to position [171, 0]
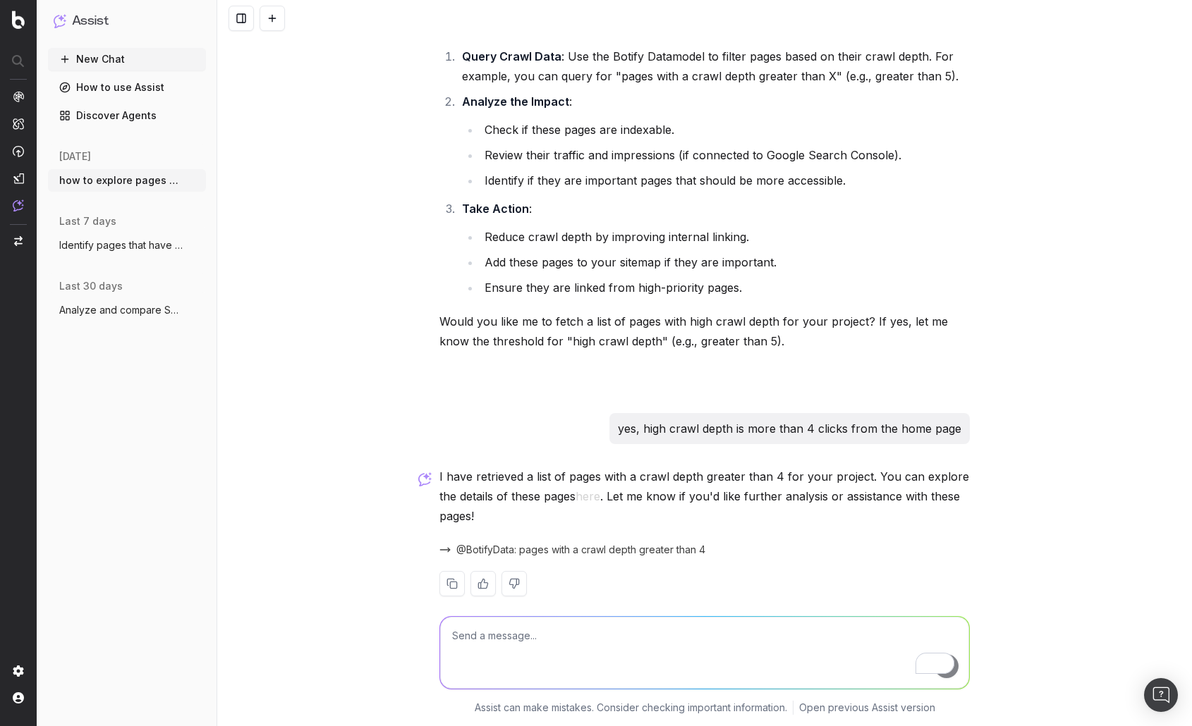
click at [542, 543] on span "@BotifyData: pages with a crawl depth greater than 4" at bounding box center [580, 550] width 249 height 14
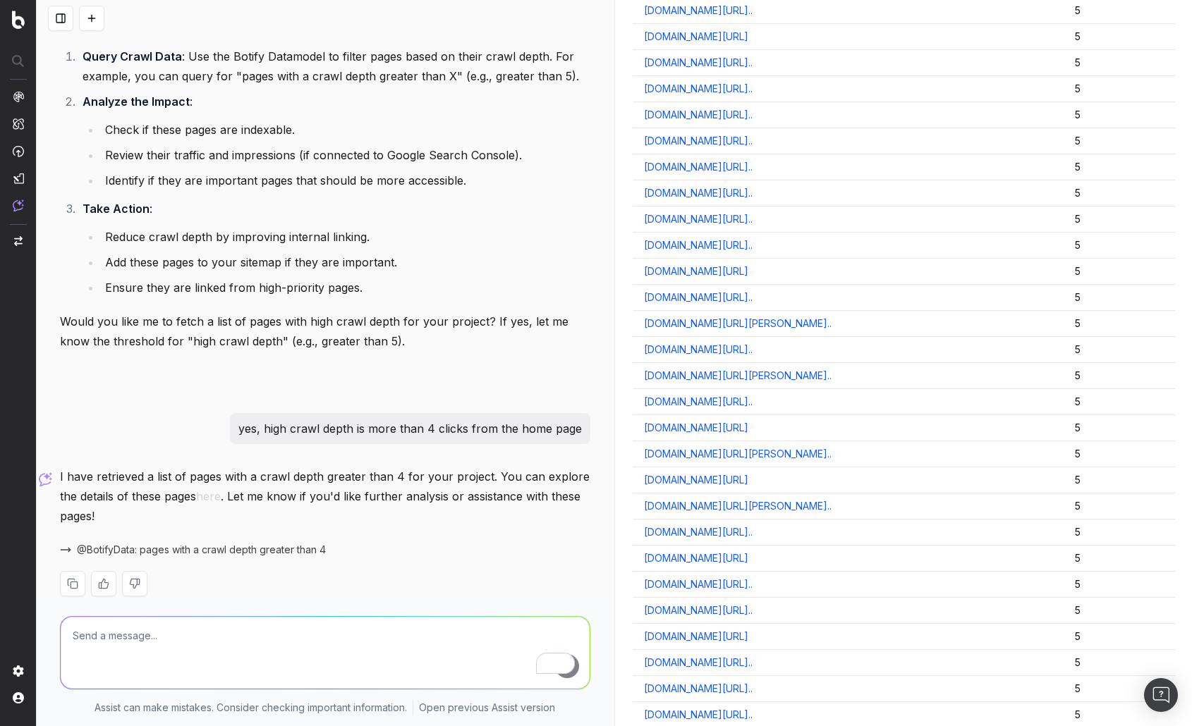
scroll to position [12726, 0]
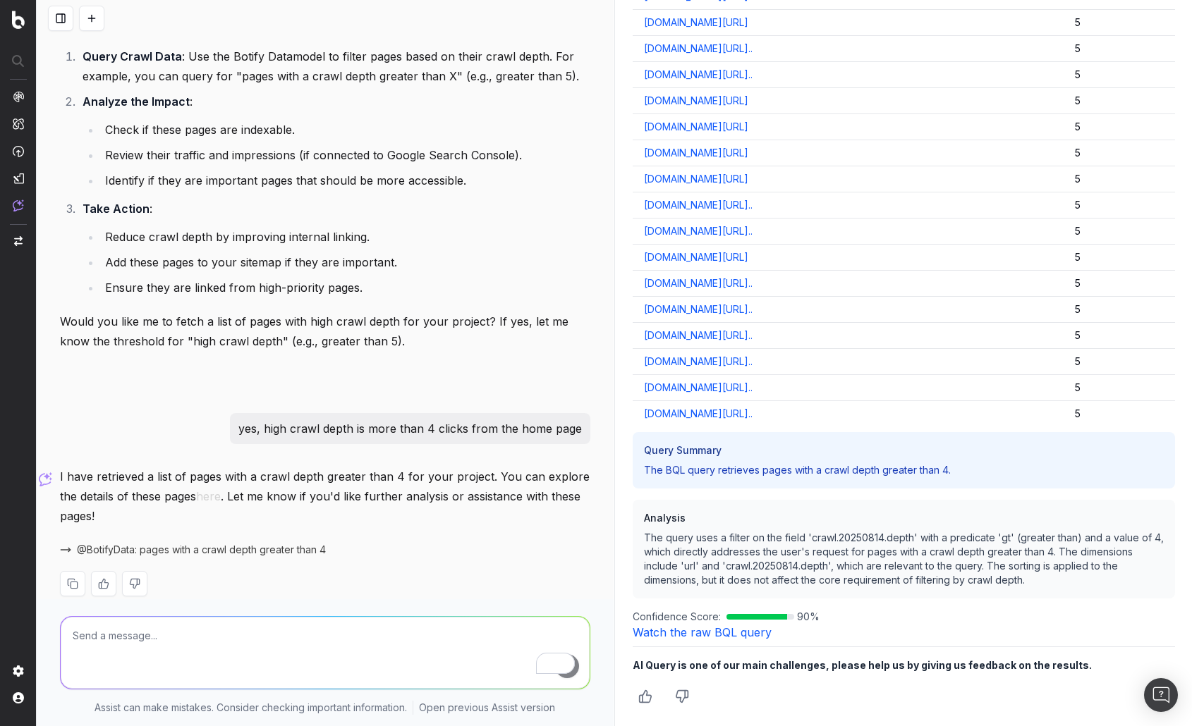
click at [692, 632] on link "Watch the raw BQL query" at bounding box center [702, 632] width 139 height 14
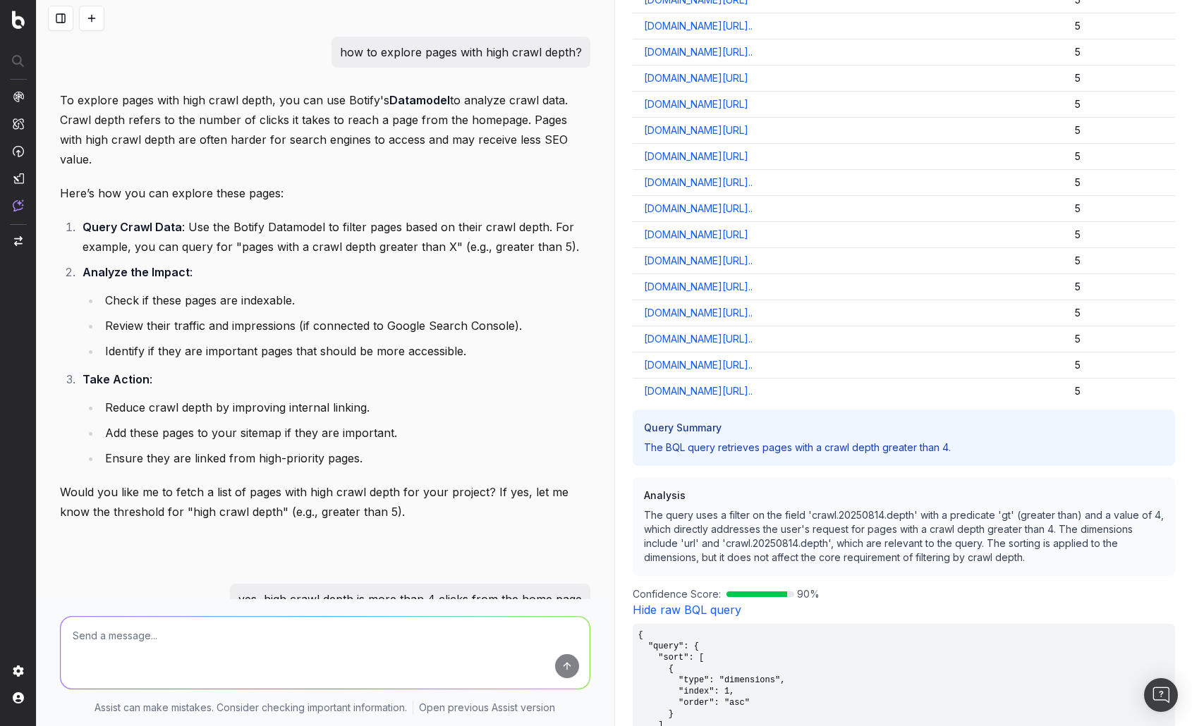
scroll to position [171, 0]
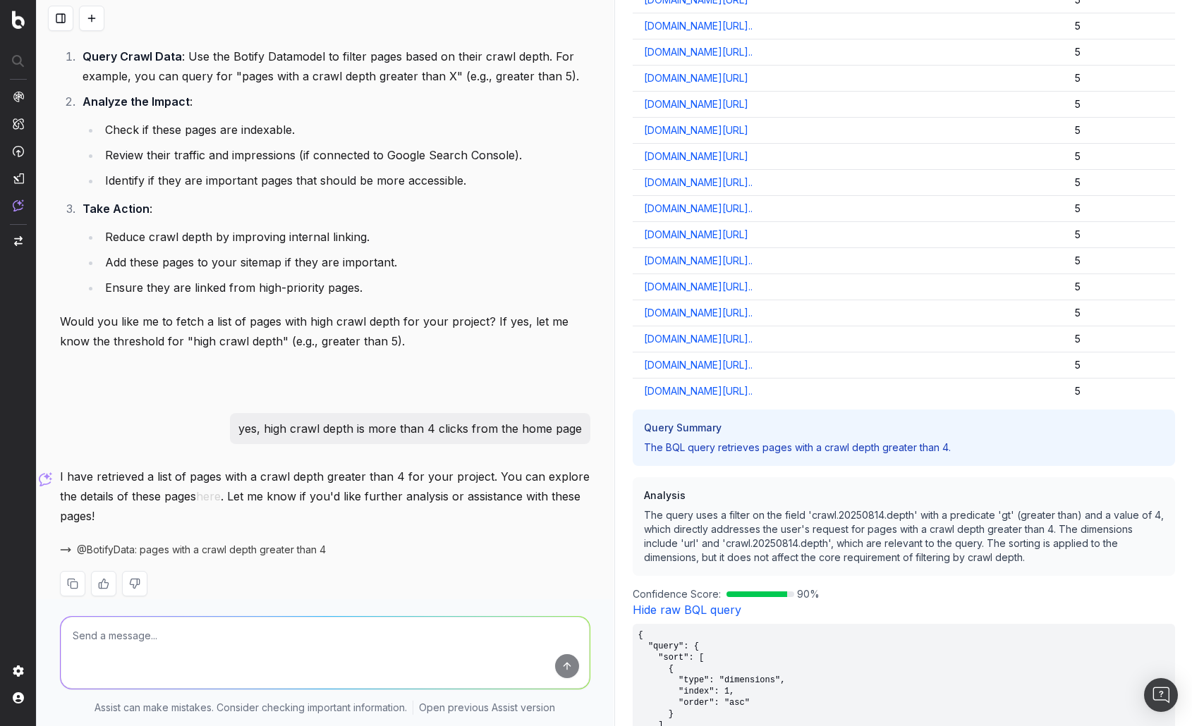
click at [692, 617] on link "Hide raw BQL query" at bounding box center [687, 610] width 109 height 14
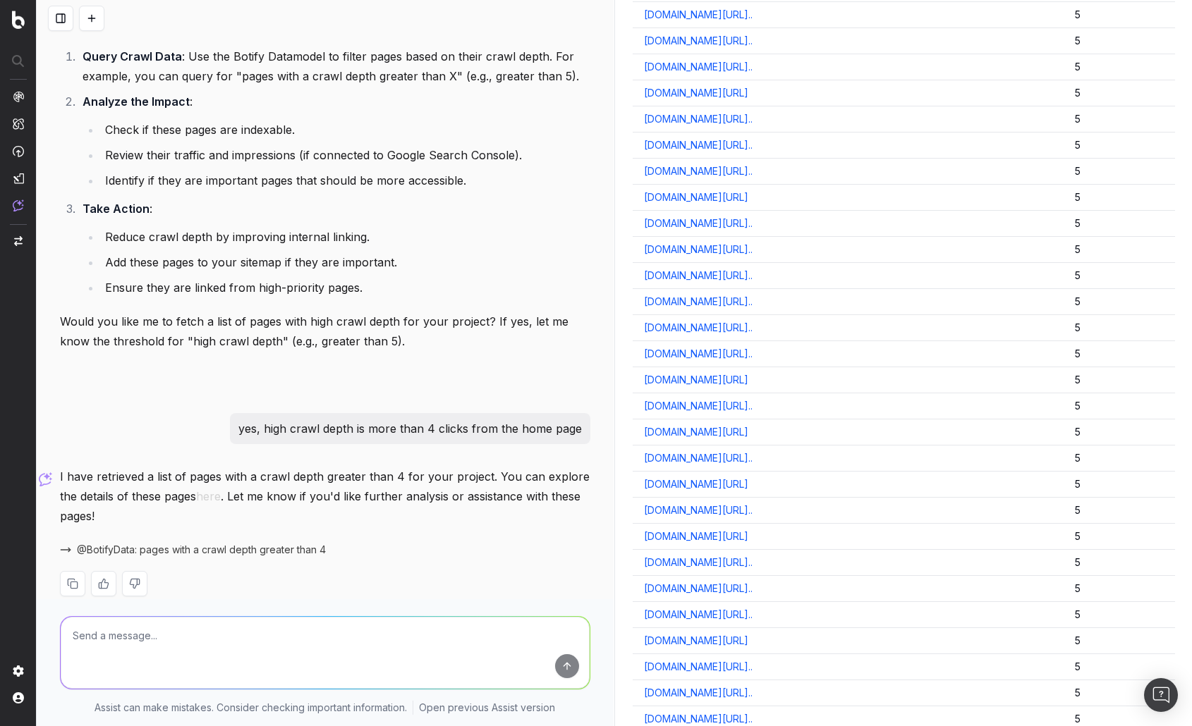
scroll to position [0, 0]
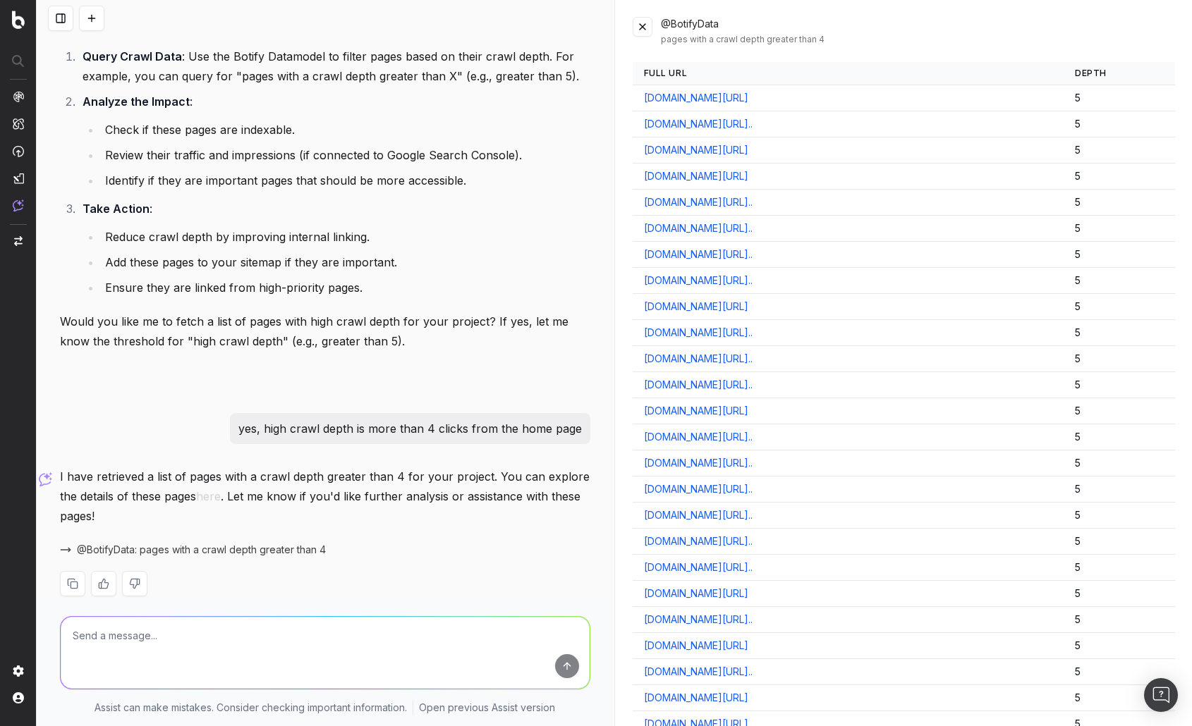
click at [643, 30] on button at bounding box center [643, 27] width 20 height 20
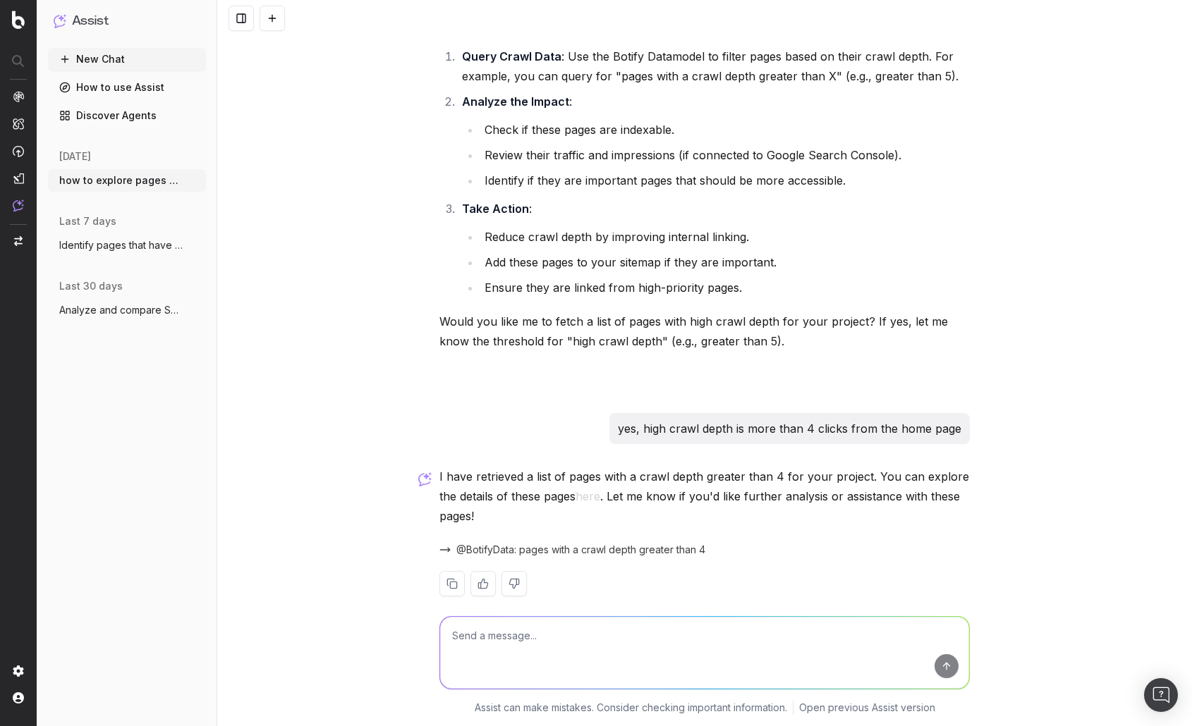
click at [585, 487] on button "here" at bounding box center [587, 497] width 25 height 20
click at [582, 487] on button "here" at bounding box center [587, 497] width 25 height 20
